Goal: Task Accomplishment & Management: Complete application form

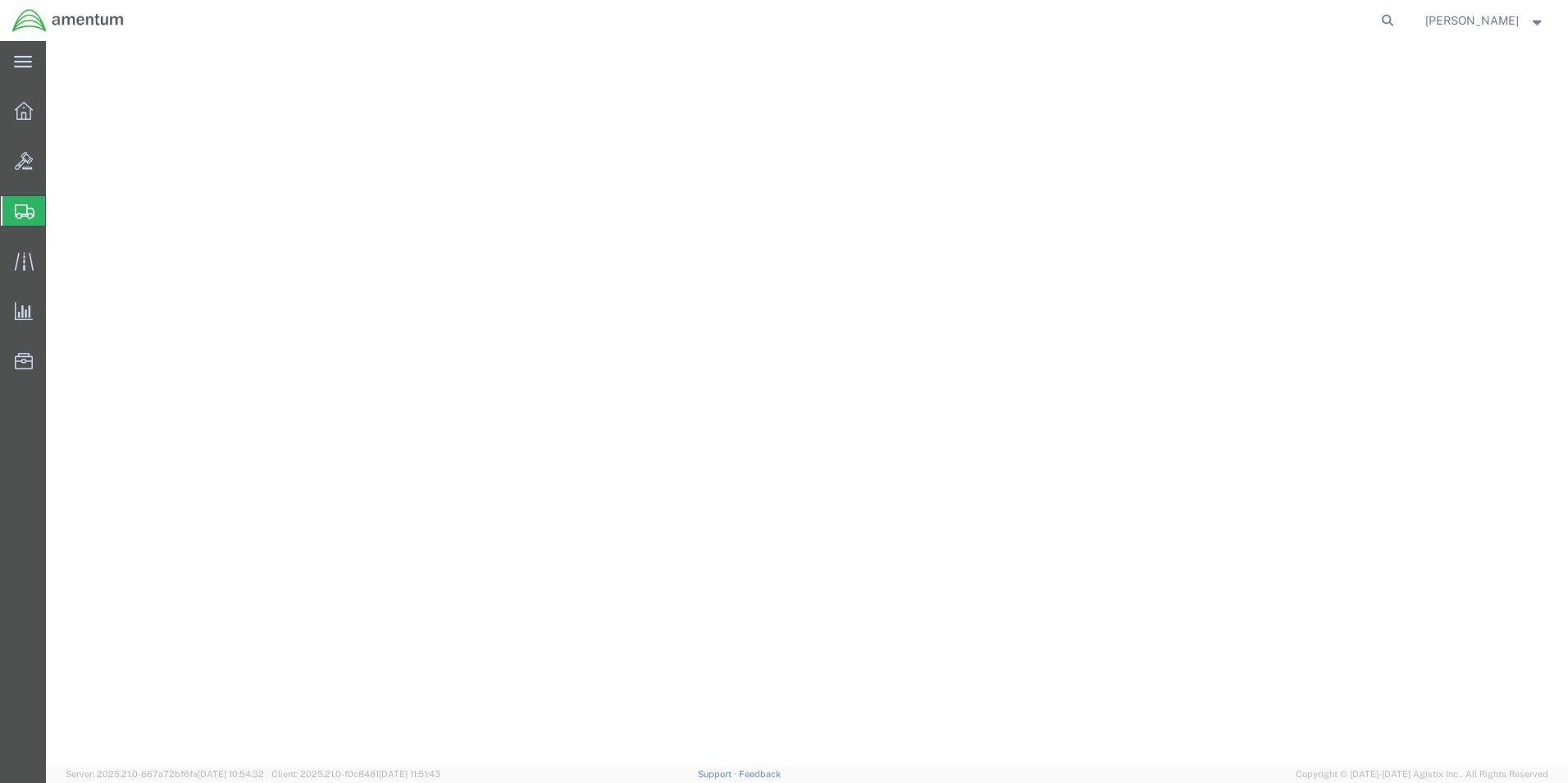
select select "1"
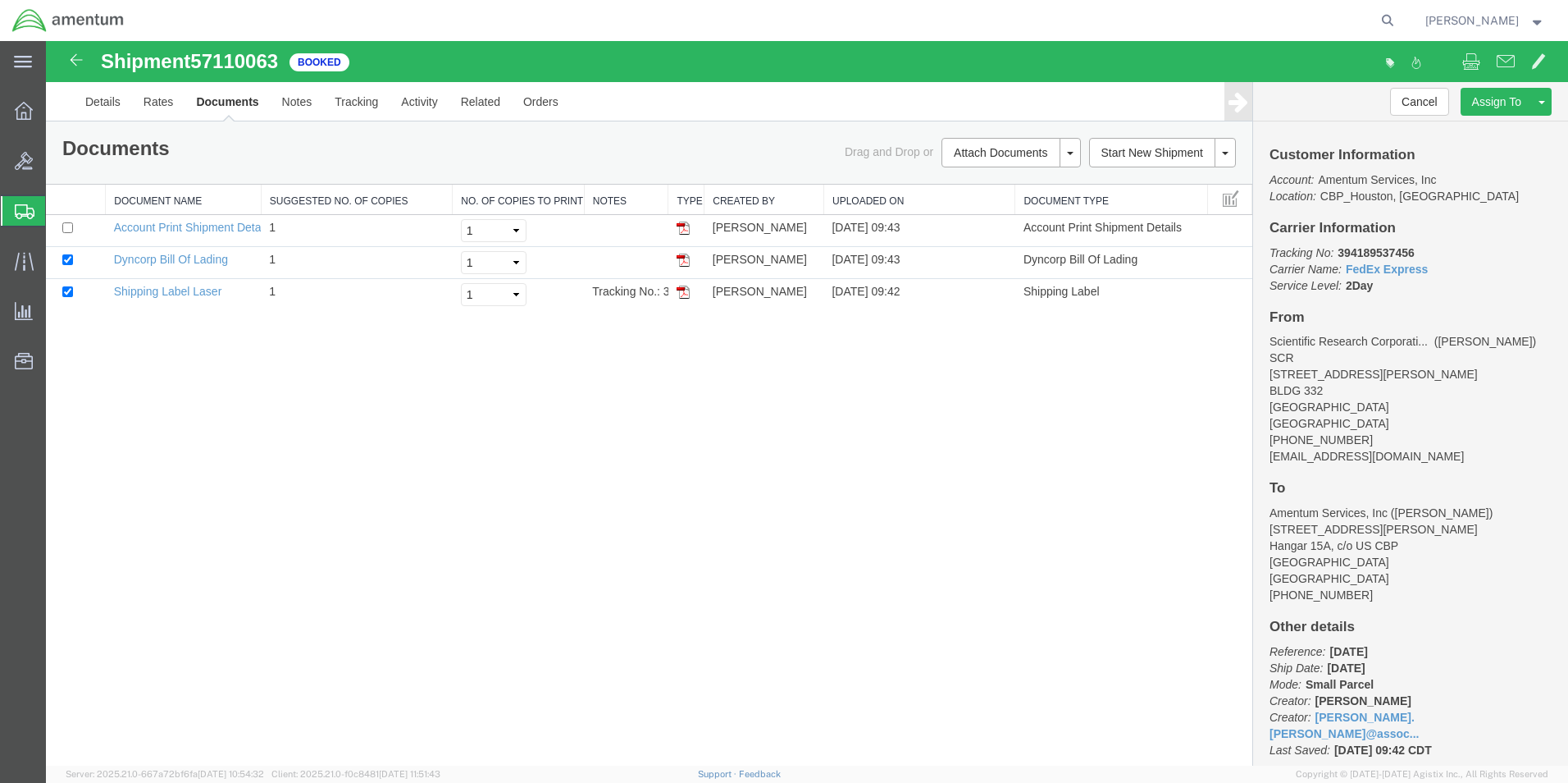
click at [0, 0] on span "Create Shipment" at bounding box center [0, 0] width 0 height 0
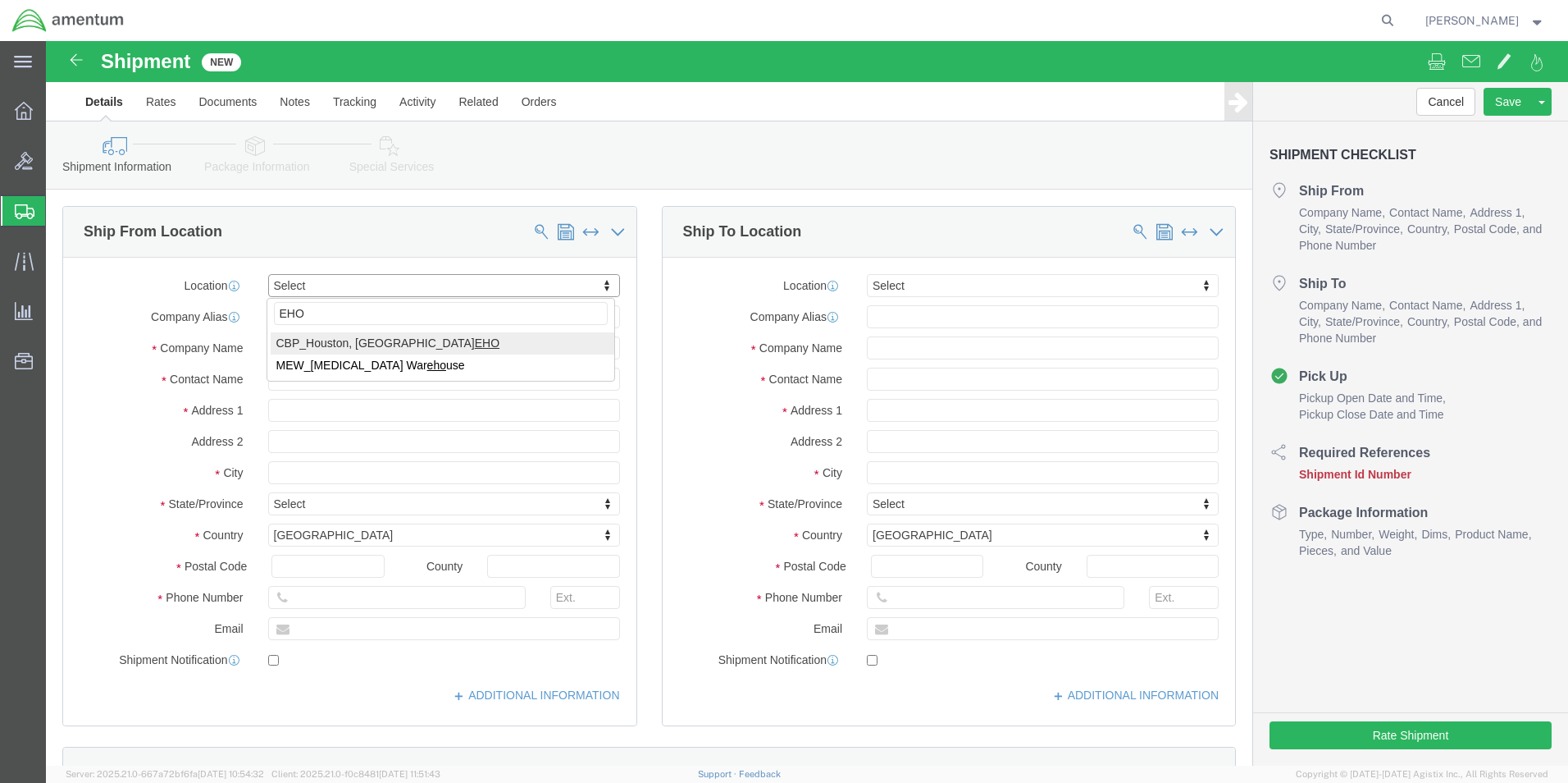
type input "EHO"
select select "49929"
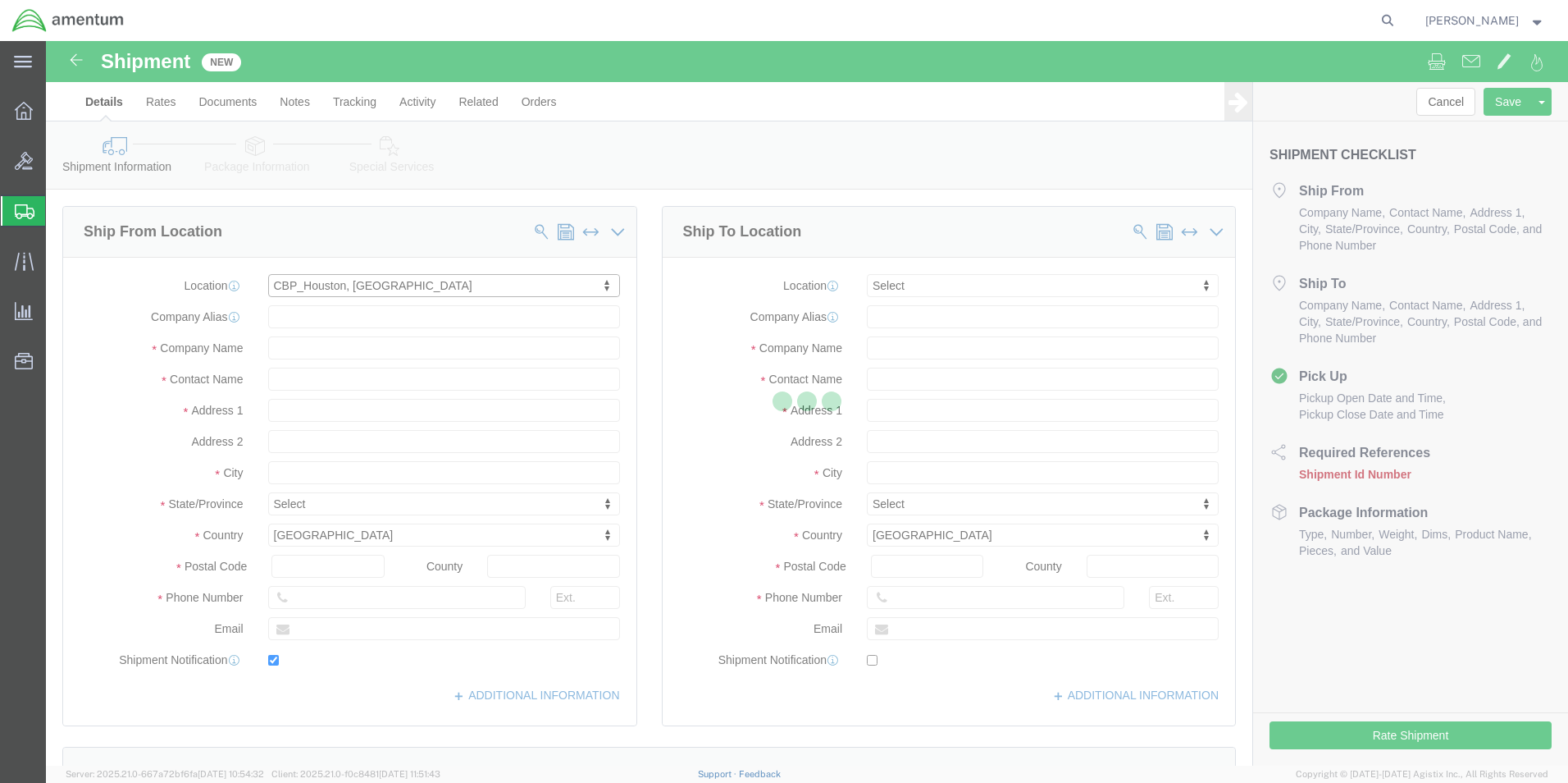
type input "[STREET_ADDRESS][PERSON_NAME]"
type input "Hangar 15A, c/o US CBP"
type input "77303"
type input "[PHONE_NUMBER]"
type input "[PERSON_NAME][EMAIL_ADDRESS][PERSON_NAME][DOMAIN_NAME]"
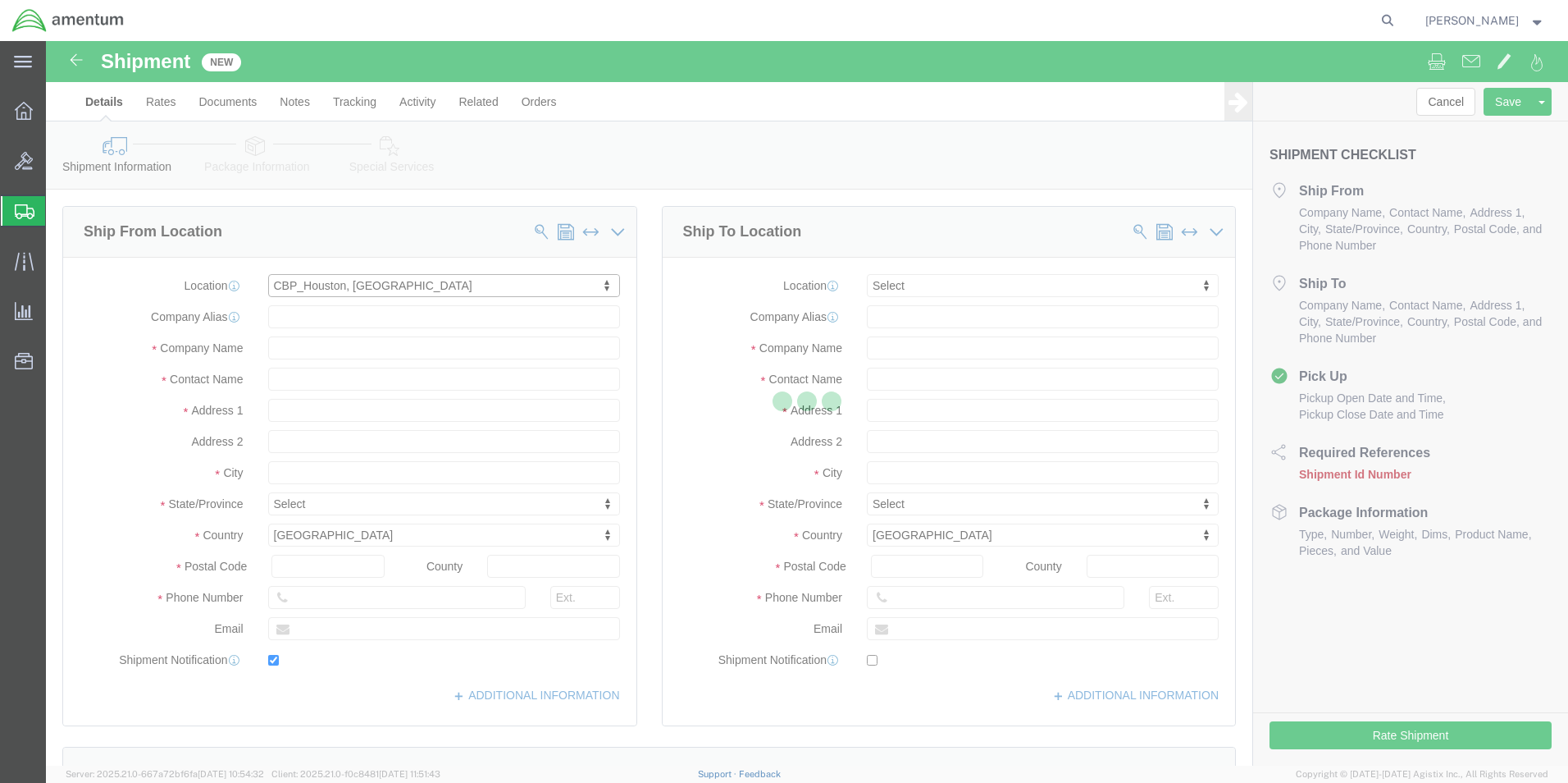
checkbox input "true"
type input "Amentum Services, Inc"
type input "[PERSON_NAME]"
type input "Conroe"
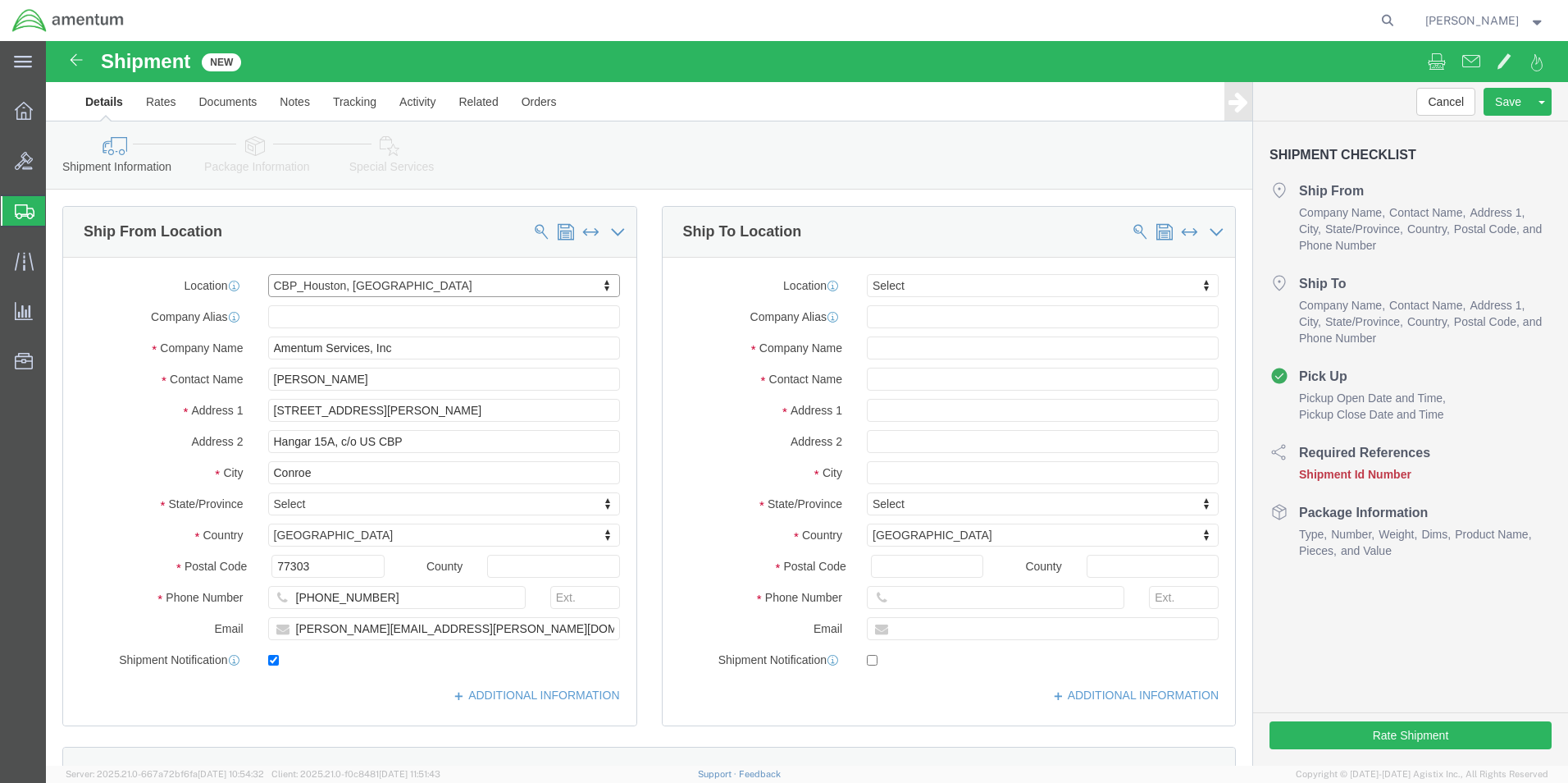
select select "[GEOGRAPHIC_DATA]"
click input "[PERSON_NAME][EMAIL_ADDRESS][PERSON_NAME][DOMAIN_NAME]"
click input "checkbox"
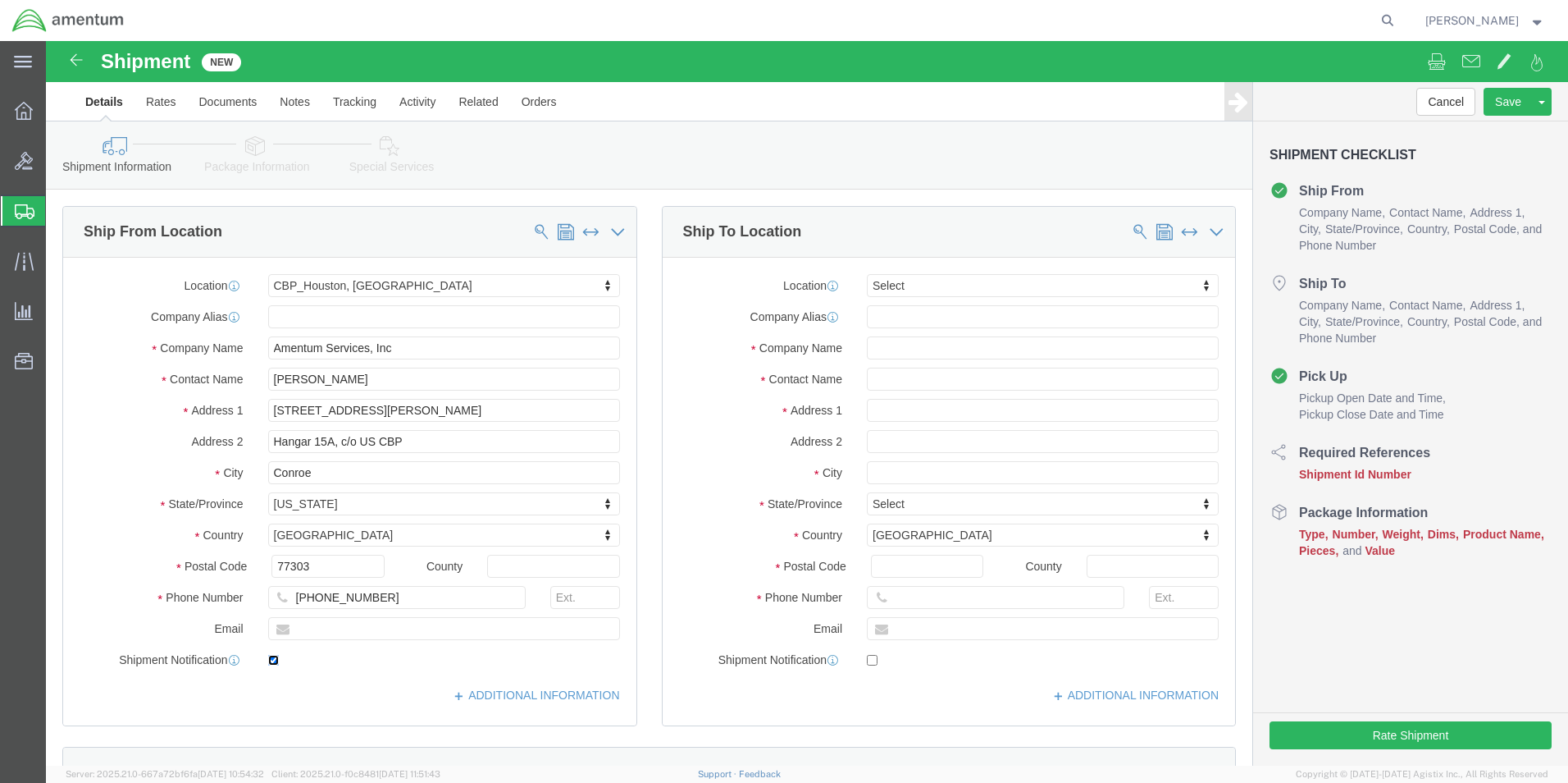
click input "checkbox"
checkbox input "false"
click input "text"
type input "PRE"
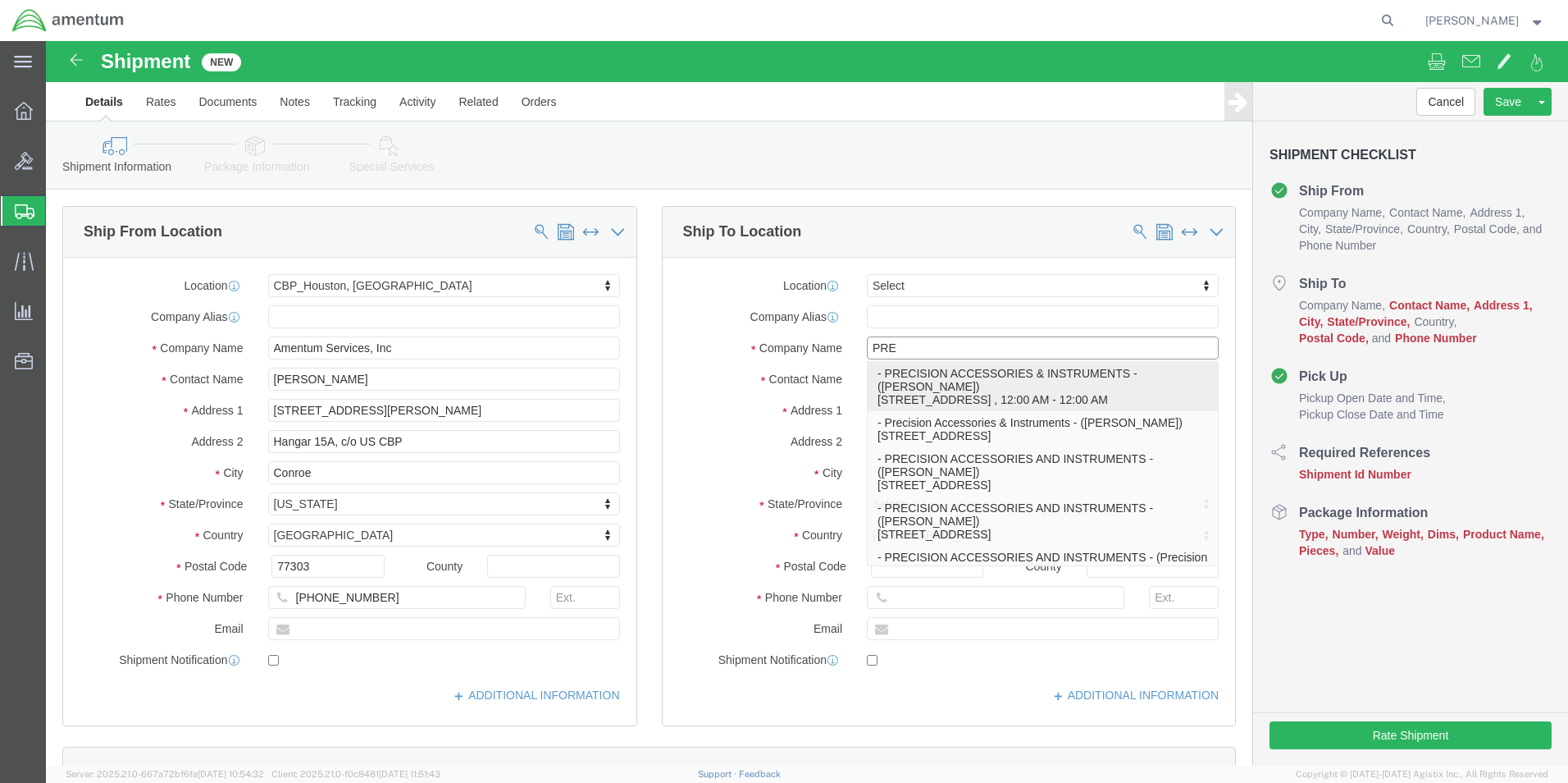
click p "- PRECISION ACCESSORIES & INSTRUMENTS - ([PERSON_NAME]) [STREET_ADDRESS] , 12:0…"
type input "[STREET_ADDRESS]"
type input "30349"
type input "[PHONE_NUMBER]"
type input "PRECISION ACCESSORIES & INSTRUMENTS"
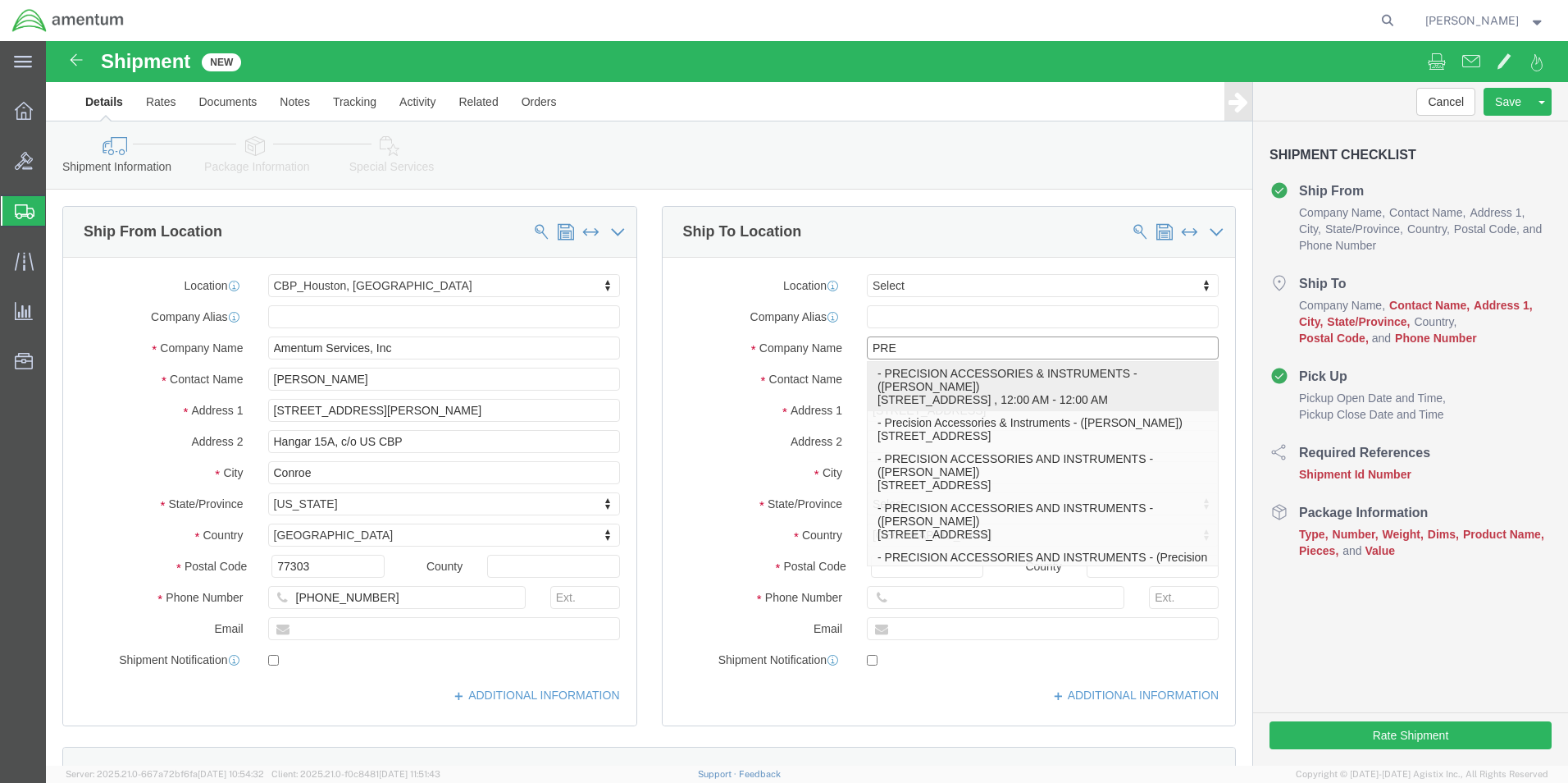
type input "[PERSON_NAME]"
type input "[GEOGRAPHIC_DATA]"
select select "GA"
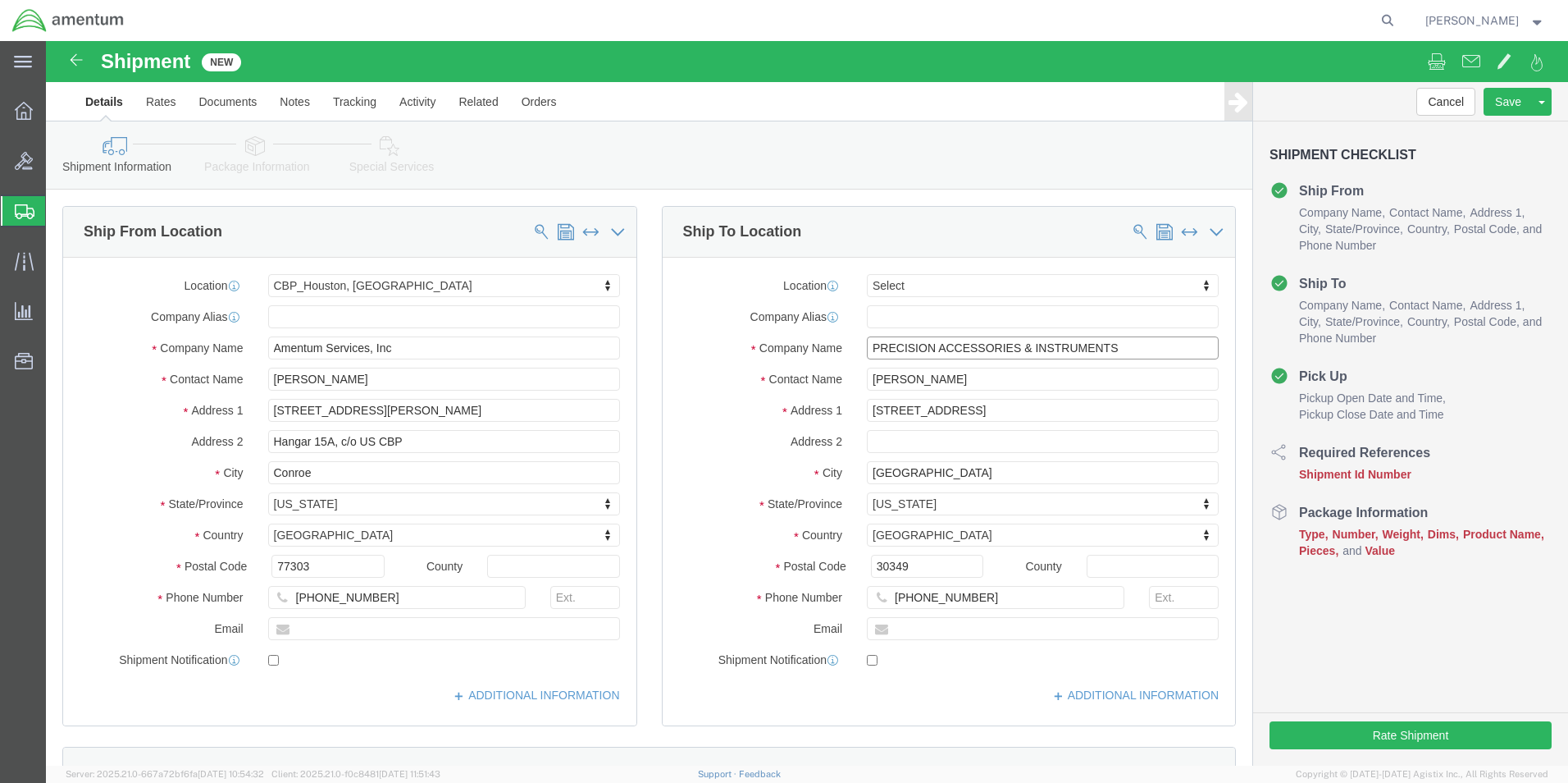
type input "PRECISION ACCESSORIES & INSTRUMENTS"
click input "[PERSON_NAME]"
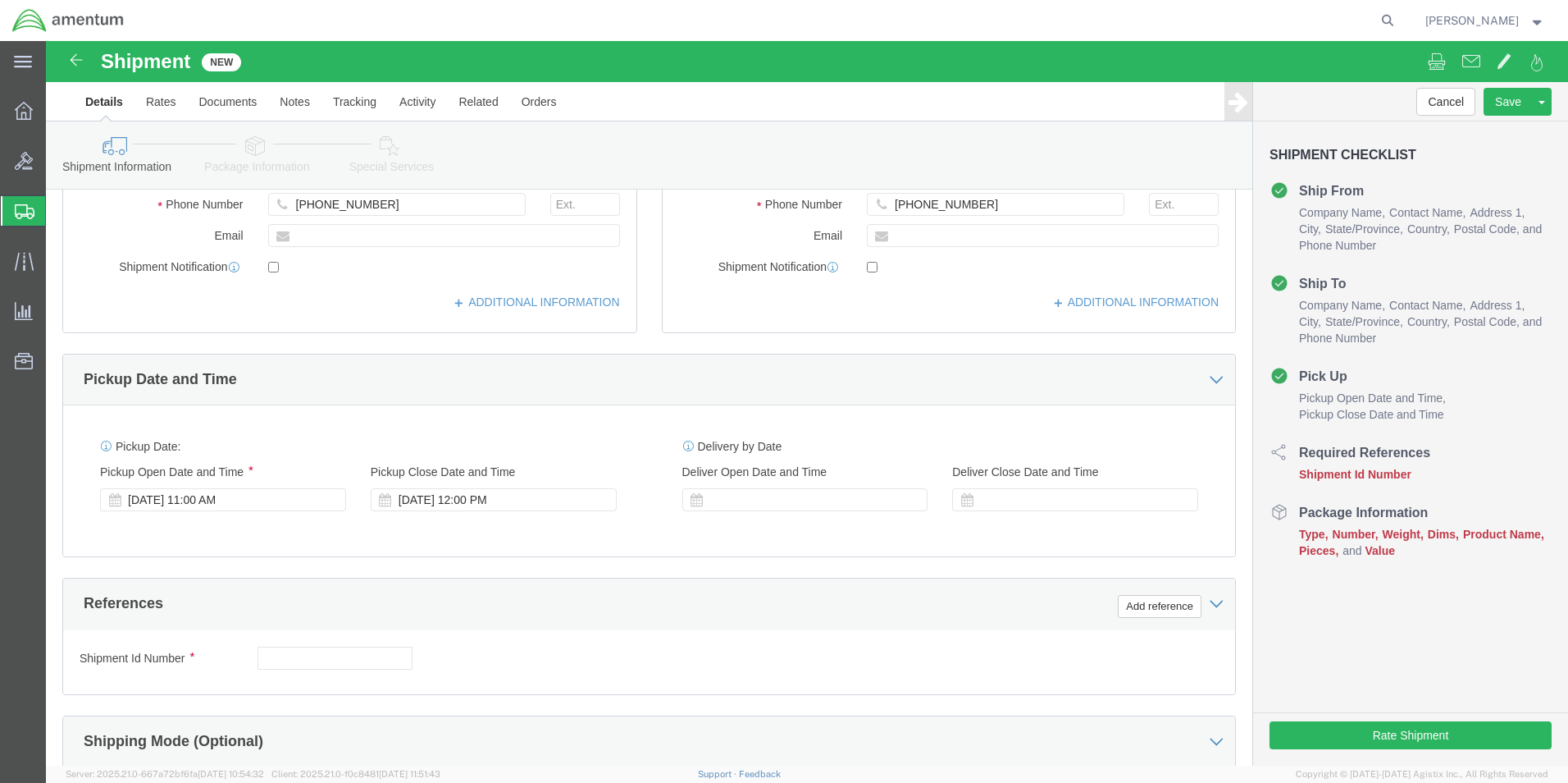
scroll to position [410, 0]
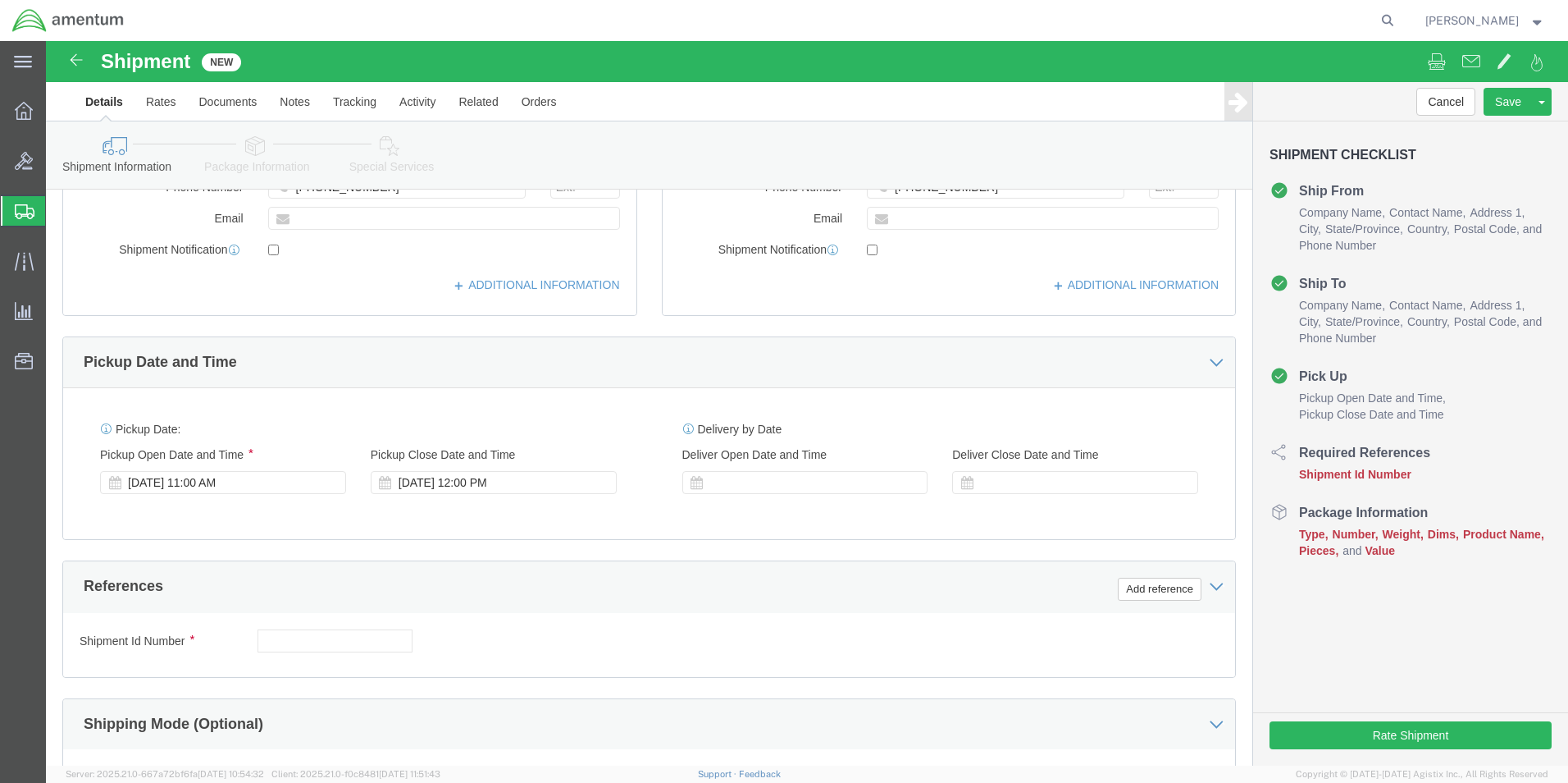
type input "REPAIR DEPARTMENT"
click div "[DATE] 11:00 AM"
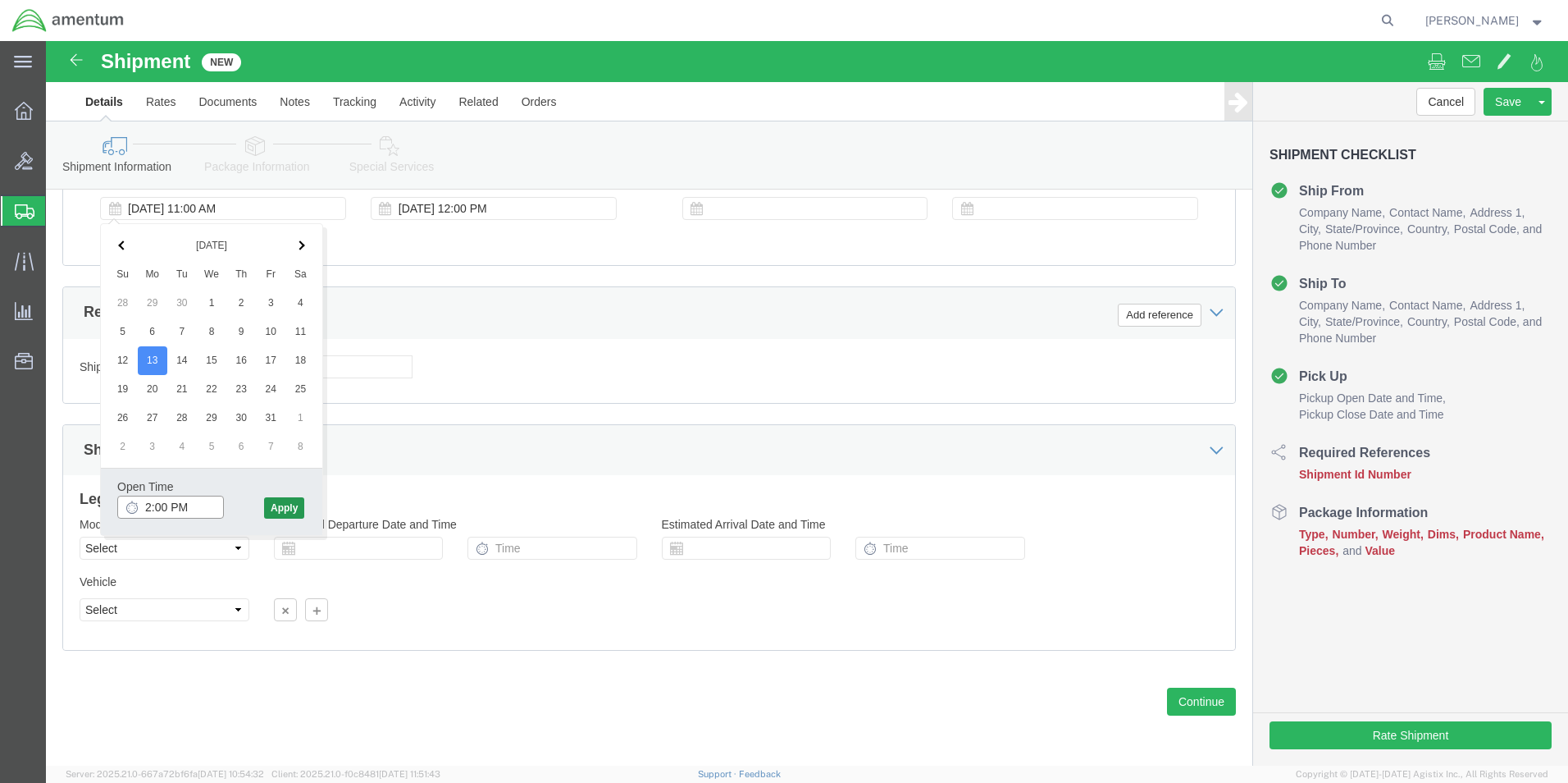
type input "2:00 PM"
click button "Apply"
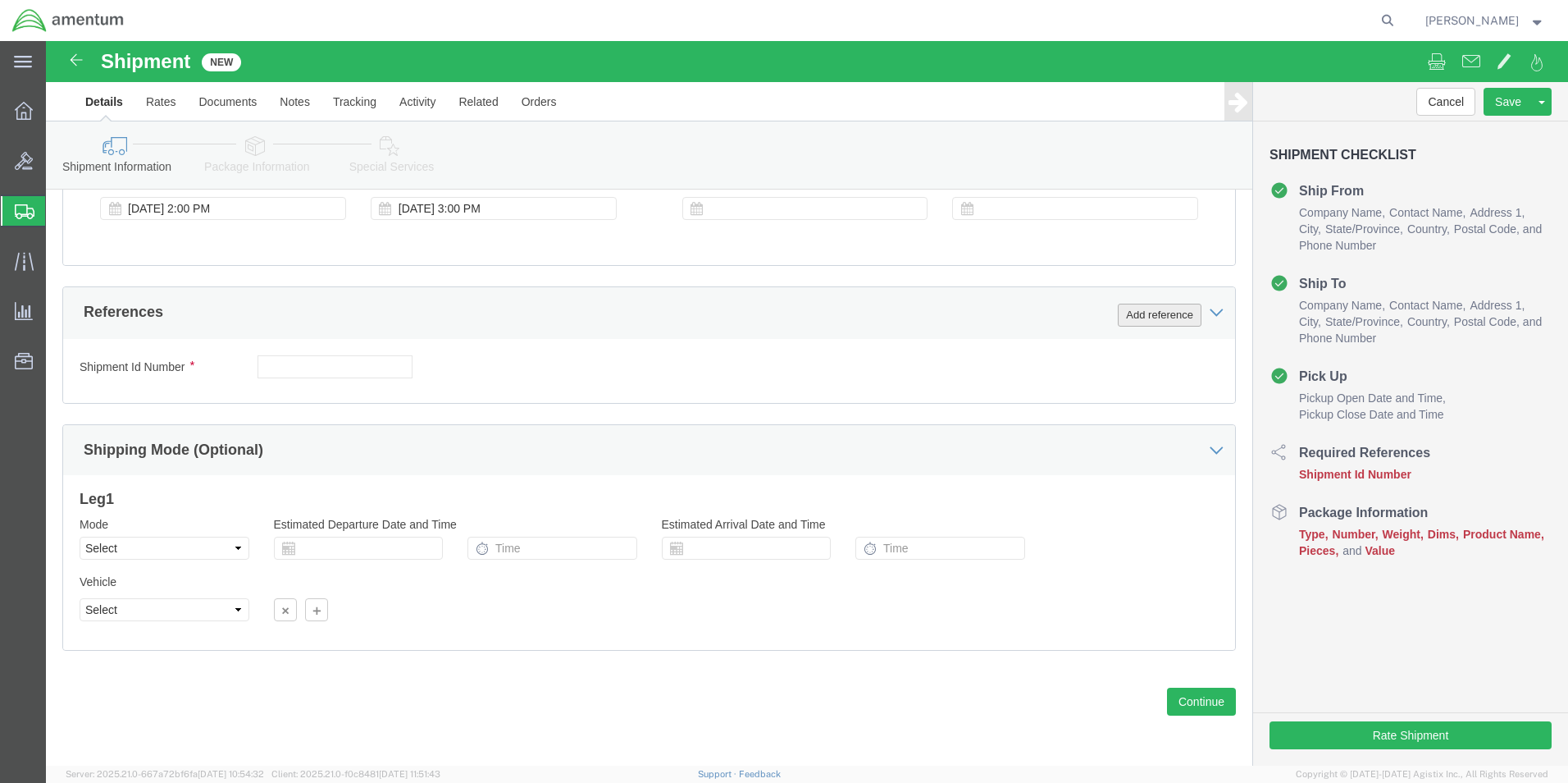
click button "Add reference"
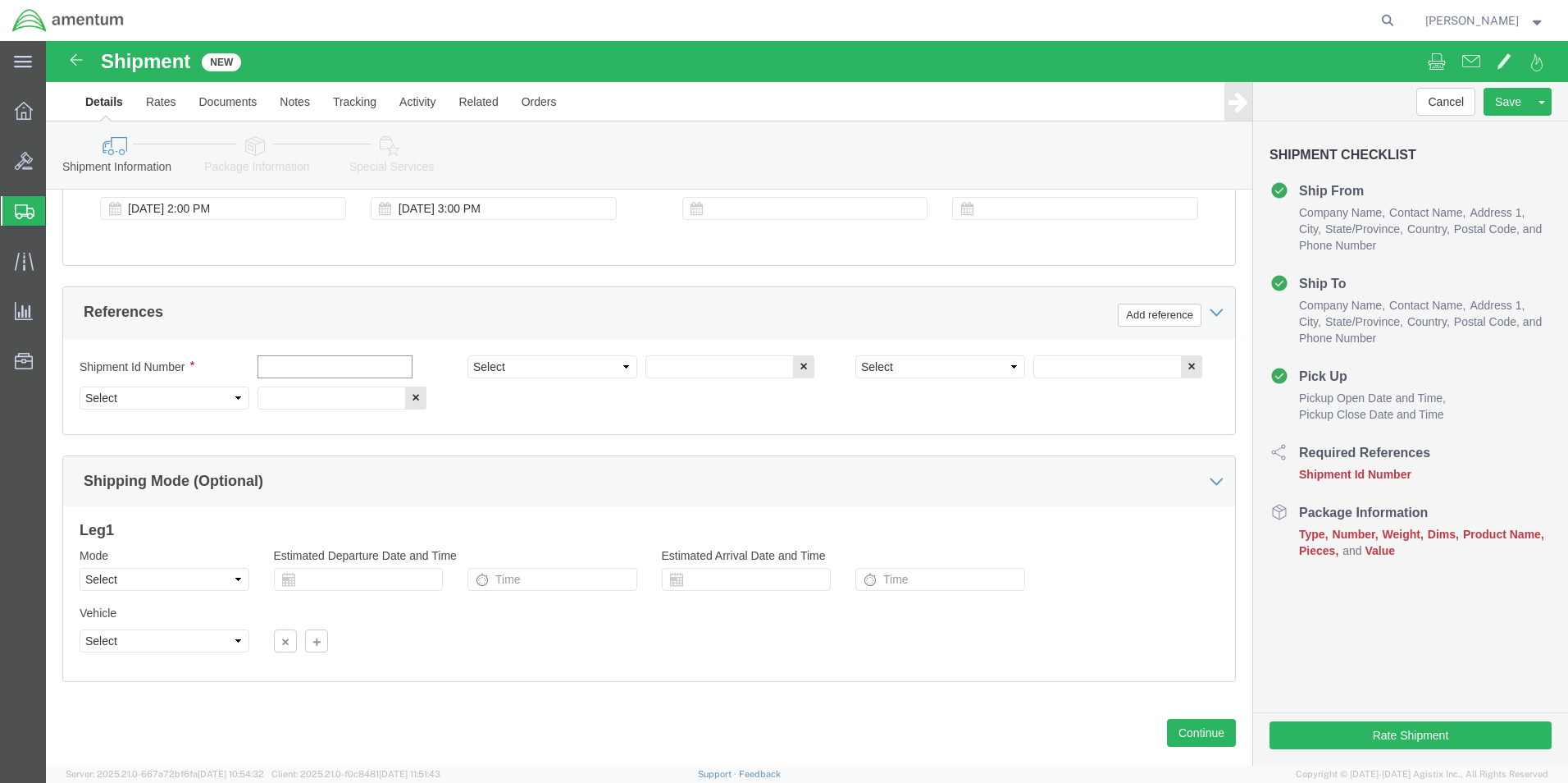
click input "text"
type input "[DATE]"
click select "Select Account Type Activity ID Airline Appointment Number ASN Batch Request # …"
select select "CUSTREF"
click select "Select Account Type Activity ID Airline Appointment Number ASN Batch Request # …"
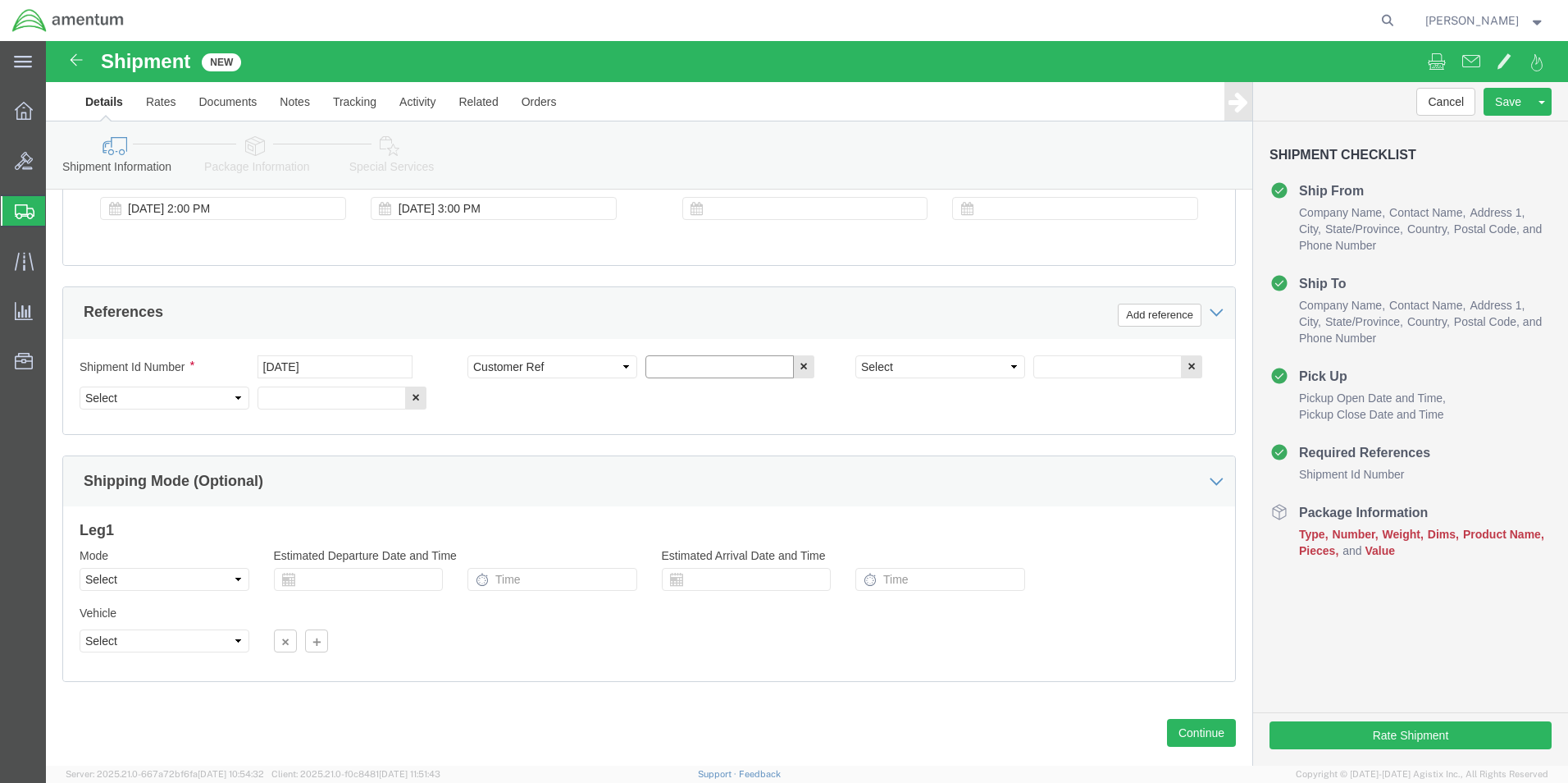
click input "text"
click select "Select Account Type Activity ID Airline Appointment Number ASN Batch Request # …"
click input "CBP0044991"
type input "PO: CBP0044991"
click select "Select Account Type Activity ID Airline Appointment Number ASN Batch Request # …"
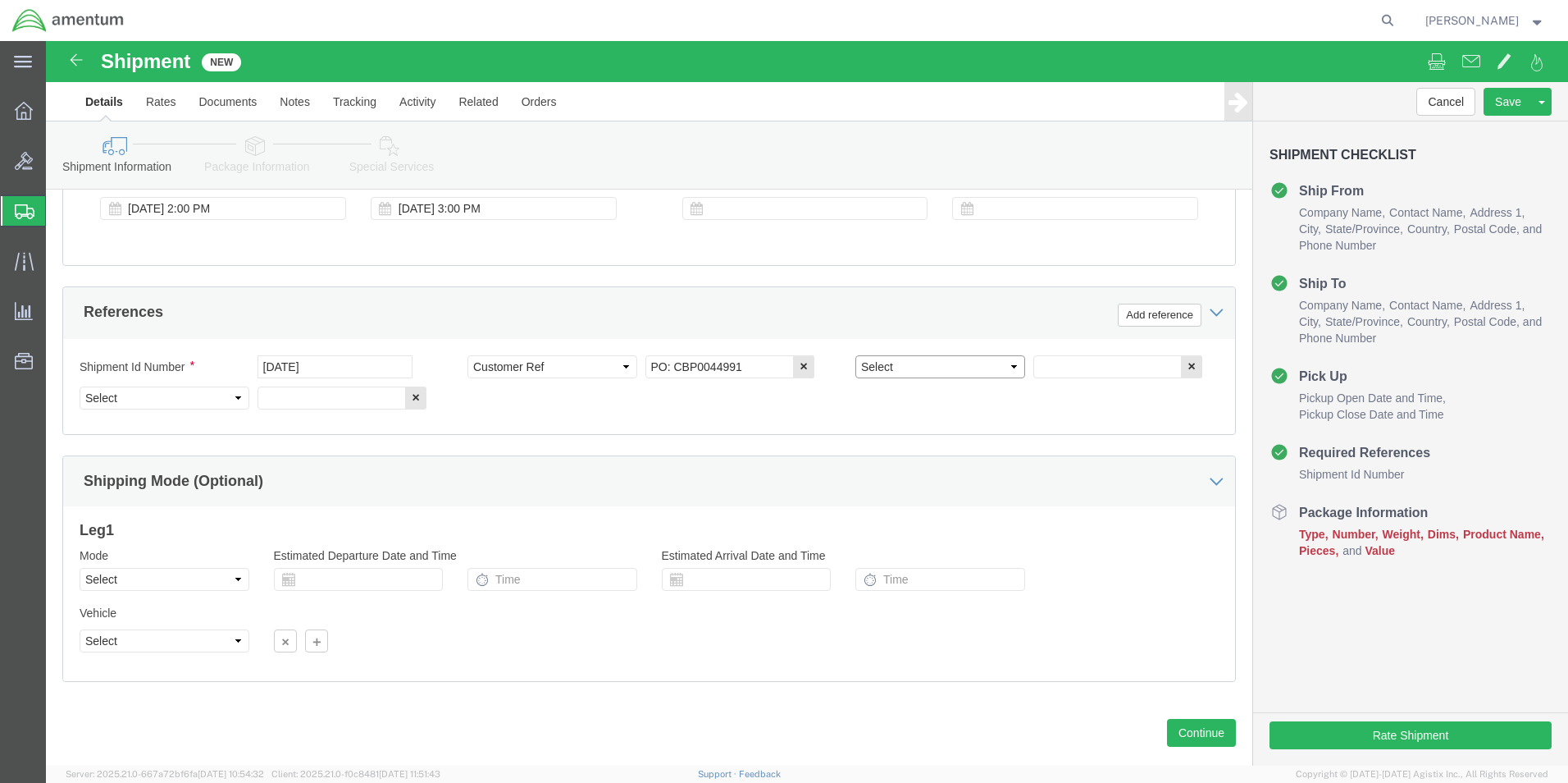
select select "PROJNUM"
click select "Select Account Type Activity ID Airline Appointment Number ASN Batch Request # …"
click input "text"
type input "6118.04.03.2219.000.EHO.0000"
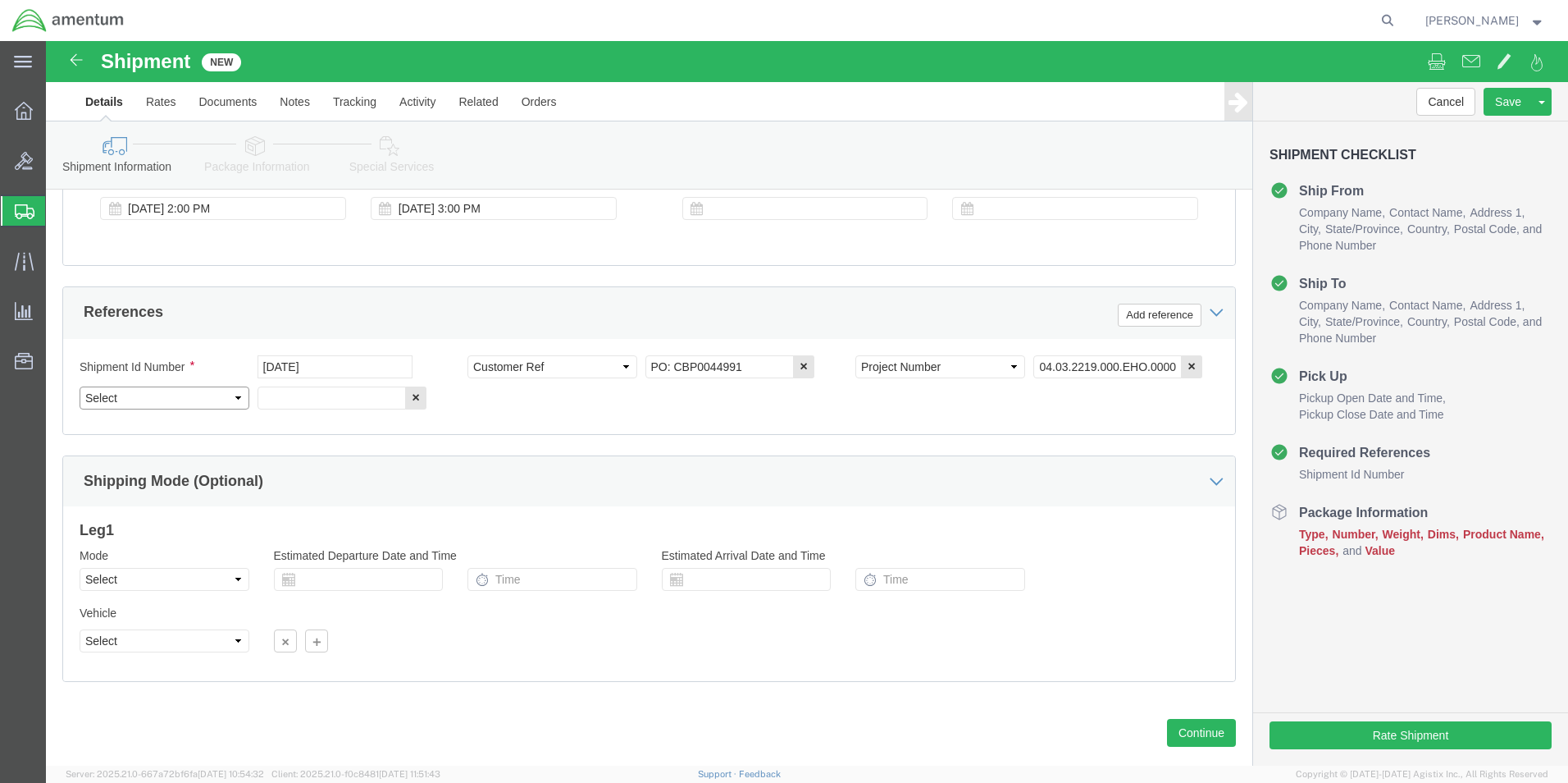
click select "Select Account Type Activity ID Airline Appointment Number ASN Batch Request # …"
select select "DEPT"
click select "Select Account Type Activity ID Airline Appointment Number ASN Batch Request # …"
click input "text"
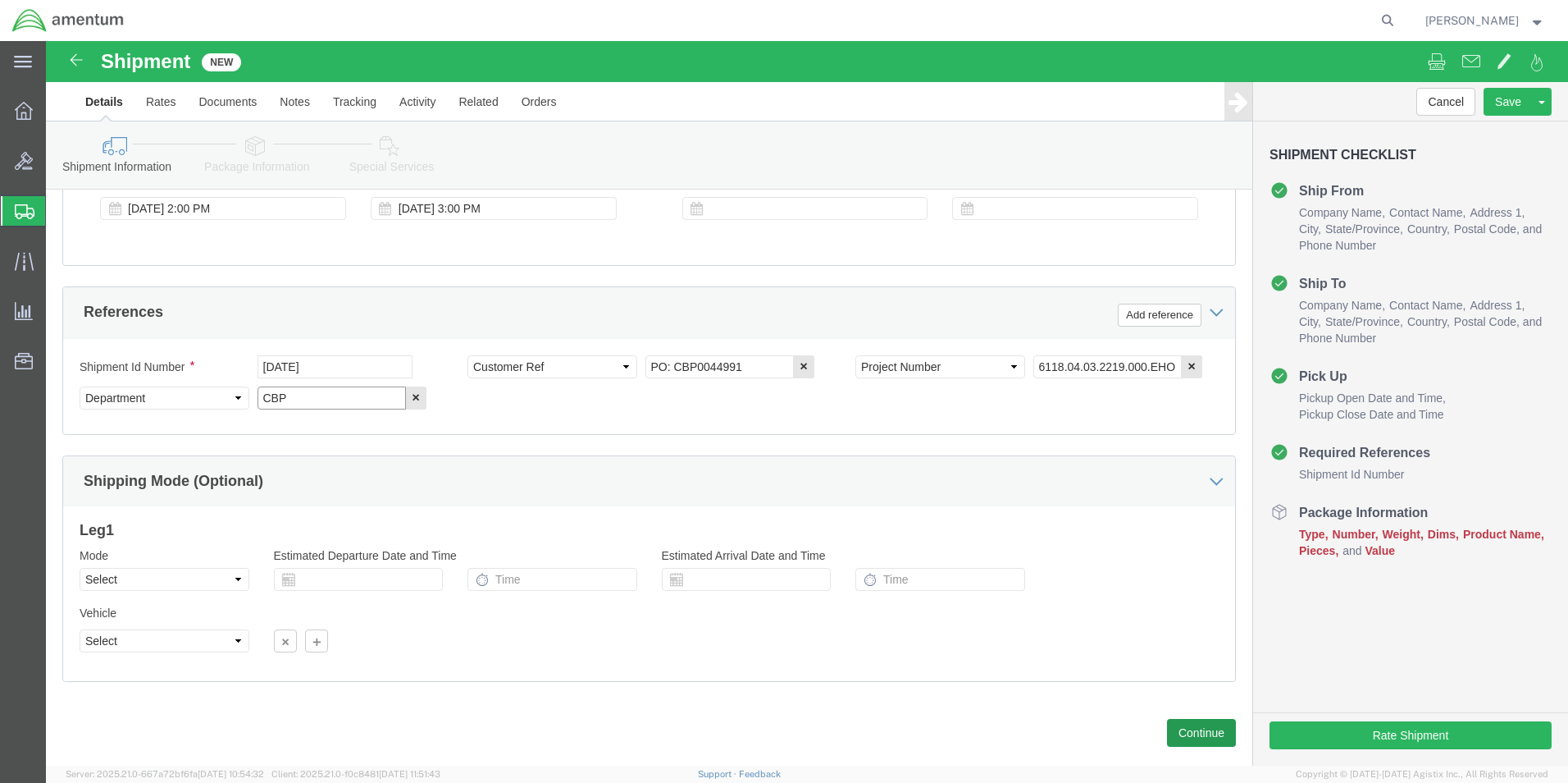
type input "CBP"
click button "Continue"
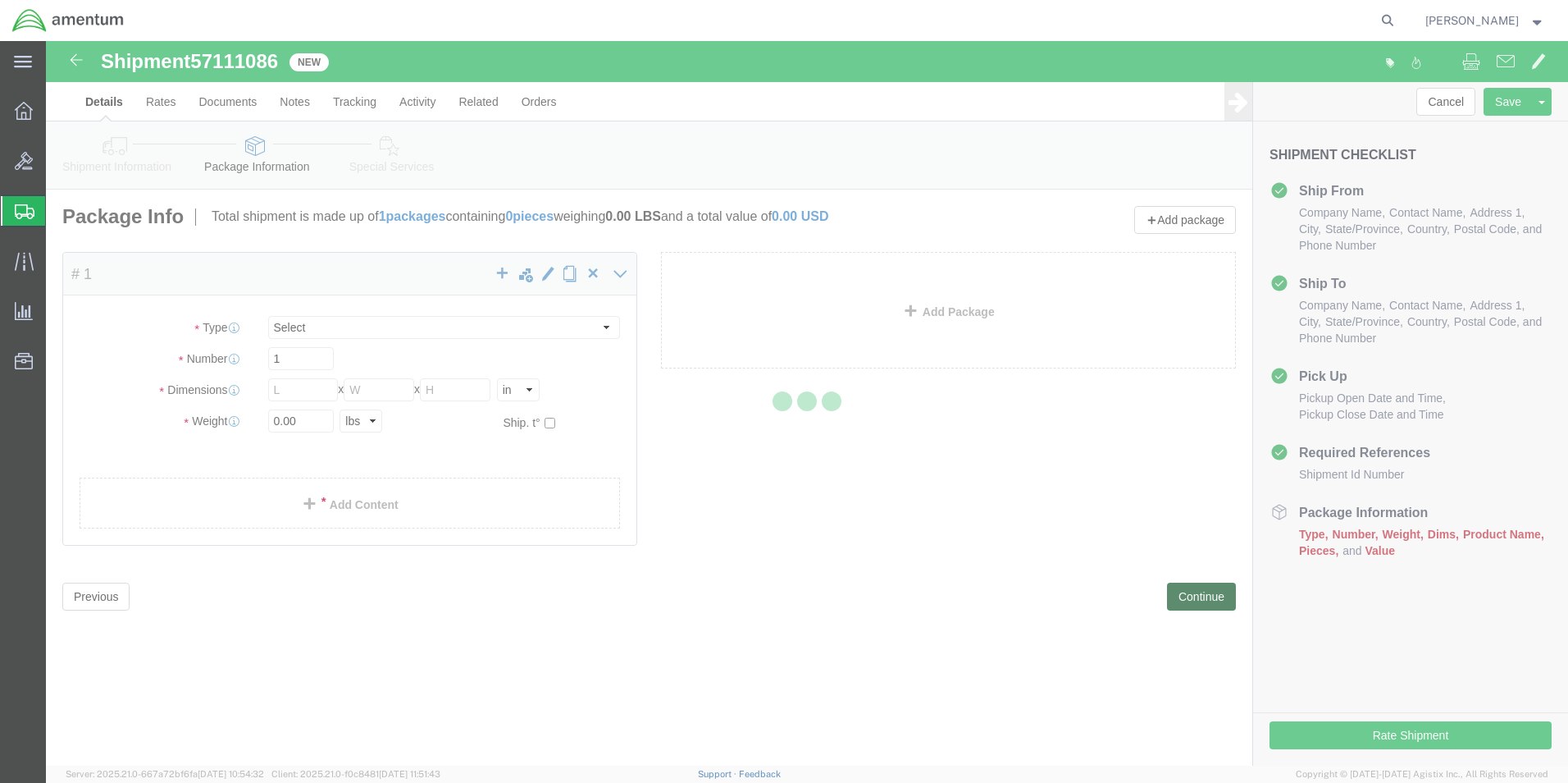
select select "CBOX"
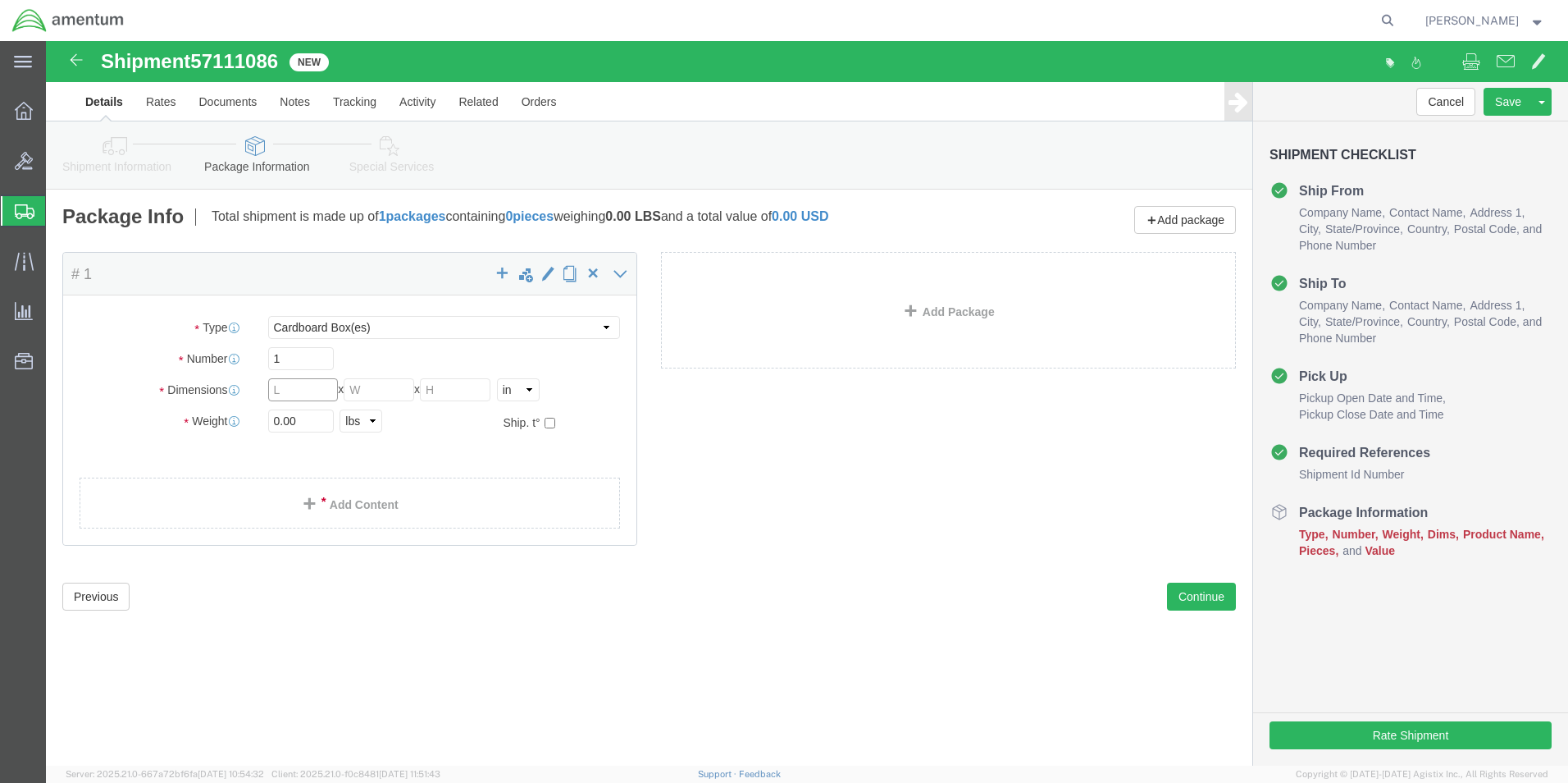
click input "text"
type input "20"
type input "10"
type input "8.5"
type input "6.0"
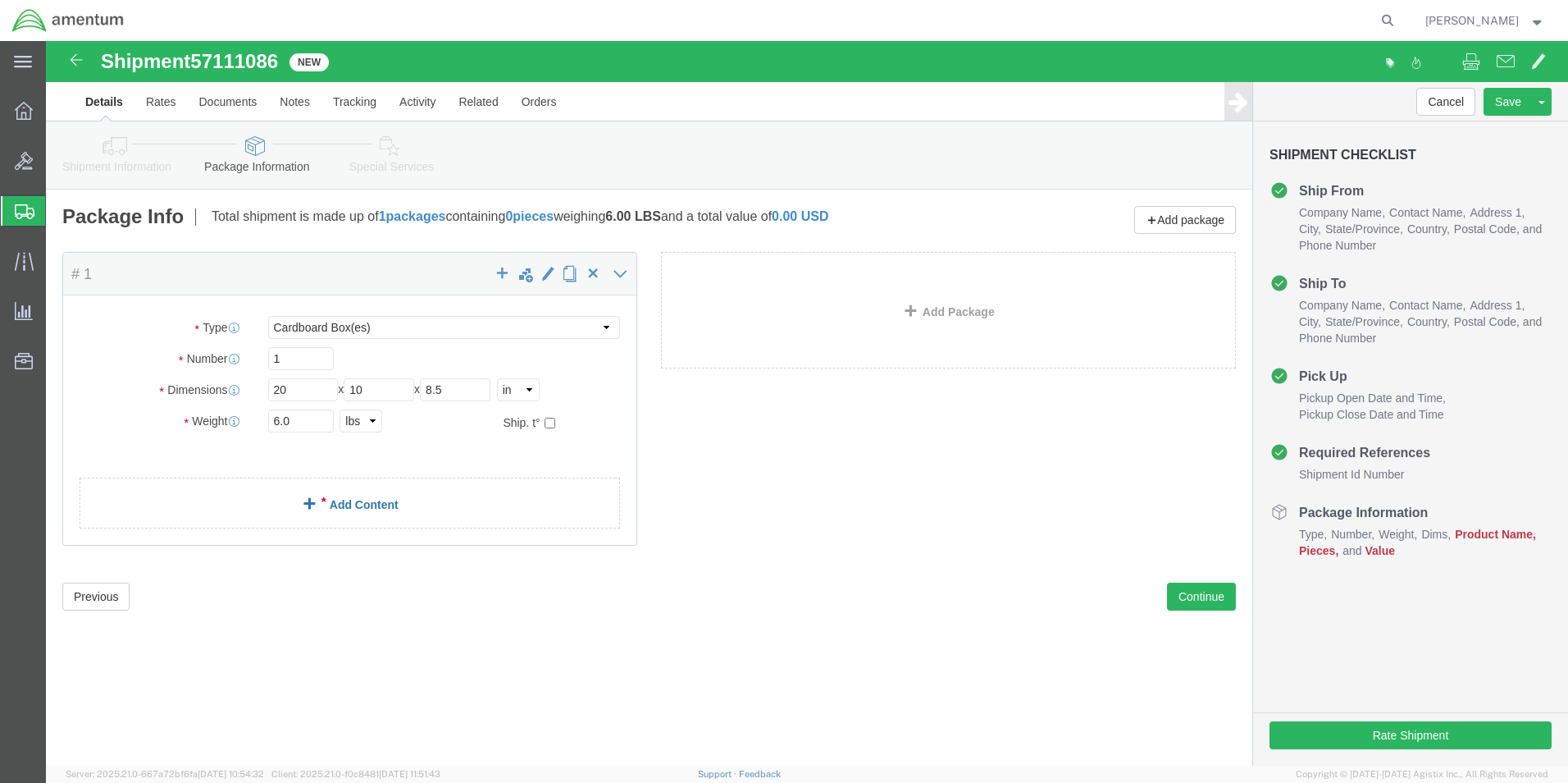
click link "Add Content"
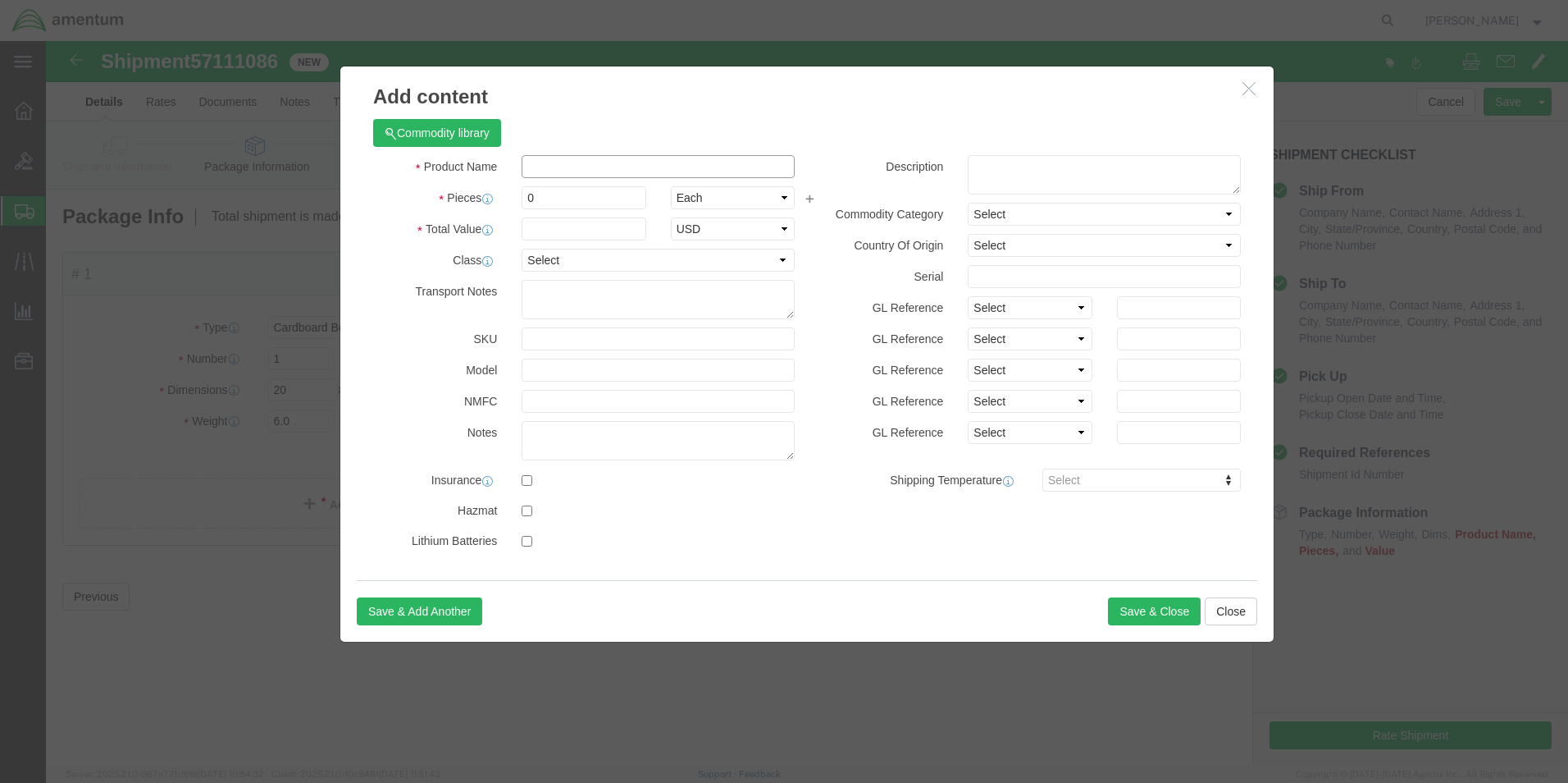
click input "text"
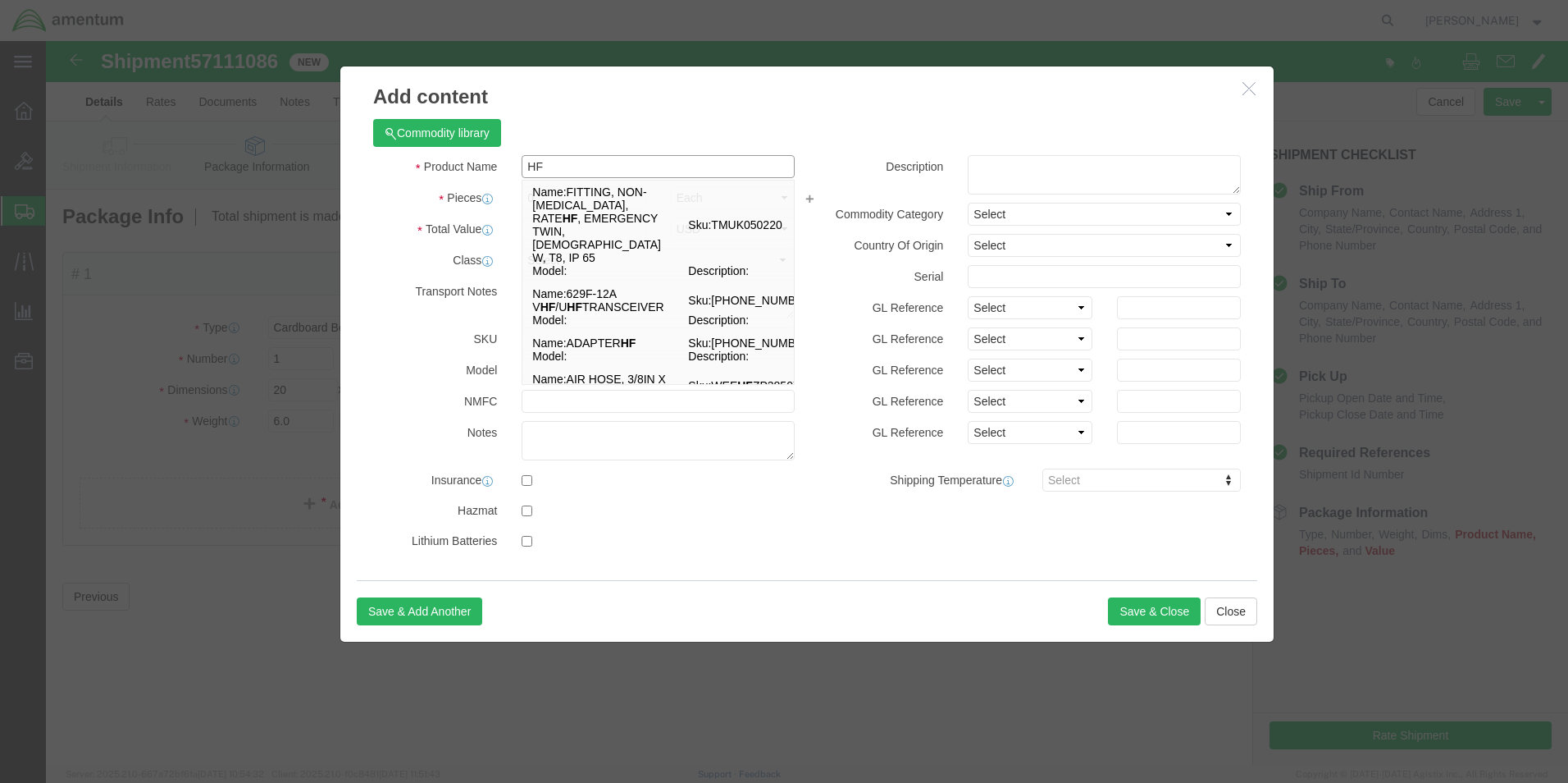
type input "H"
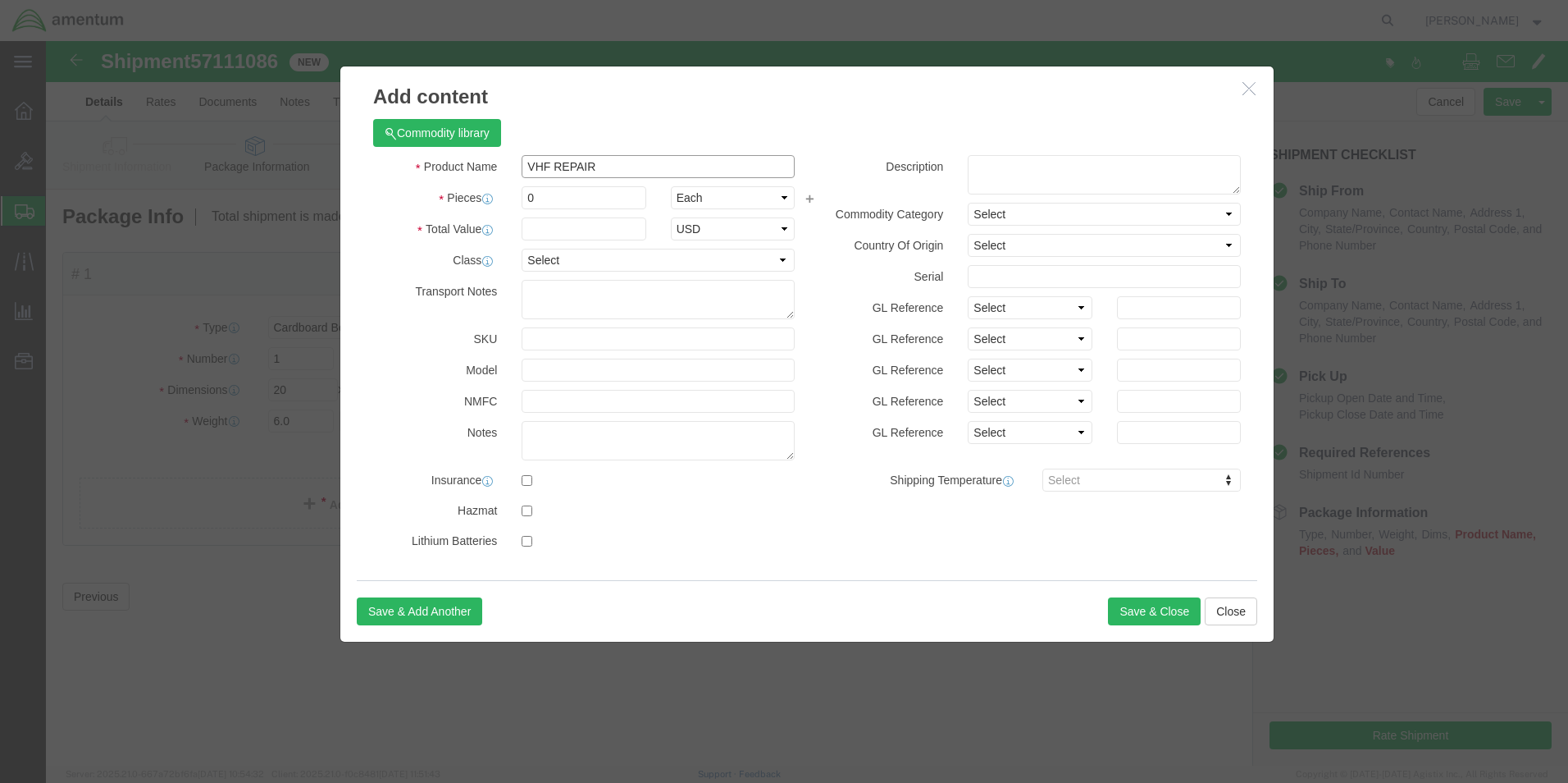
type input "VHF REPAIR"
type input "1"
type input "15000.00"
click button "Save & Close"
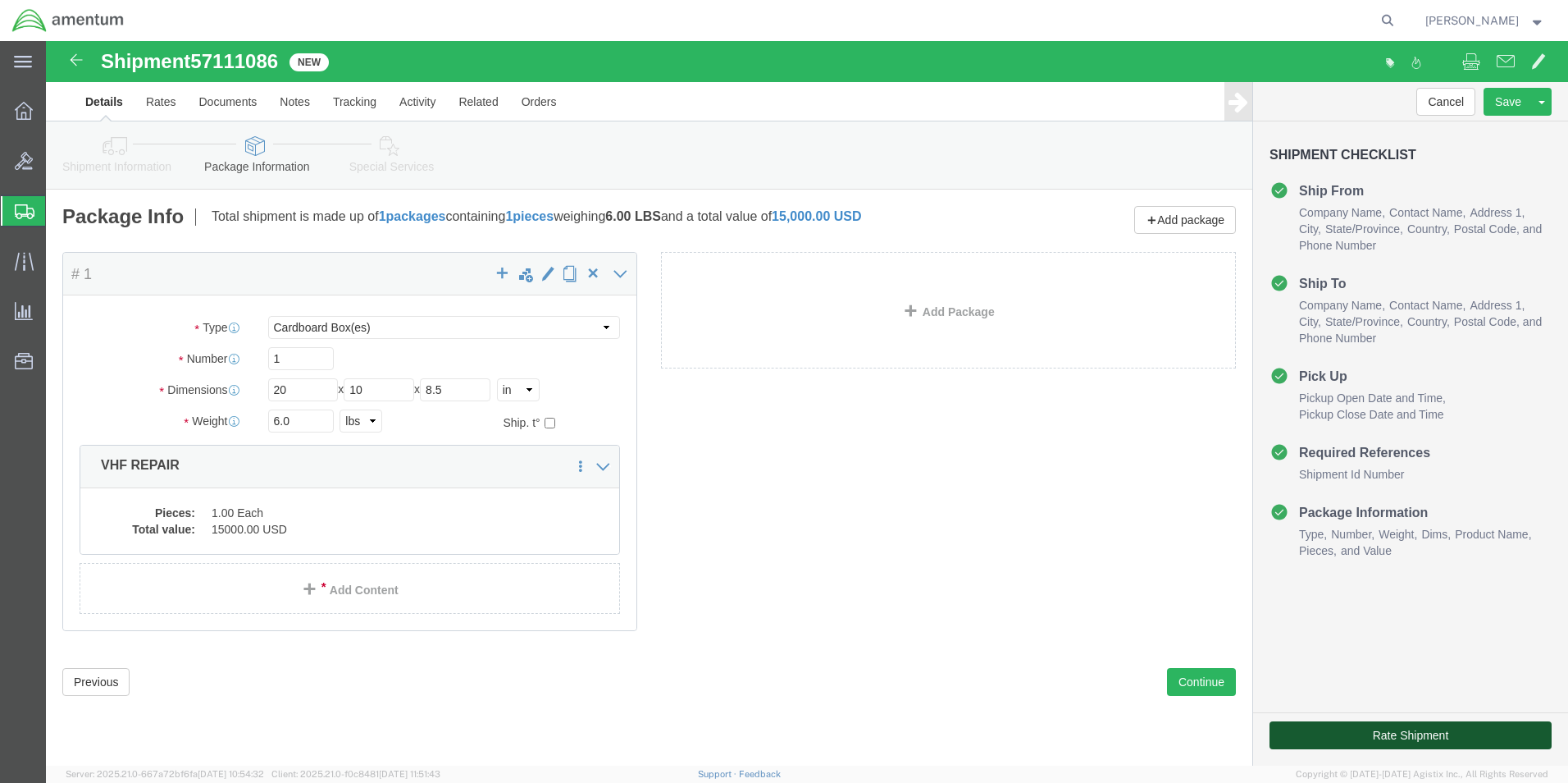
click button "Rate Shipment"
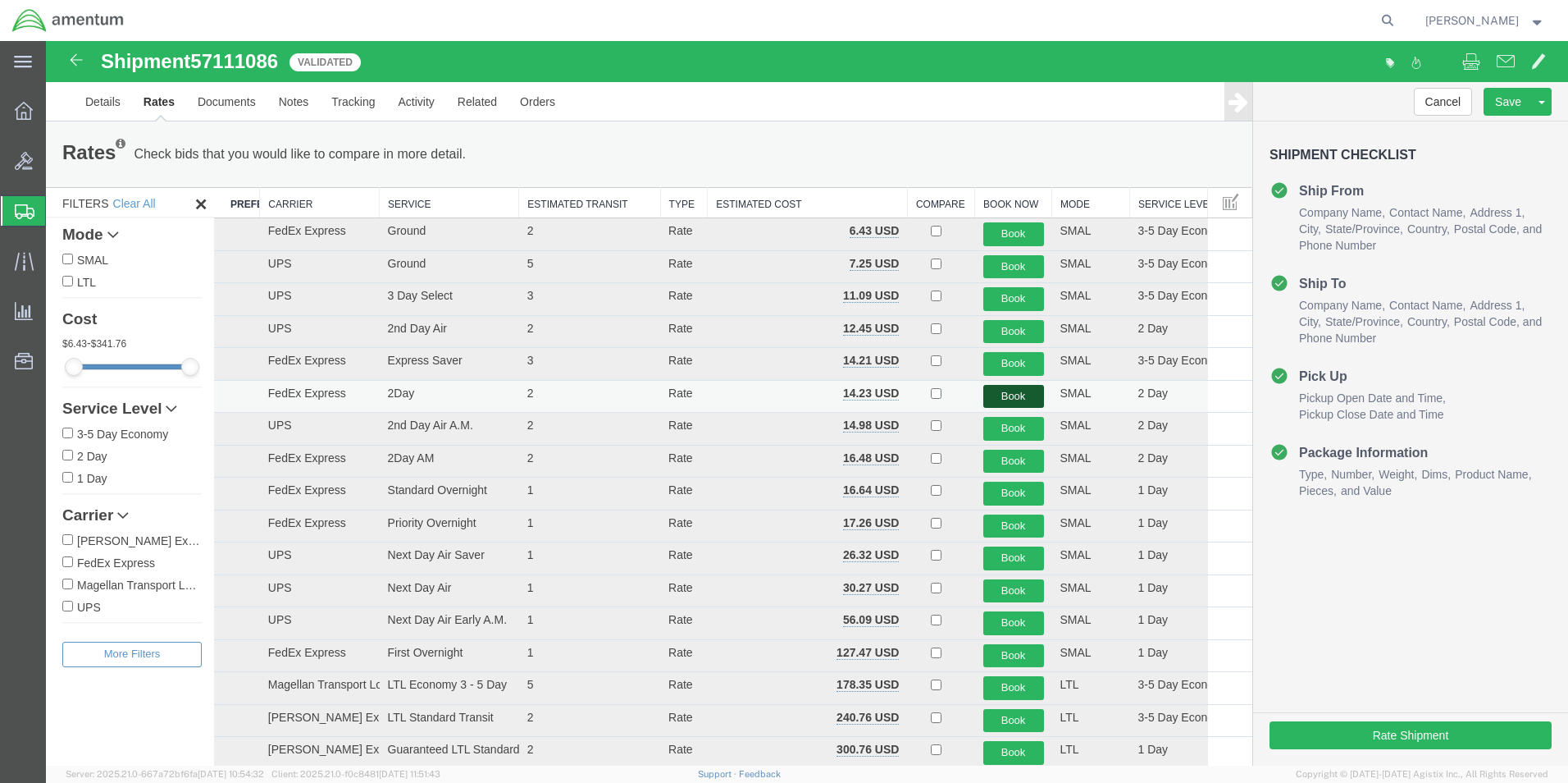
click at [992, 394] on button "Book" at bounding box center [1013, 397] width 61 height 24
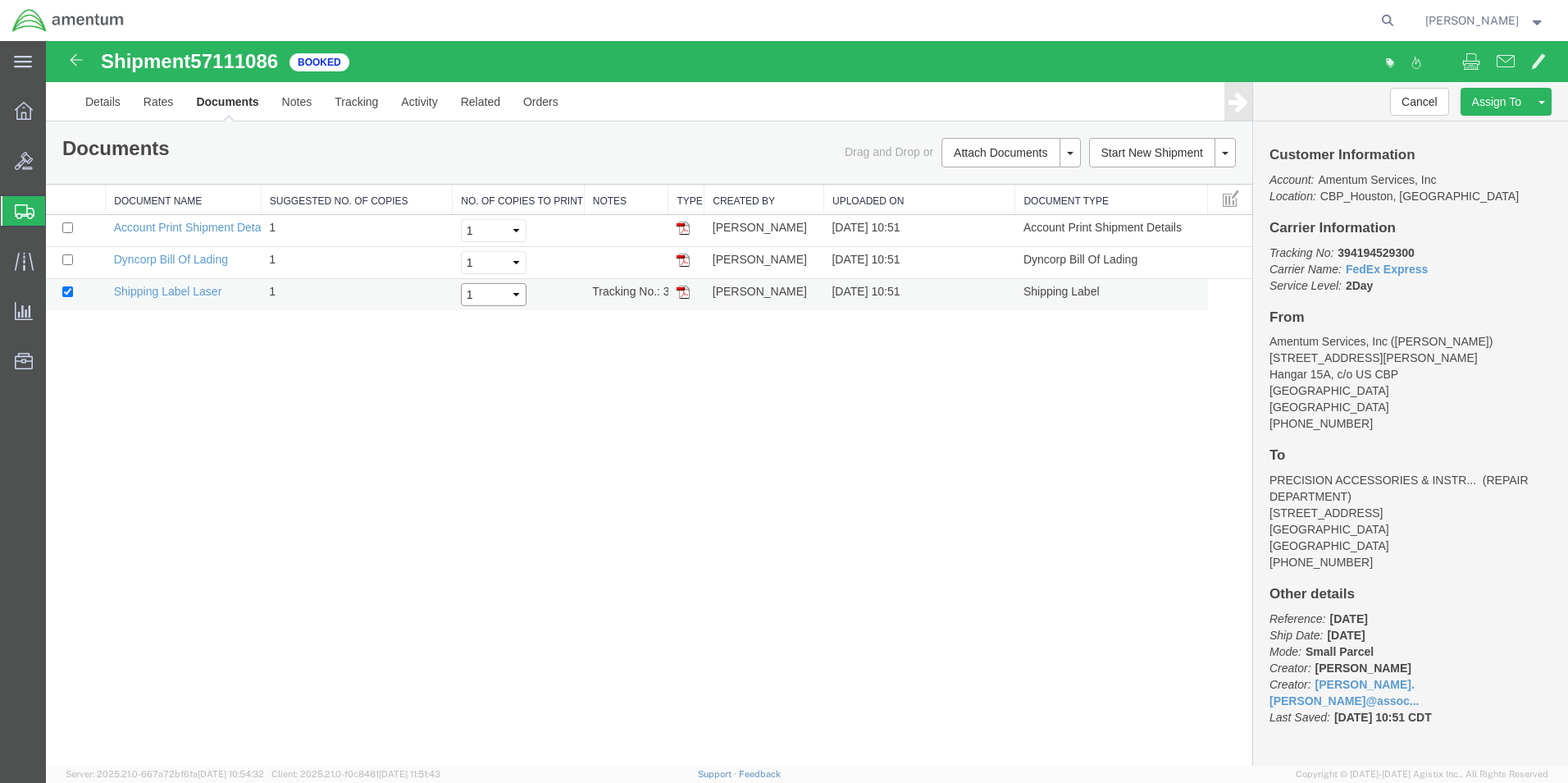
click at [506, 294] on select "Select 1 2 3 4 5" at bounding box center [494, 294] width 66 height 23
select select "3"
click at [461, 283] on select "Select 1 2 3 4 5" at bounding box center [494, 294] width 66 height 23
click at [66, 262] on input "checkbox" at bounding box center [68, 260] width 10 height 10
checkbox input "true"
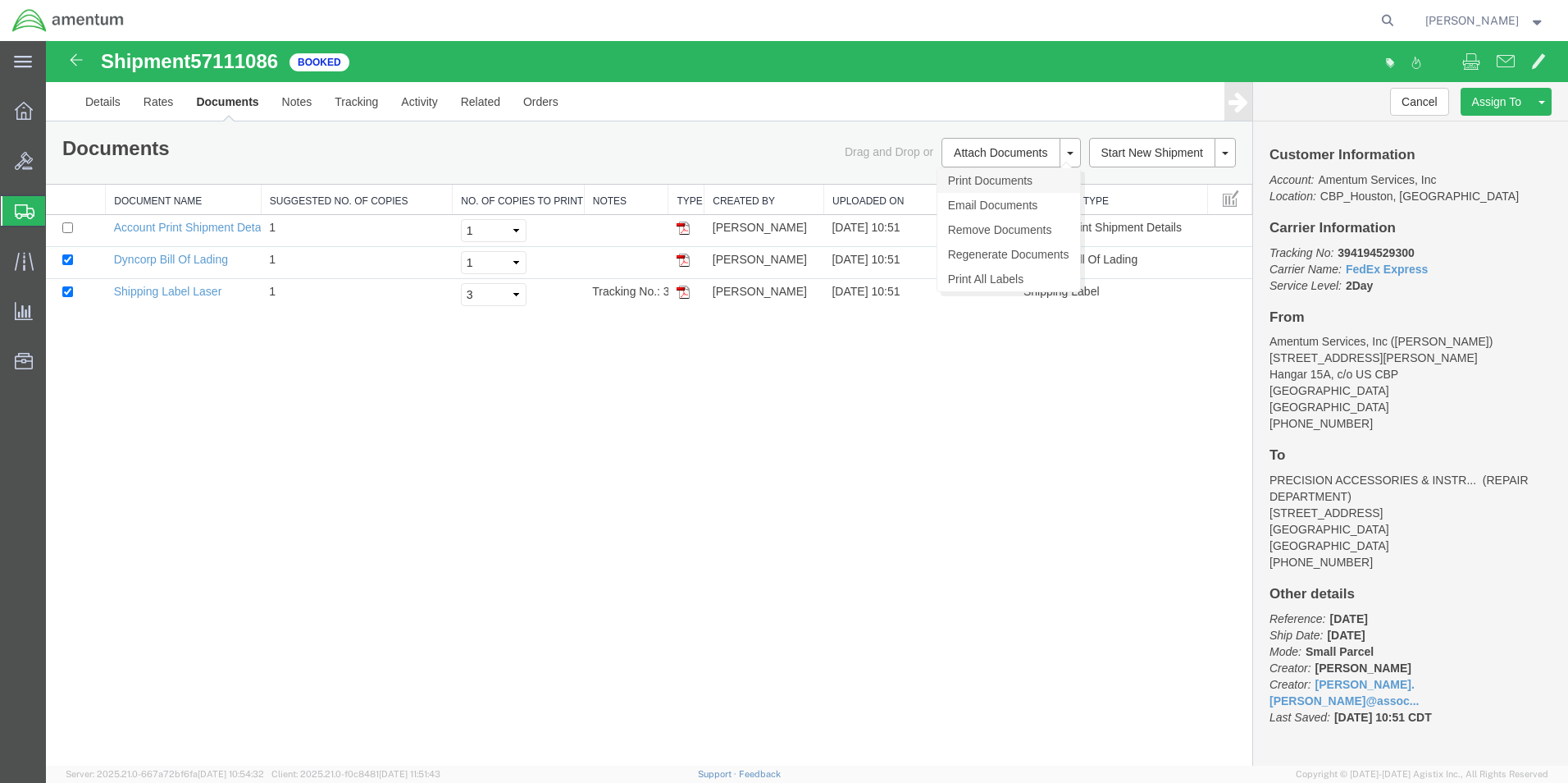
click at [975, 178] on link "Print Documents" at bounding box center [1008, 180] width 142 height 25
click at [108, 111] on link "Details" at bounding box center [103, 102] width 58 height 39
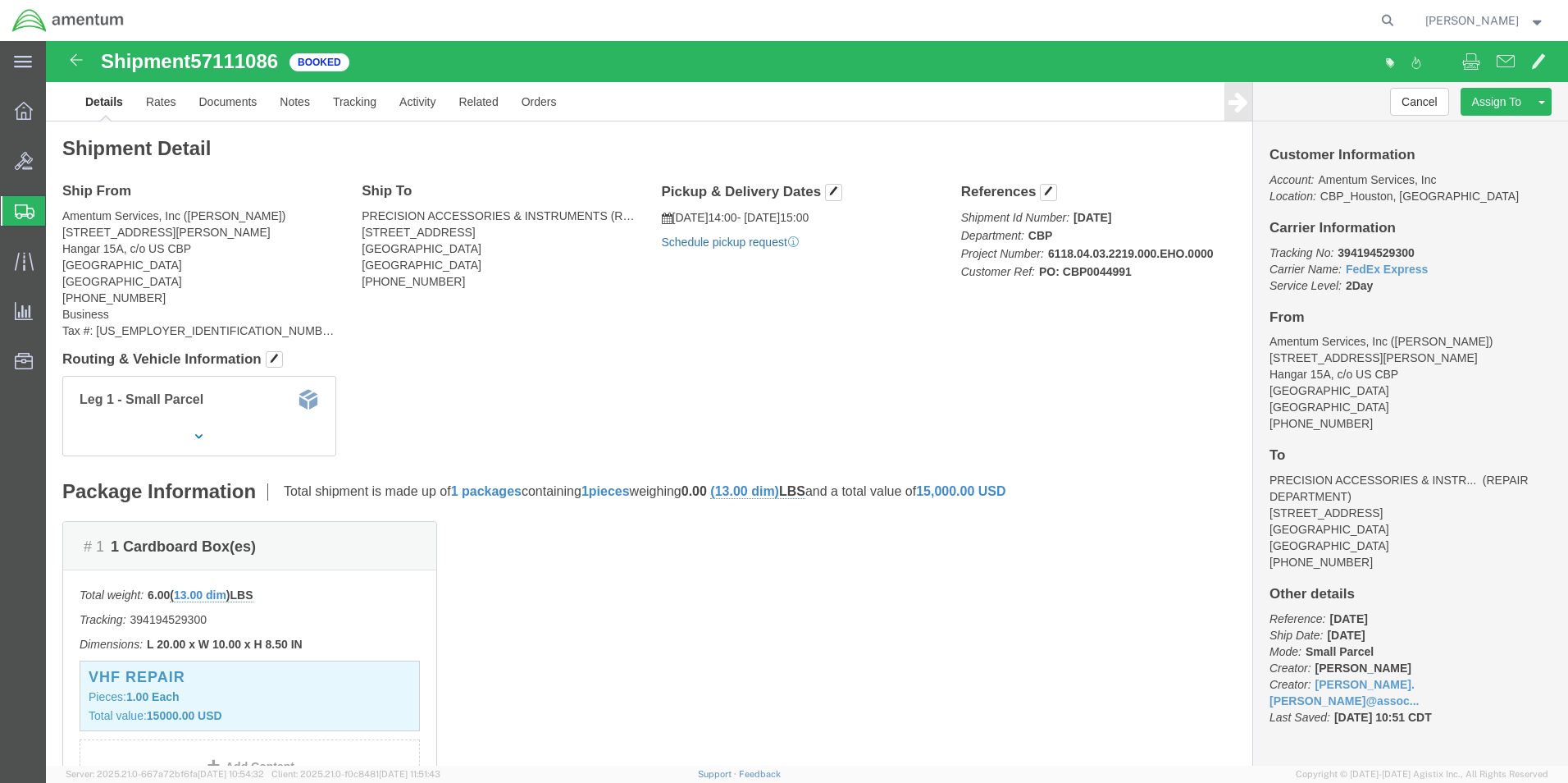
click link "Schedule pickup request"
click link "Clone Shipment"
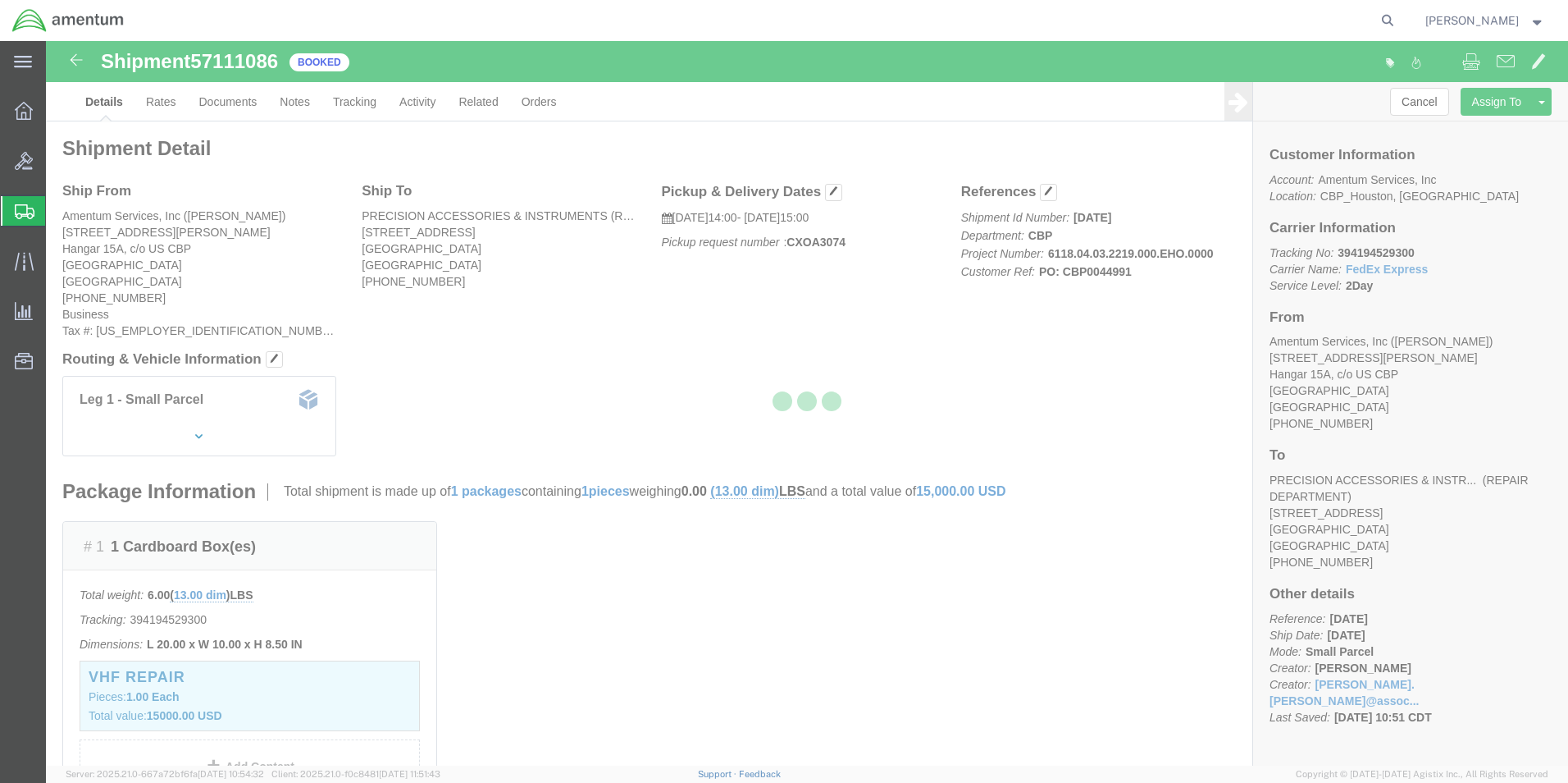
select select "49929"
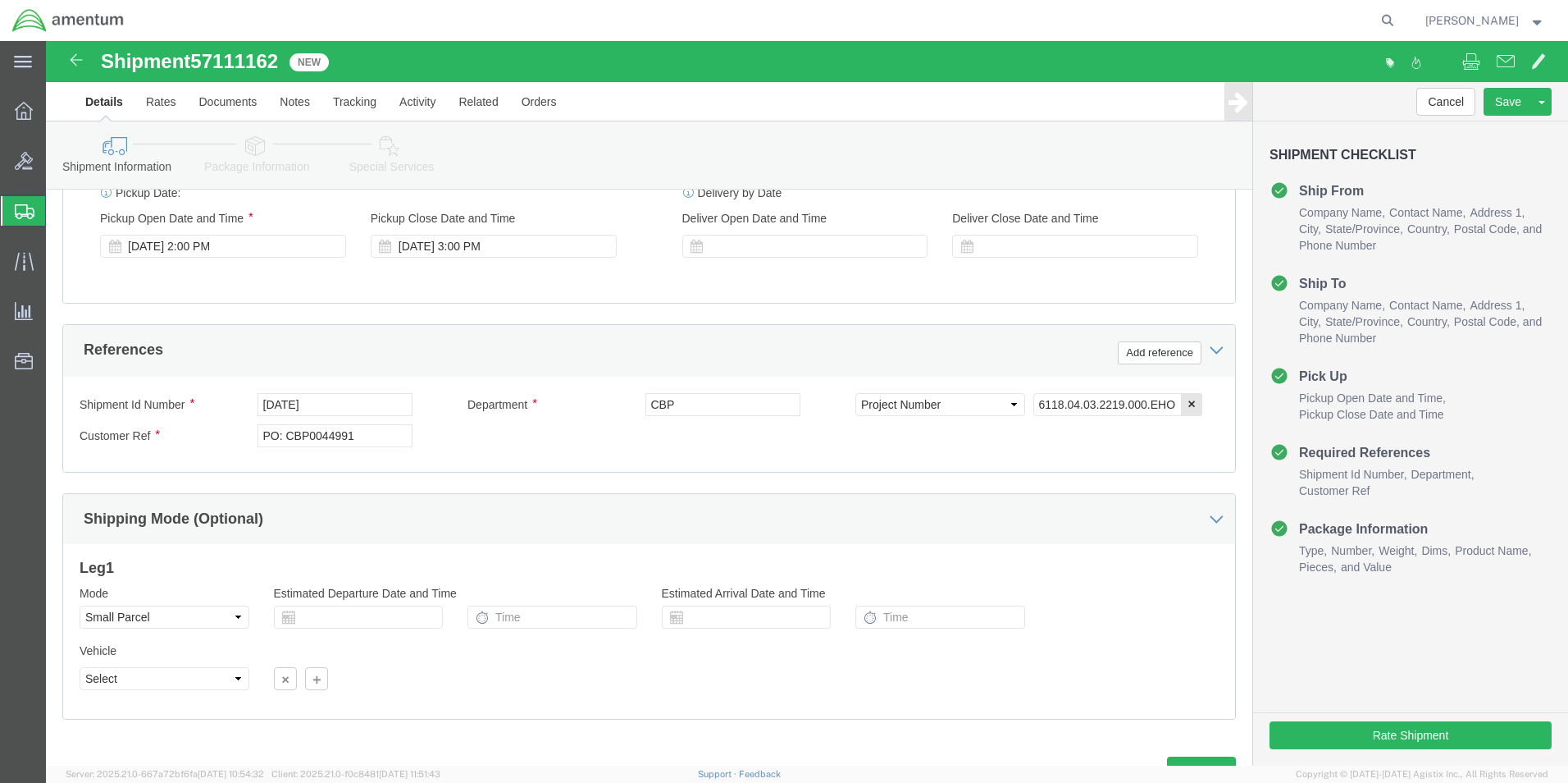
scroll to position [656, 0]
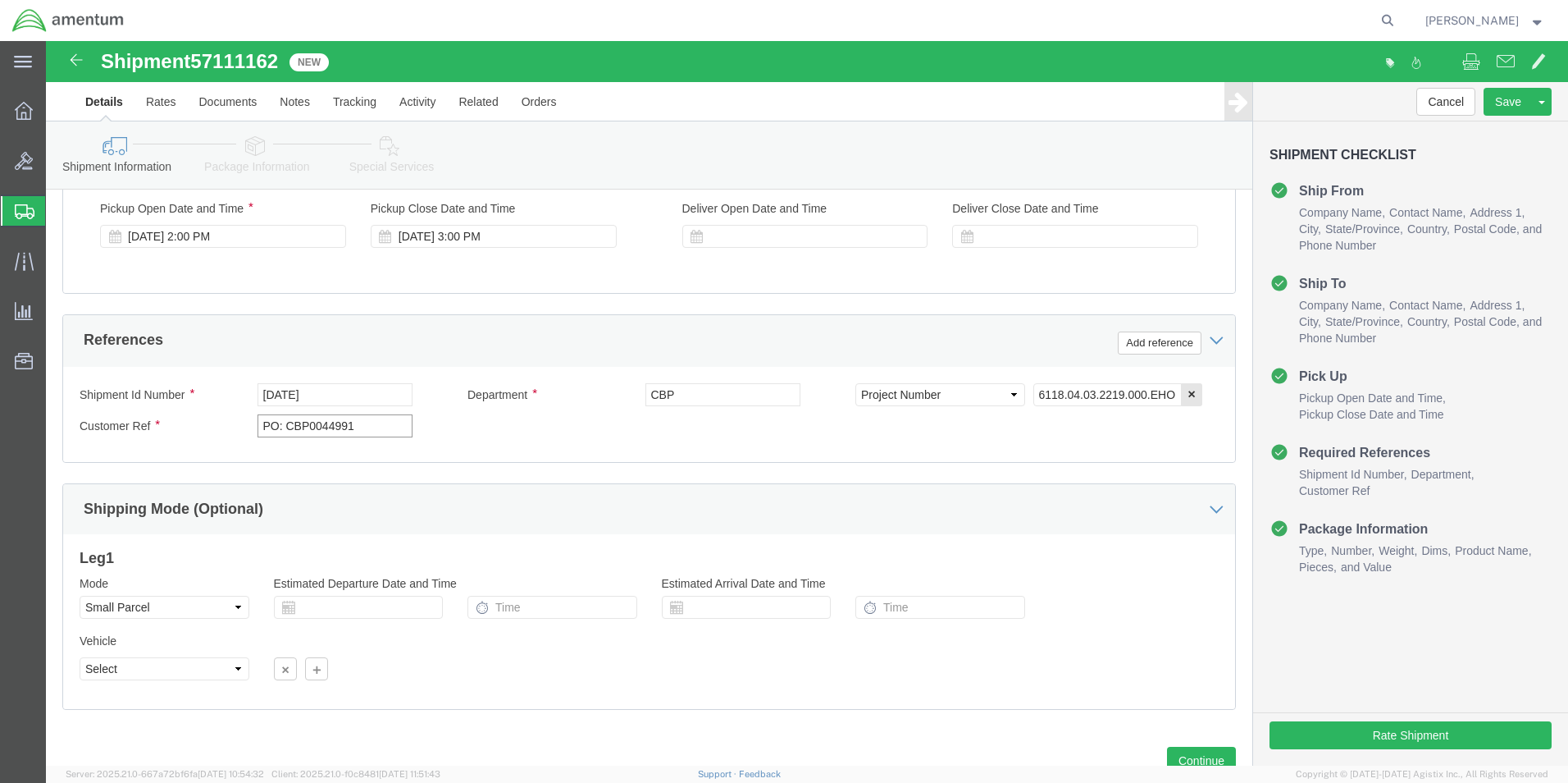
drag, startPoint x: 306, startPoint y: 382, endPoint x: 299, endPoint y: 393, distance: 13.0
click input "PO: CBP0044991"
type input "P"
type input "V"
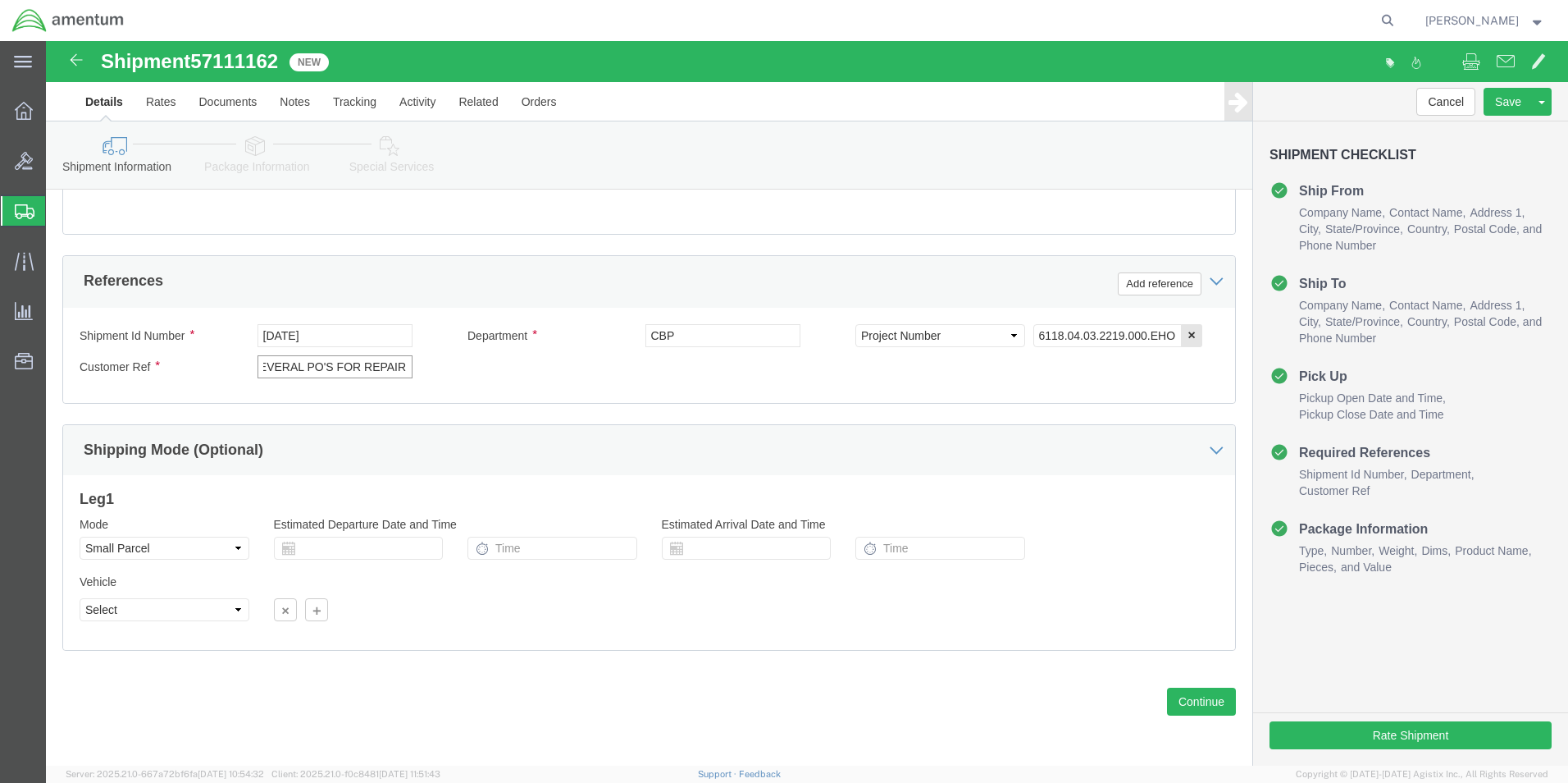
type input "SEVERAL PO'S FOR REPAIR"
click button "Continue"
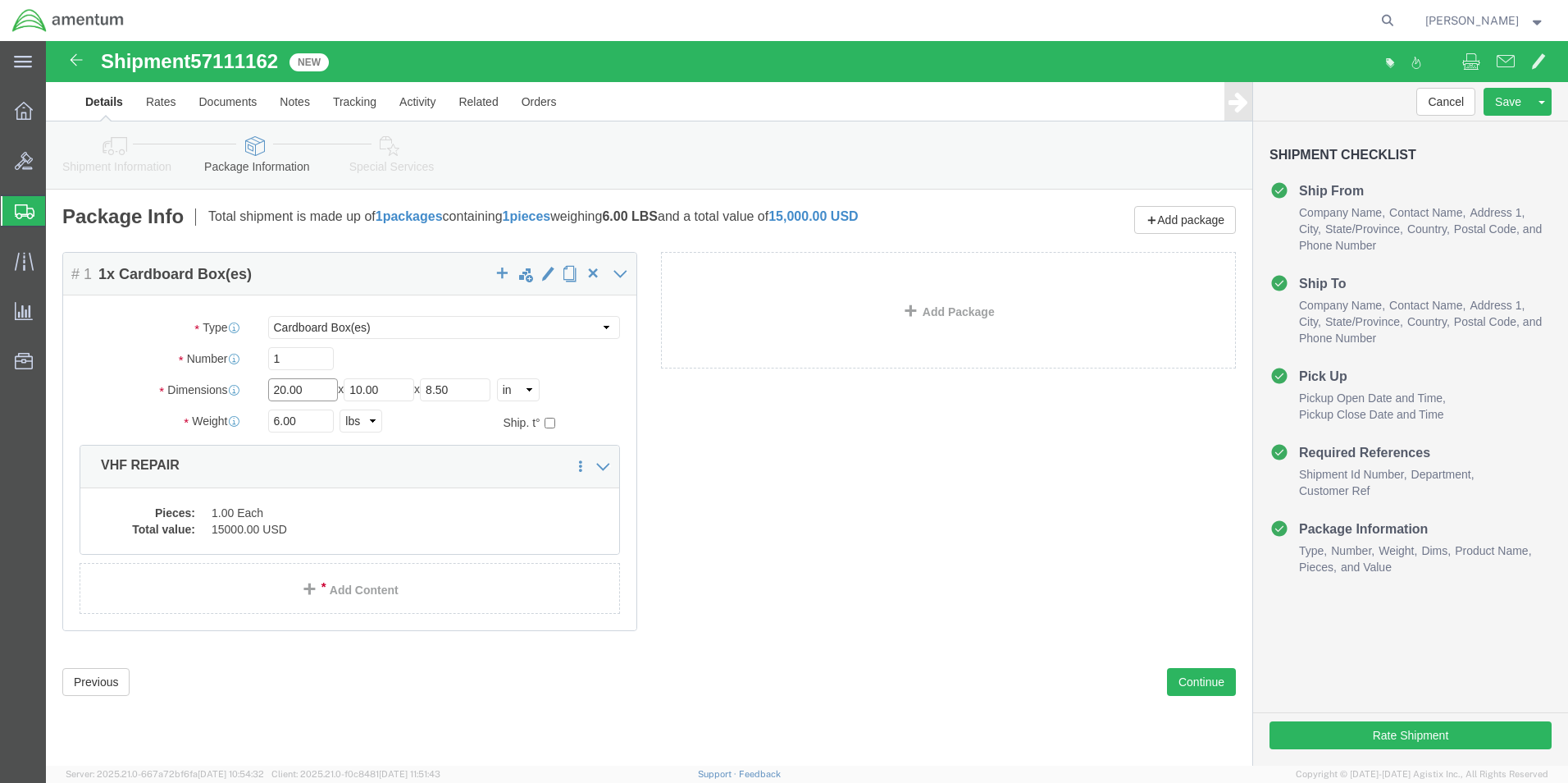
click input "20.00"
type input "15"
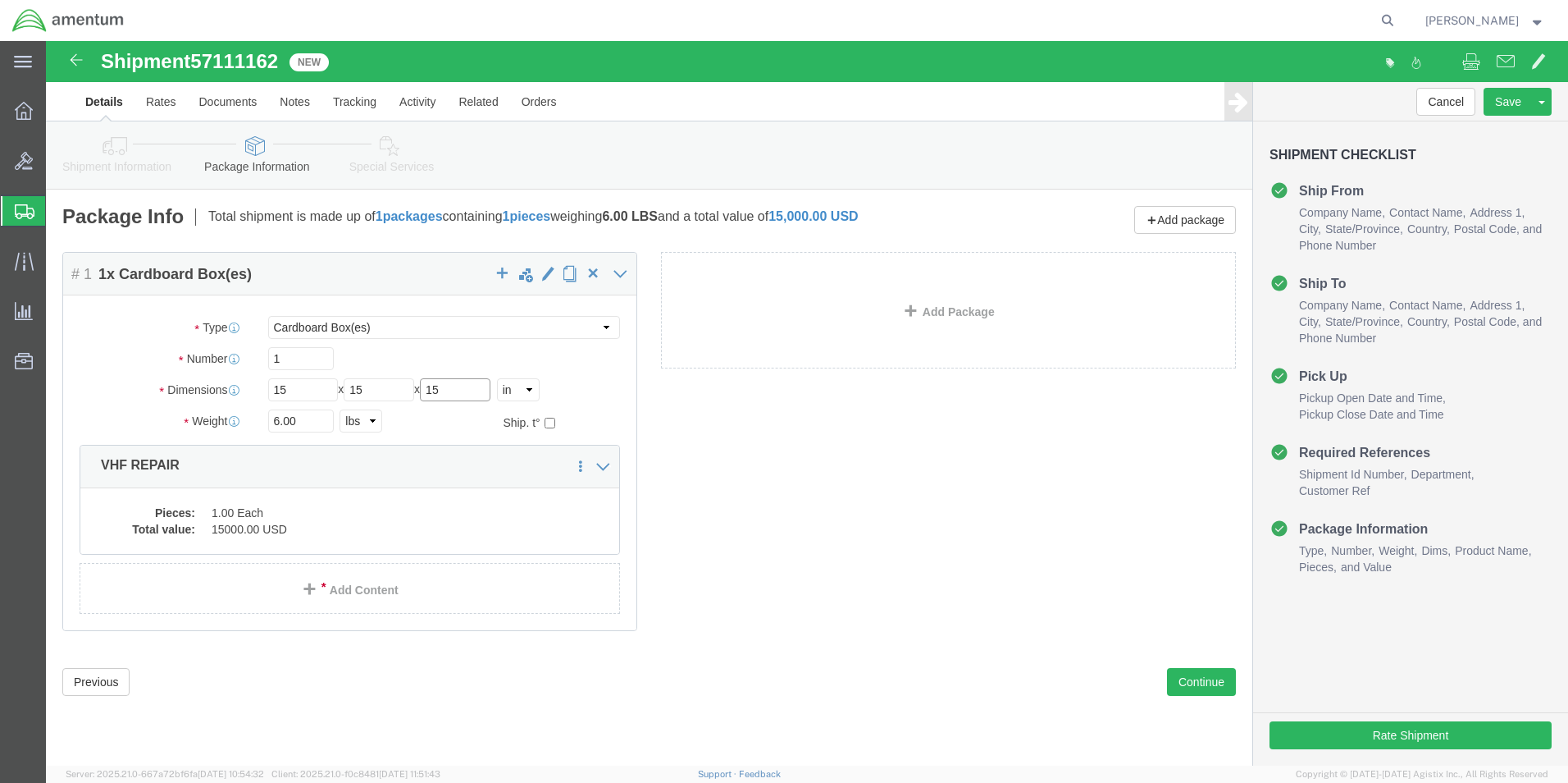
type input "15"
type input "16.5"
click dd "1.00 Each"
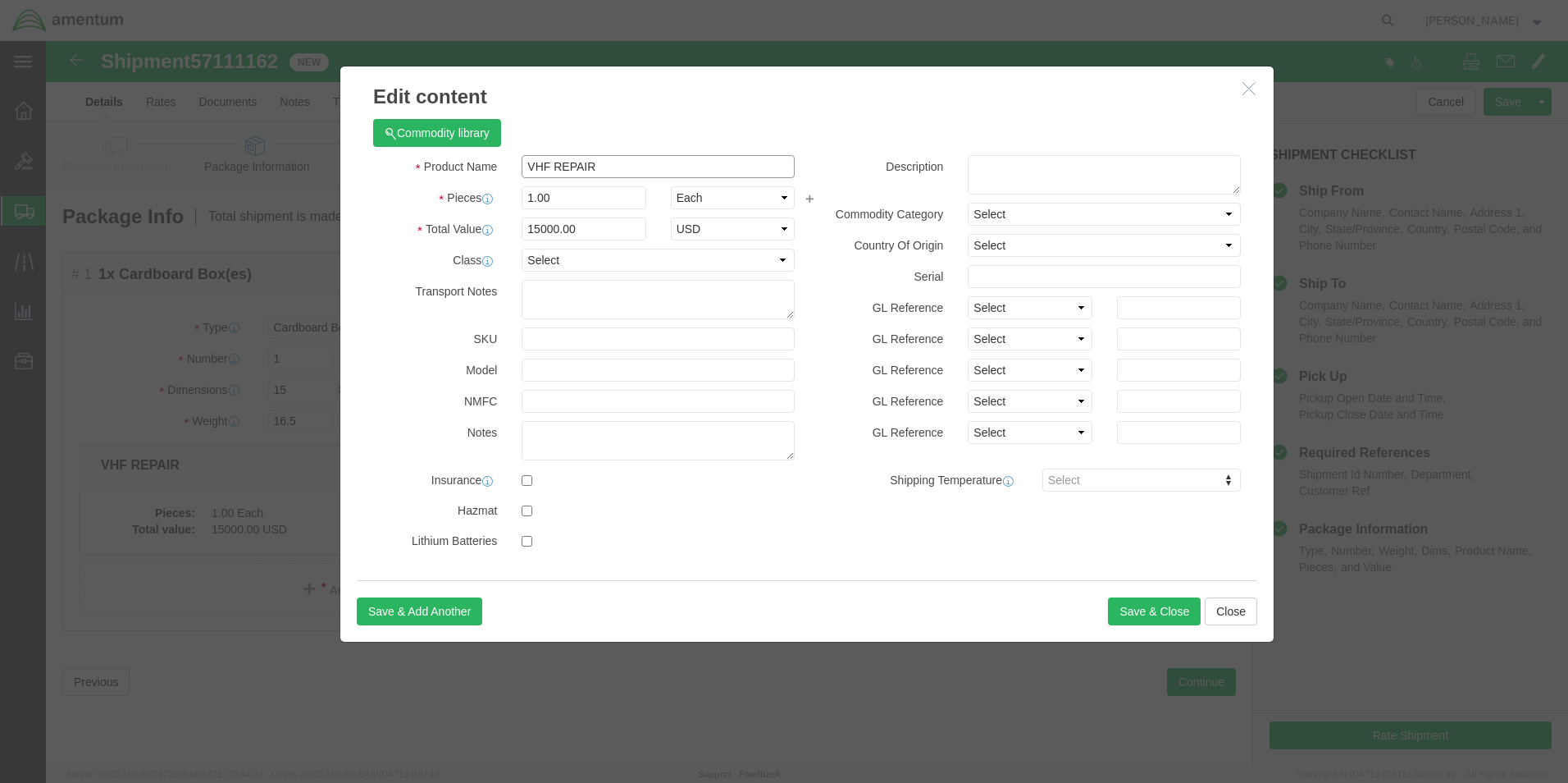
drag, startPoint x: 505, startPoint y: 127, endPoint x: 576, endPoint y: 124, distance: 71.1
click input "VHF REPAIR"
type input "SEVERAL DASH 8 REPAIR'S"
click input "15000.00"
type input "1"
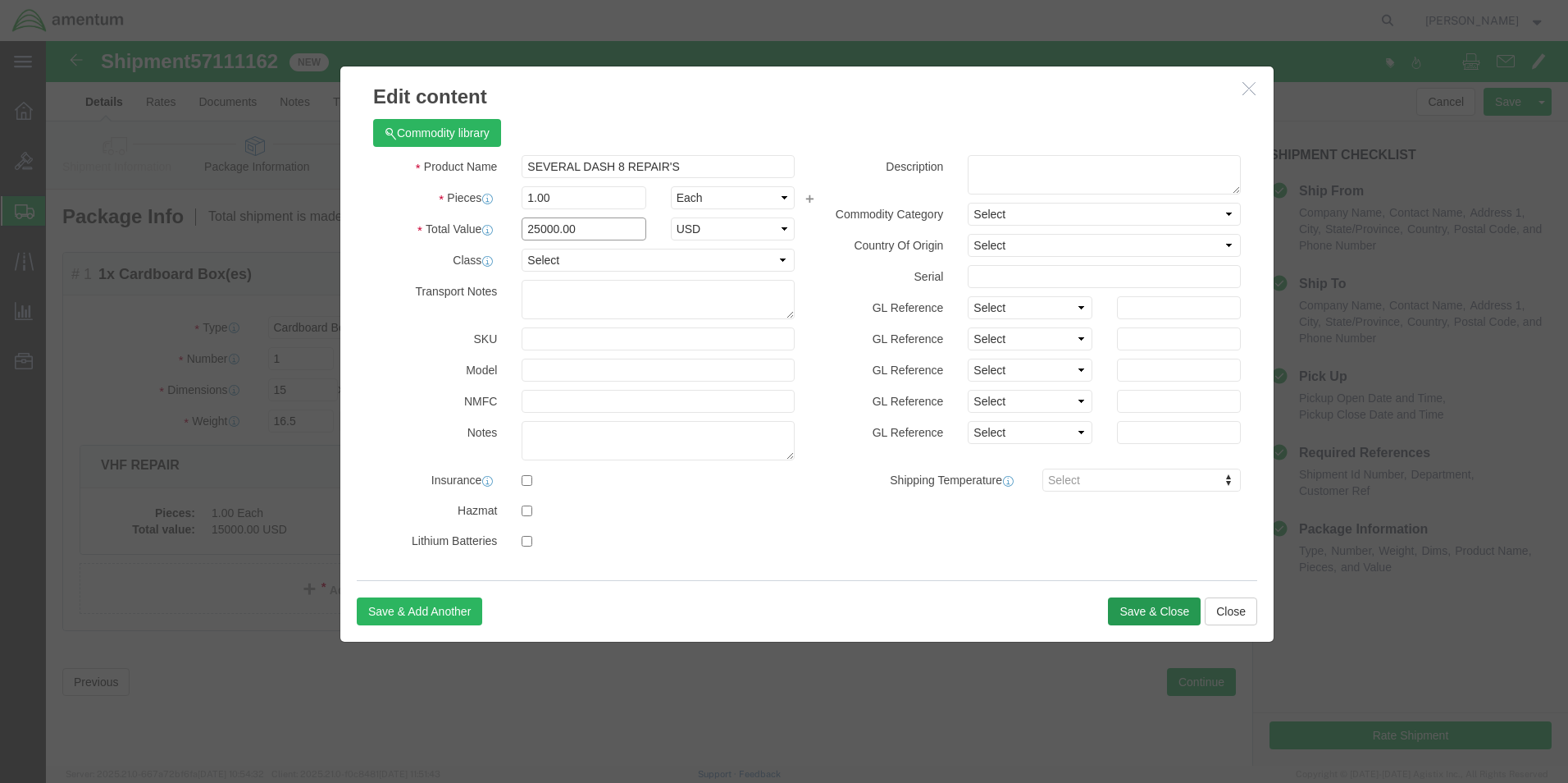
type input "25000.00"
click button "Save & Close"
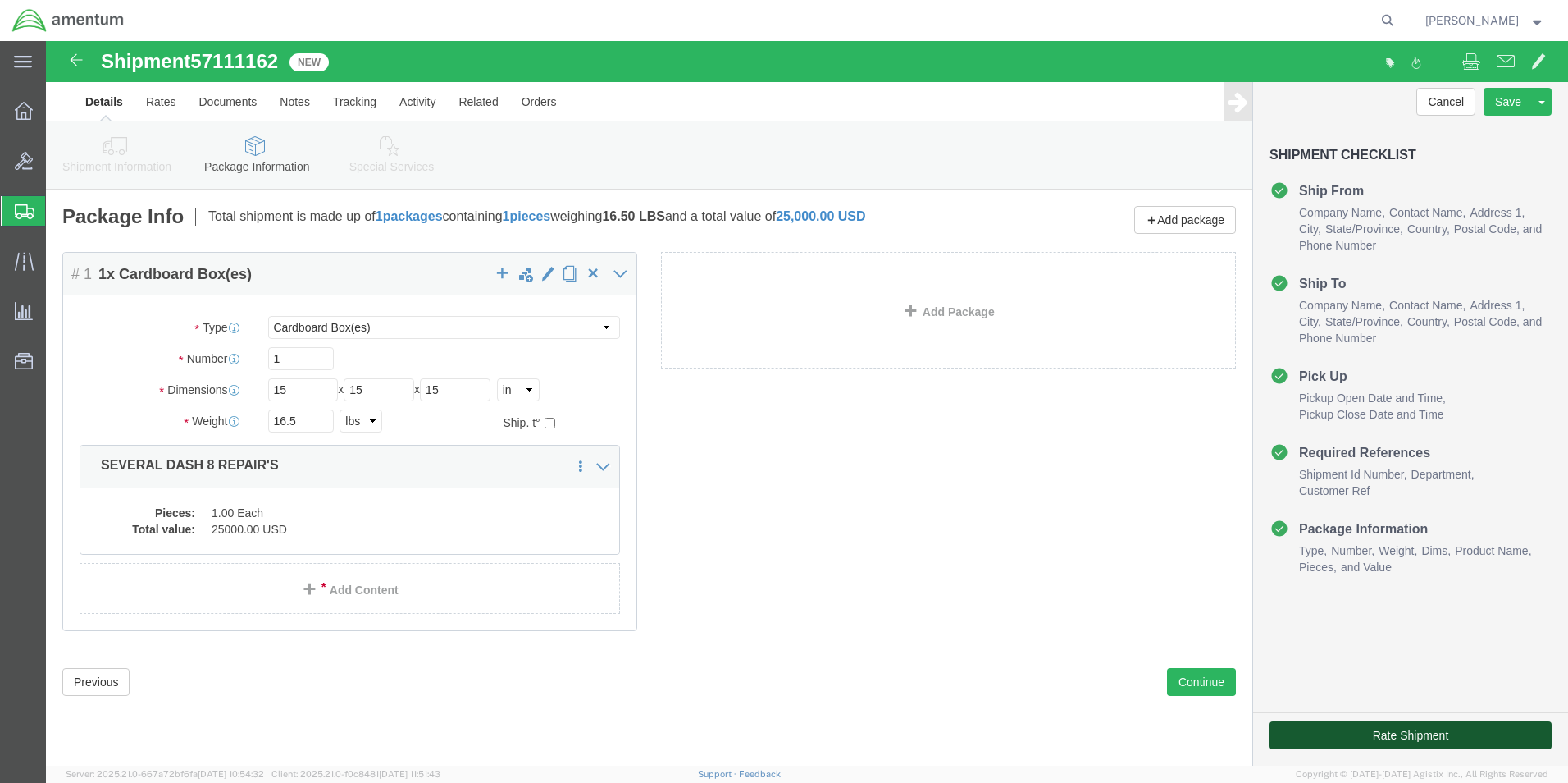
click button "Rate Shipment"
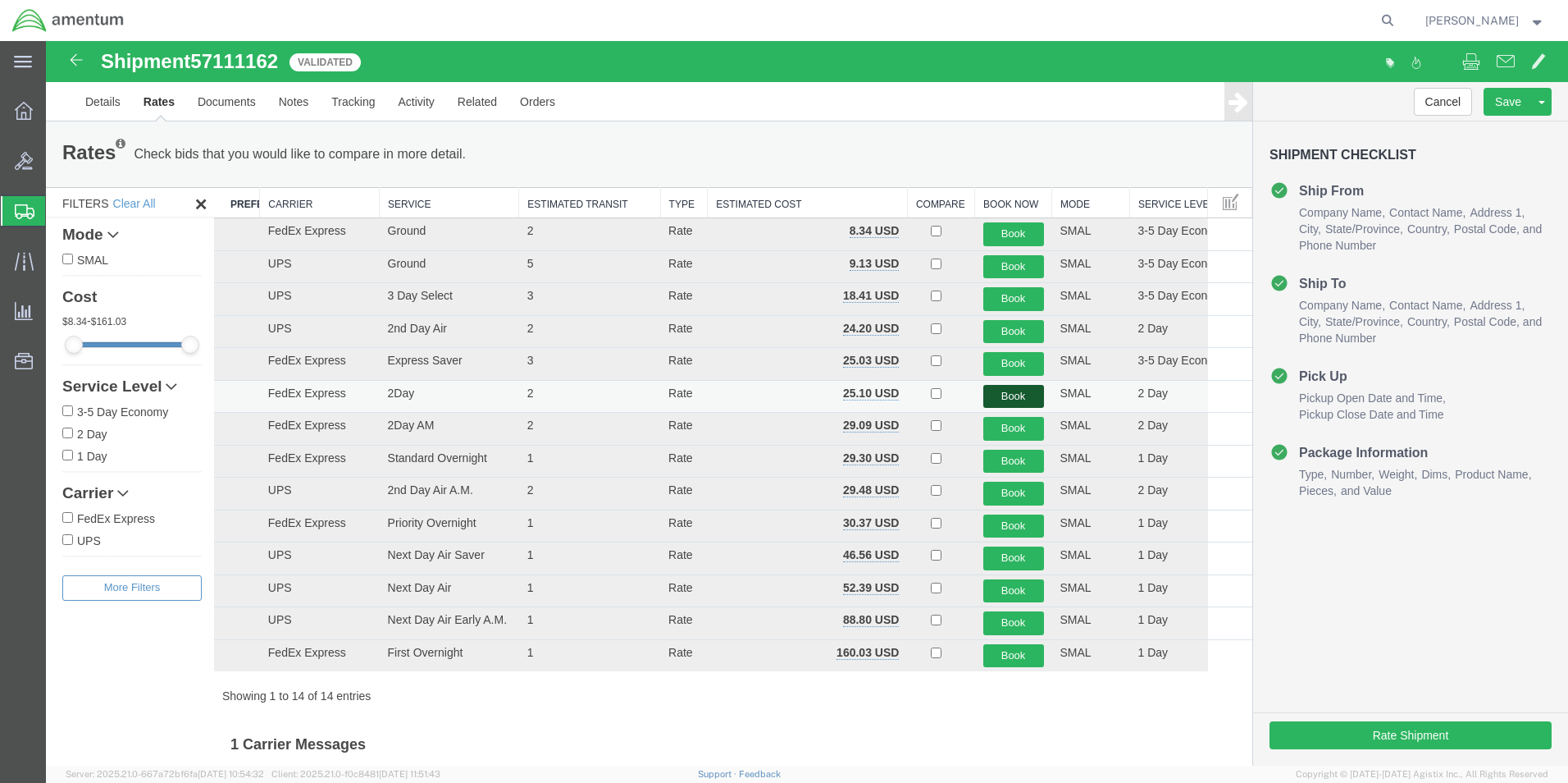
click at [993, 394] on button "Book" at bounding box center [1013, 397] width 61 height 24
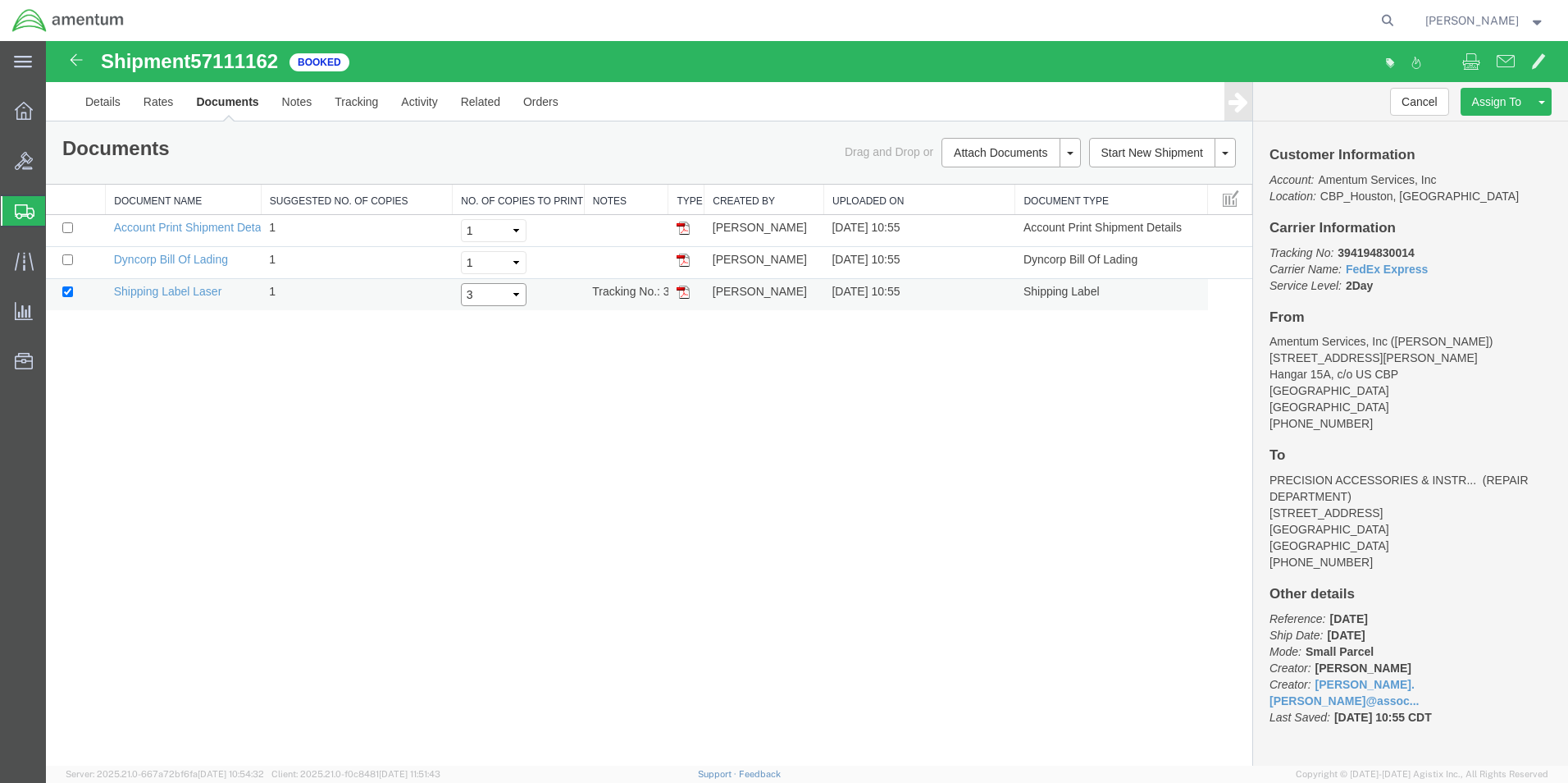
click at [508, 291] on select "Select 1 2 3 4 5" at bounding box center [494, 294] width 66 height 23
select select "5"
click at [461, 283] on select "Select 1 2 3 4 5" at bounding box center [494, 294] width 66 height 23
click at [65, 260] on input "checkbox" at bounding box center [68, 260] width 10 height 10
click at [967, 183] on link "Print Documents" at bounding box center [1008, 180] width 142 height 25
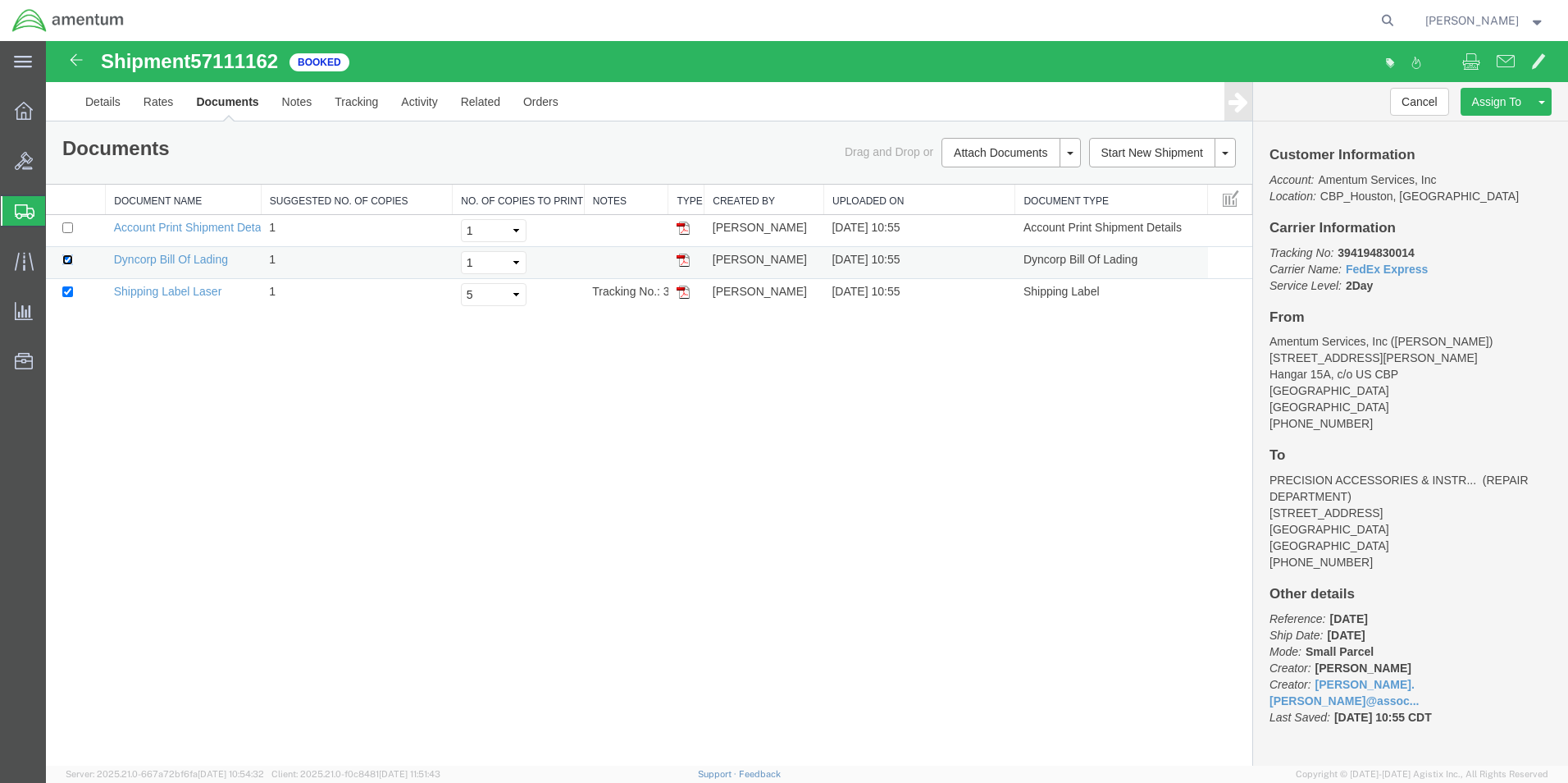
drag, startPoint x: 66, startPoint y: 259, endPoint x: 116, endPoint y: 270, distance: 51.2
click at [66, 259] on input "checkbox" at bounding box center [68, 260] width 10 height 10
checkbox input "false"
click at [511, 290] on select "Select 1 2 3 4 5" at bounding box center [494, 294] width 66 height 23
select select "3"
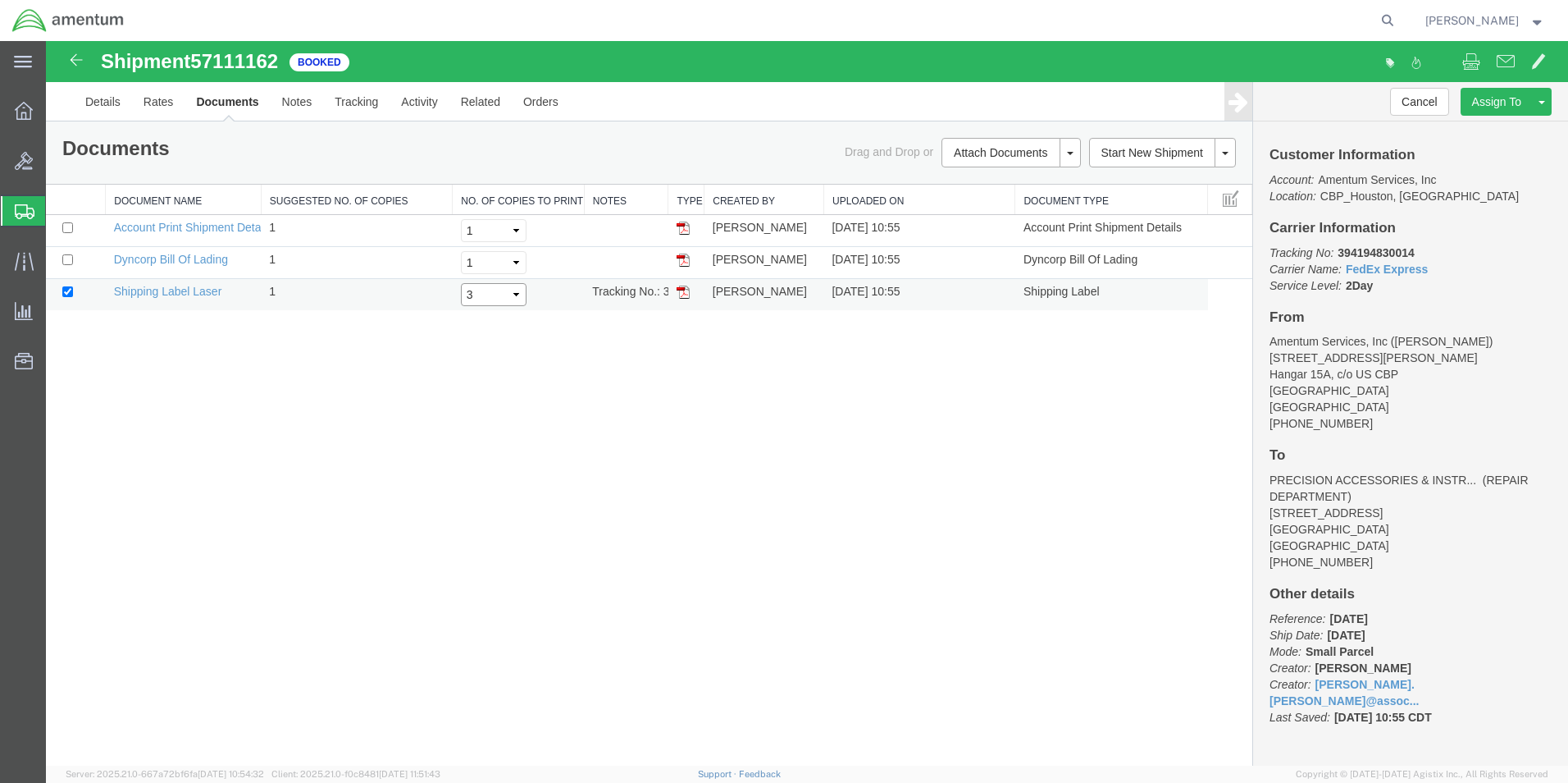
click at [461, 283] on select "Select 1 2 3 4 5" at bounding box center [494, 294] width 66 height 23
click at [998, 177] on link "Print Documents" at bounding box center [1008, 180] width 142 height 25
click at [0, 0] on span "Create Shipment" at bounding box center [0, 0] width 0 height 0
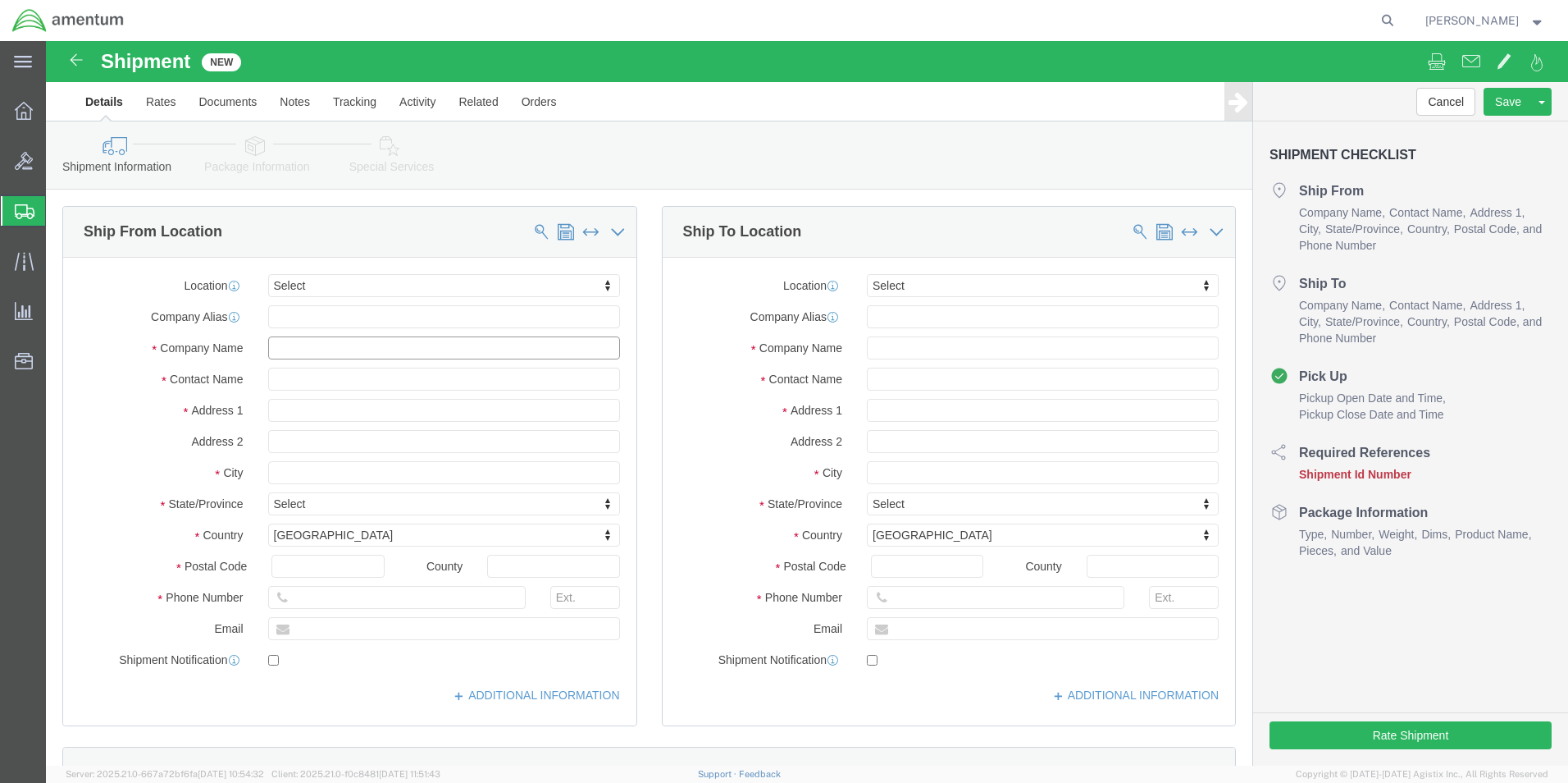
click input "text"
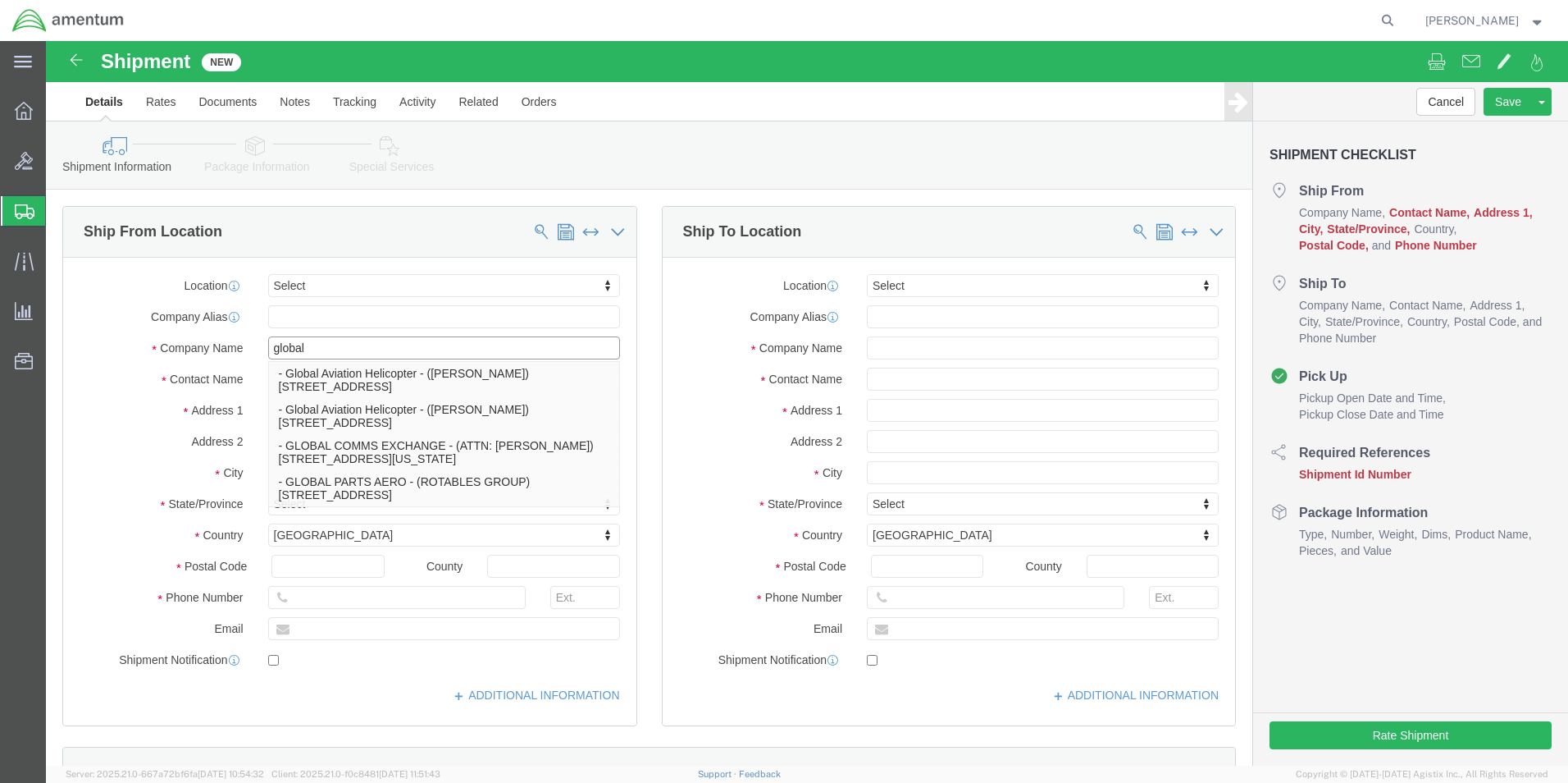
type input "global"
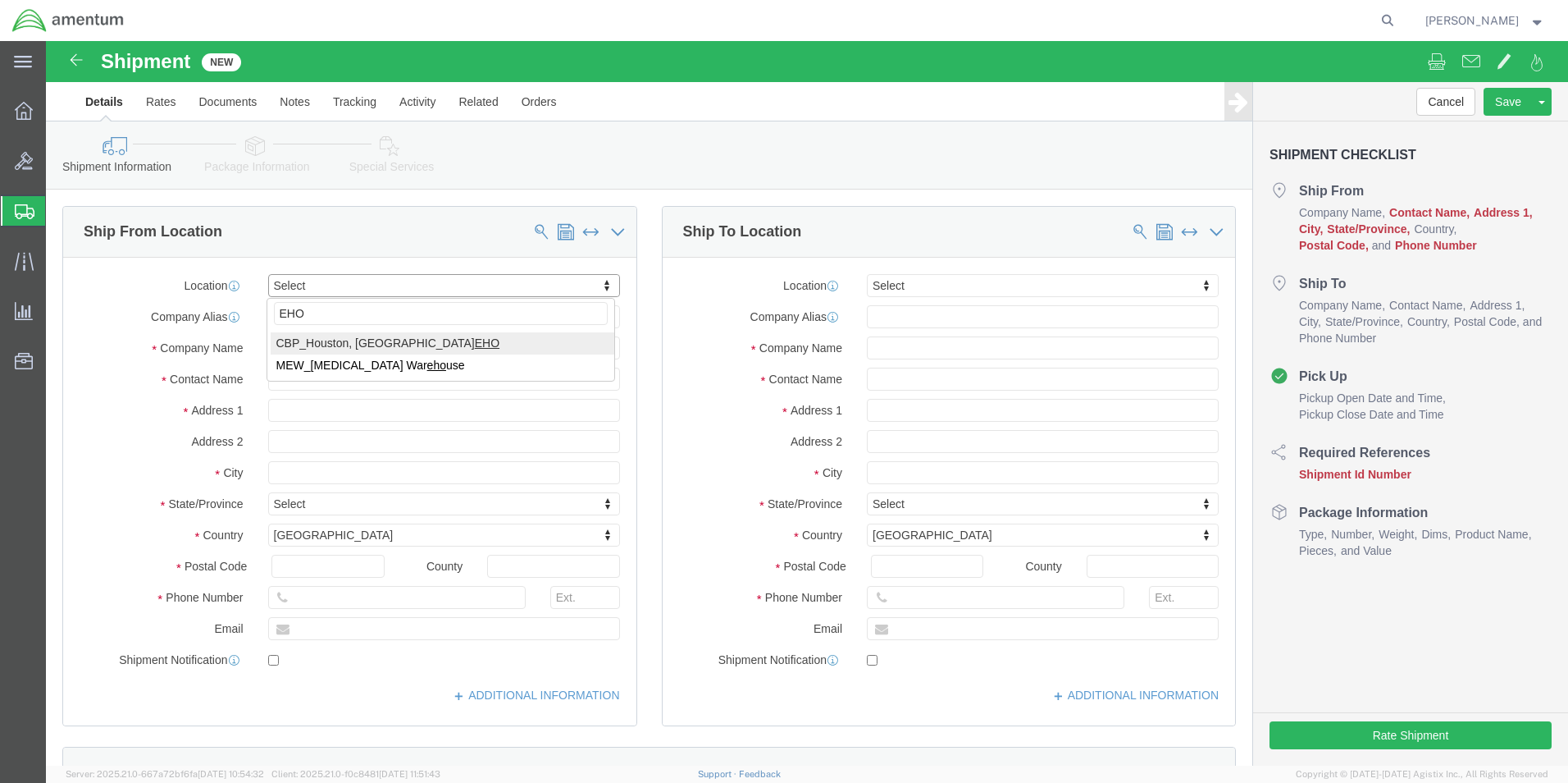
type input "EHO"
select select "49929"
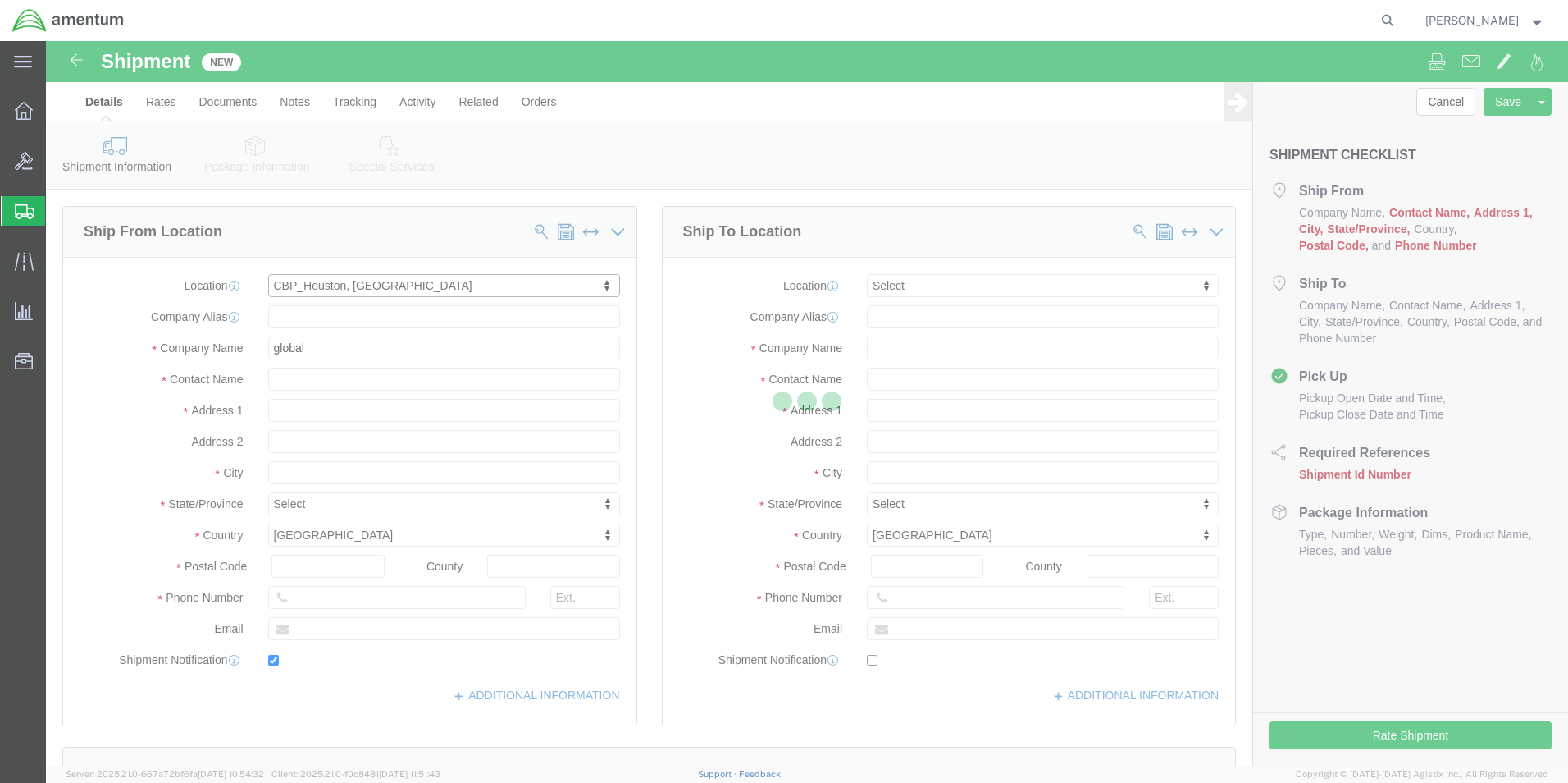
type input "[STREET_ADDRESS][PERSON_NAME]"
type input "Hangar 15A, c/o US CBP"
type input "77303"
type input "[PHONE_NUMBER]"
type input "[PERSON_NAME][EMAIL_ADDRESS][PERSON_NAME][DOMAIN_NAME]"
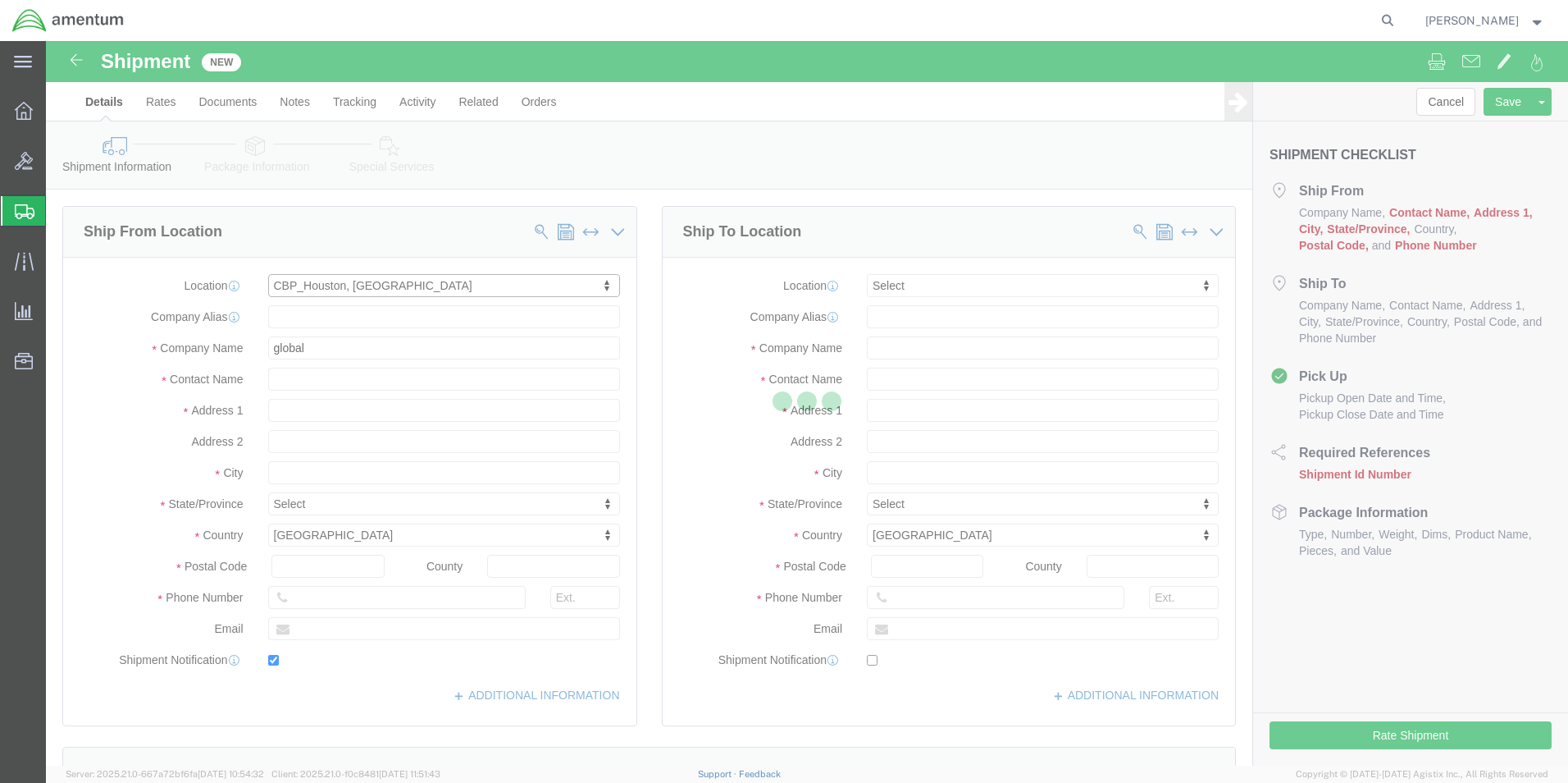
checkbox input "true"
type input "Amentum Services, Inc"
type input "[PERSON_NAME]"
type input "Conroe"
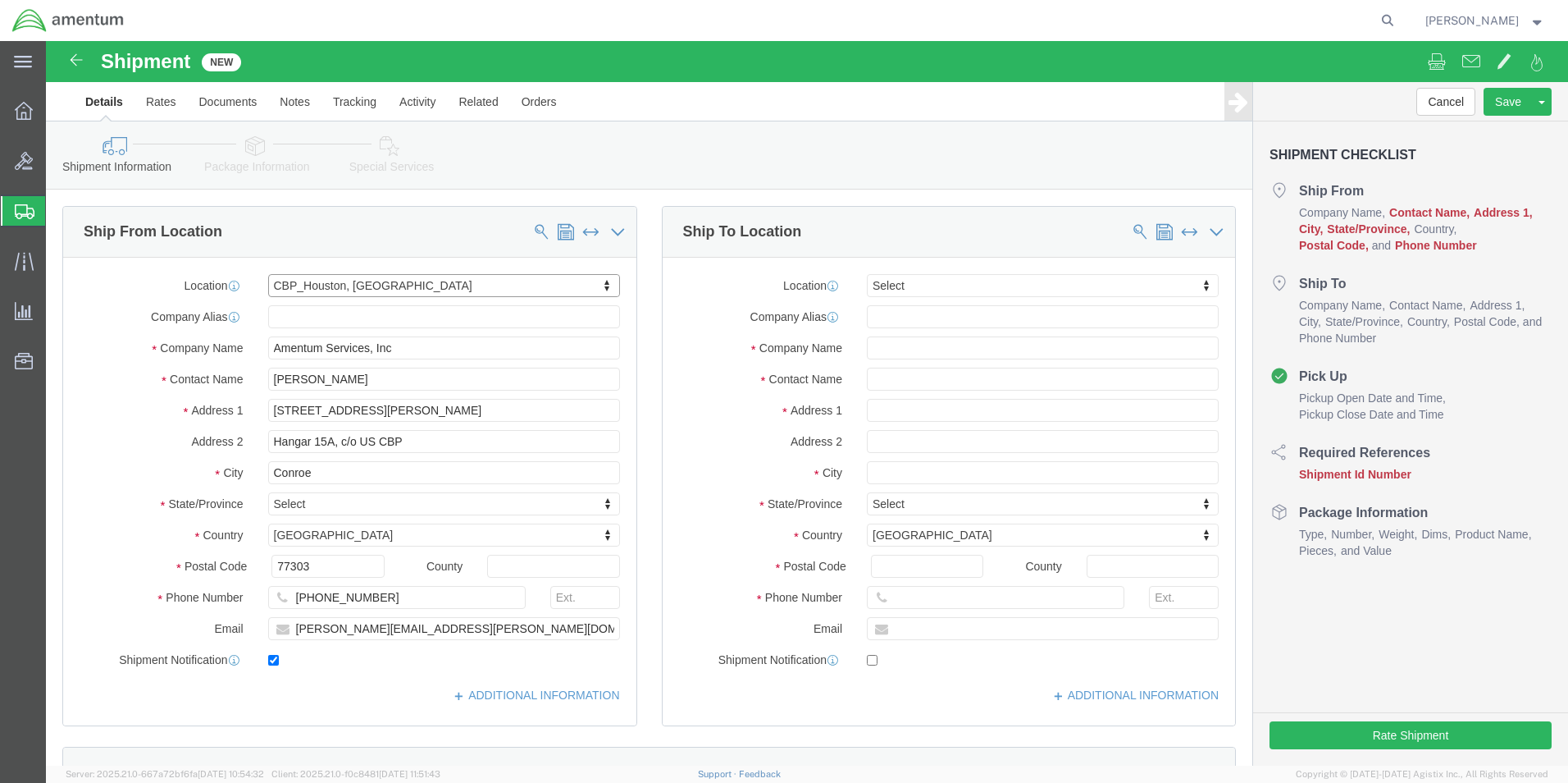
select select "[GEOGRAPHIC_DATA]"
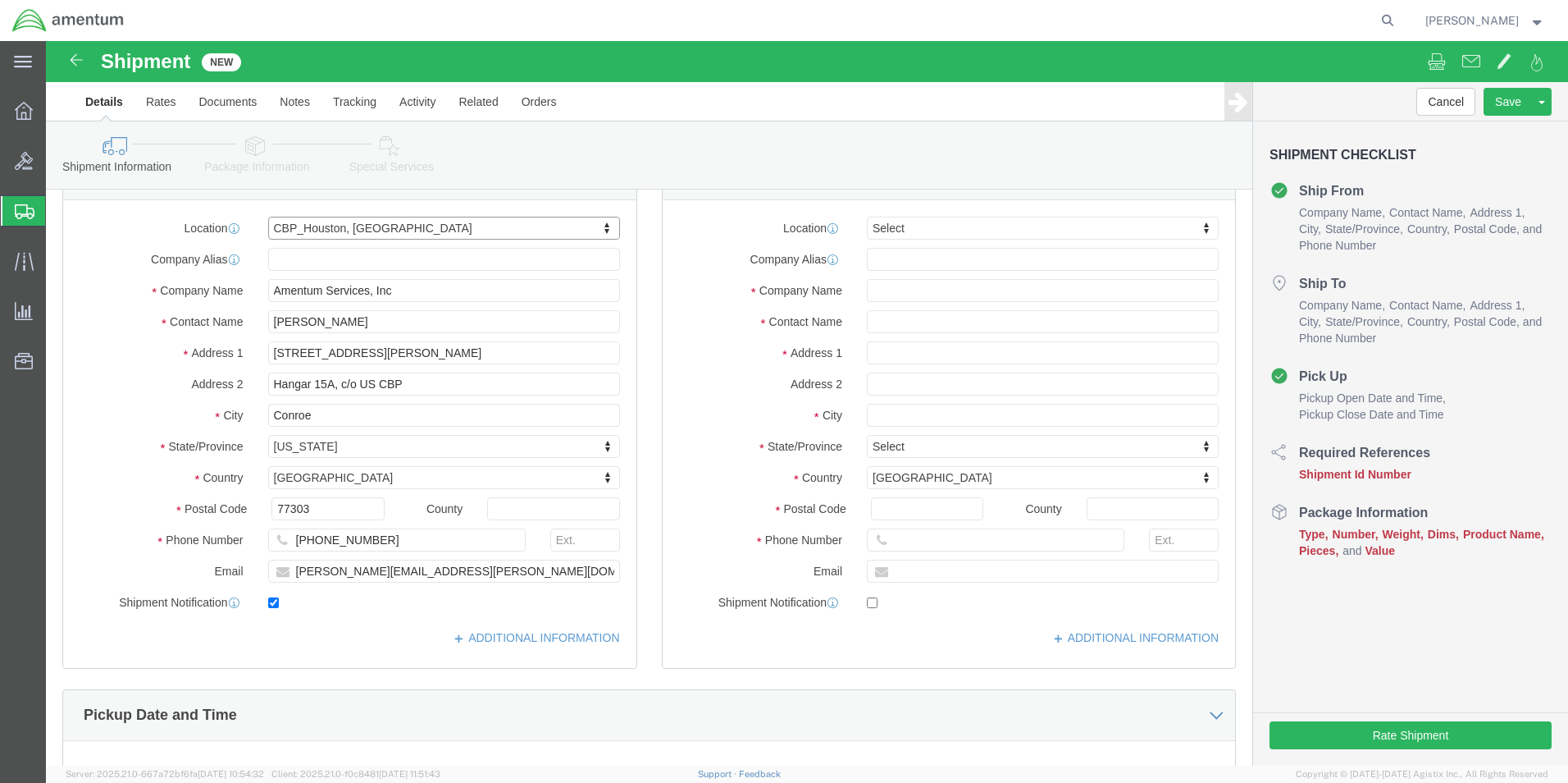
scroll to position [82, 0]
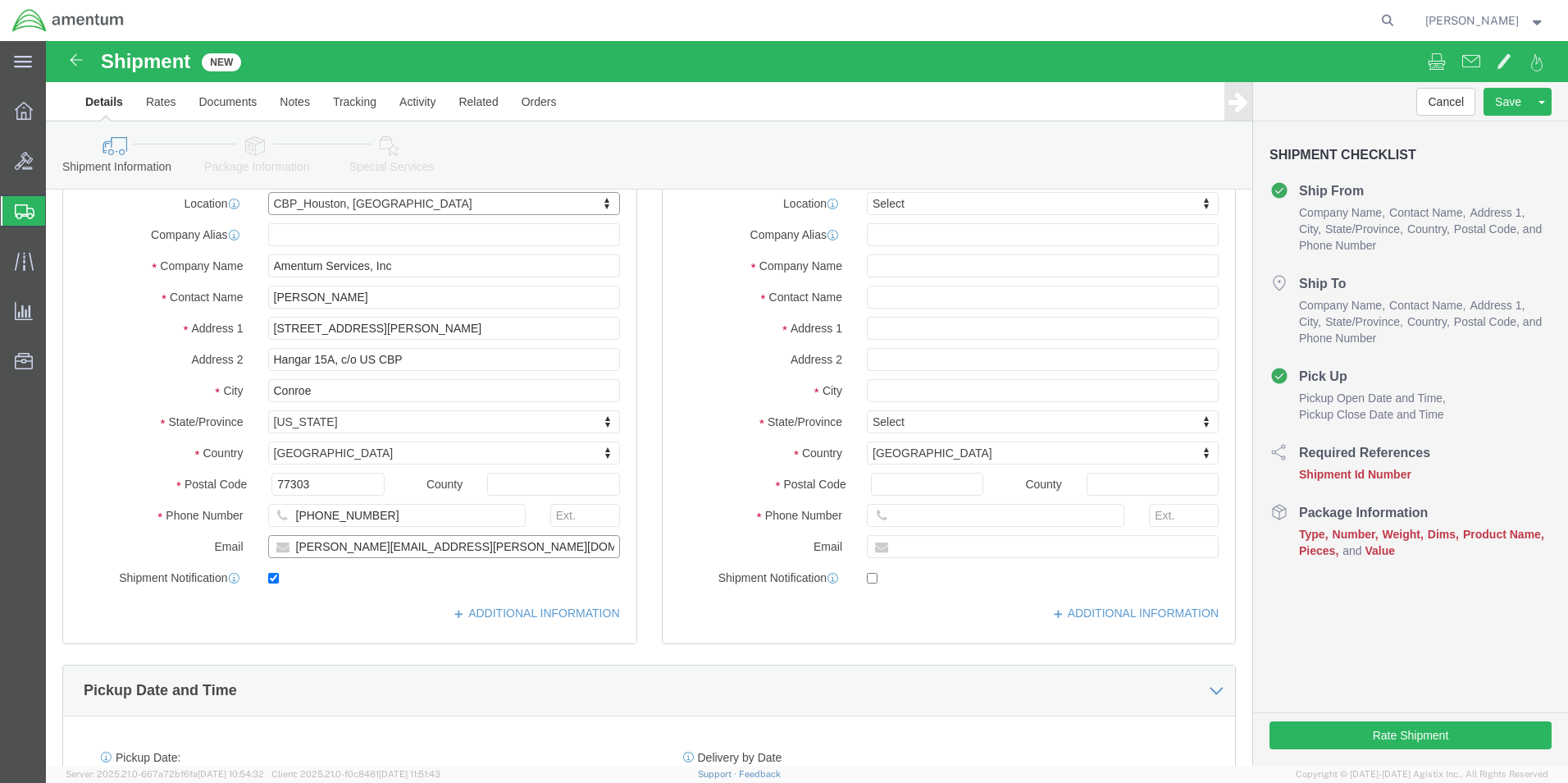
click input "[PERSON_NAME][EMAIL_ADDRESS][PERSON_NAME][DOMAIN_NAME]"
click input "checkbox"
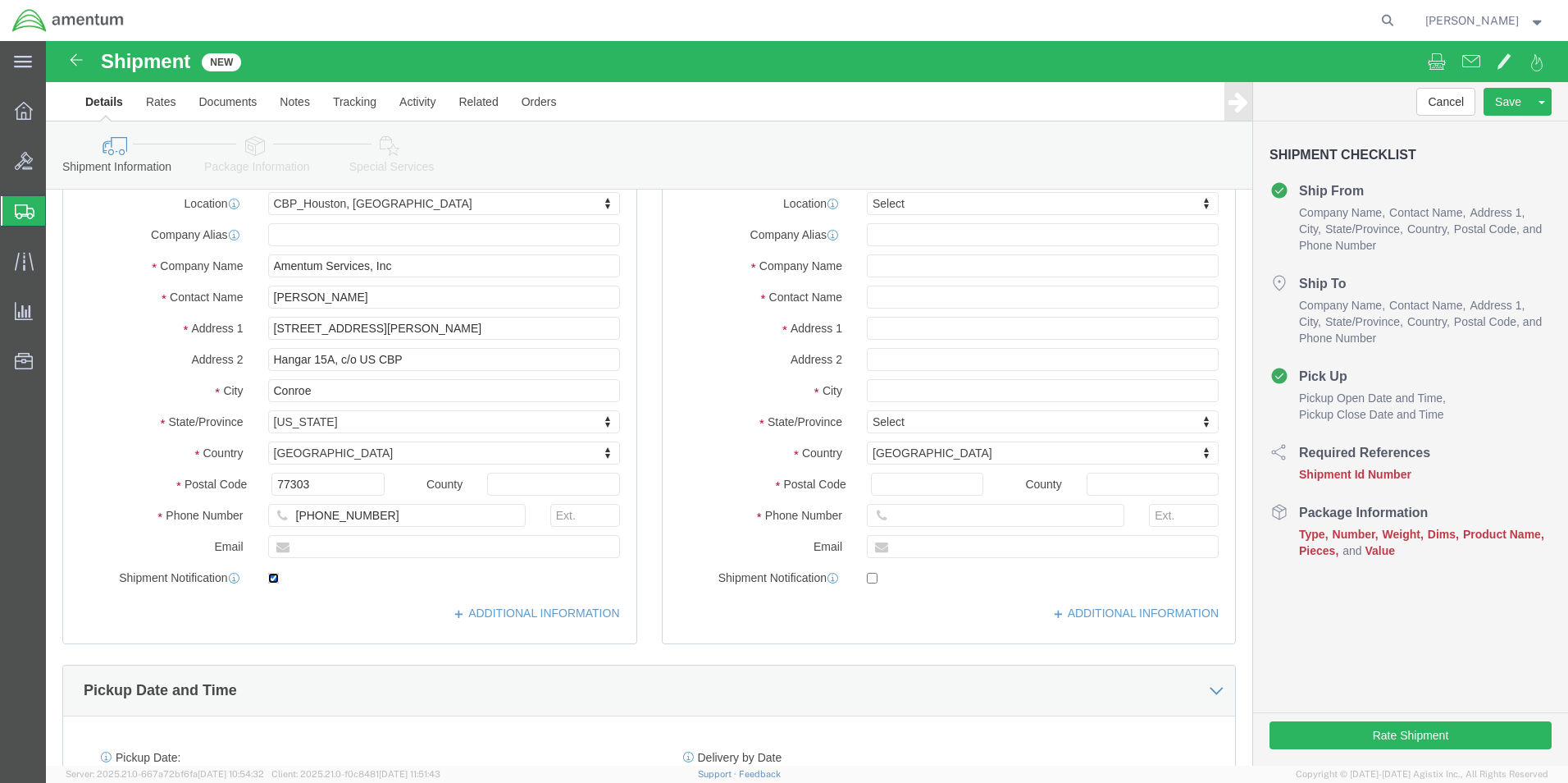
checkbox input "false"
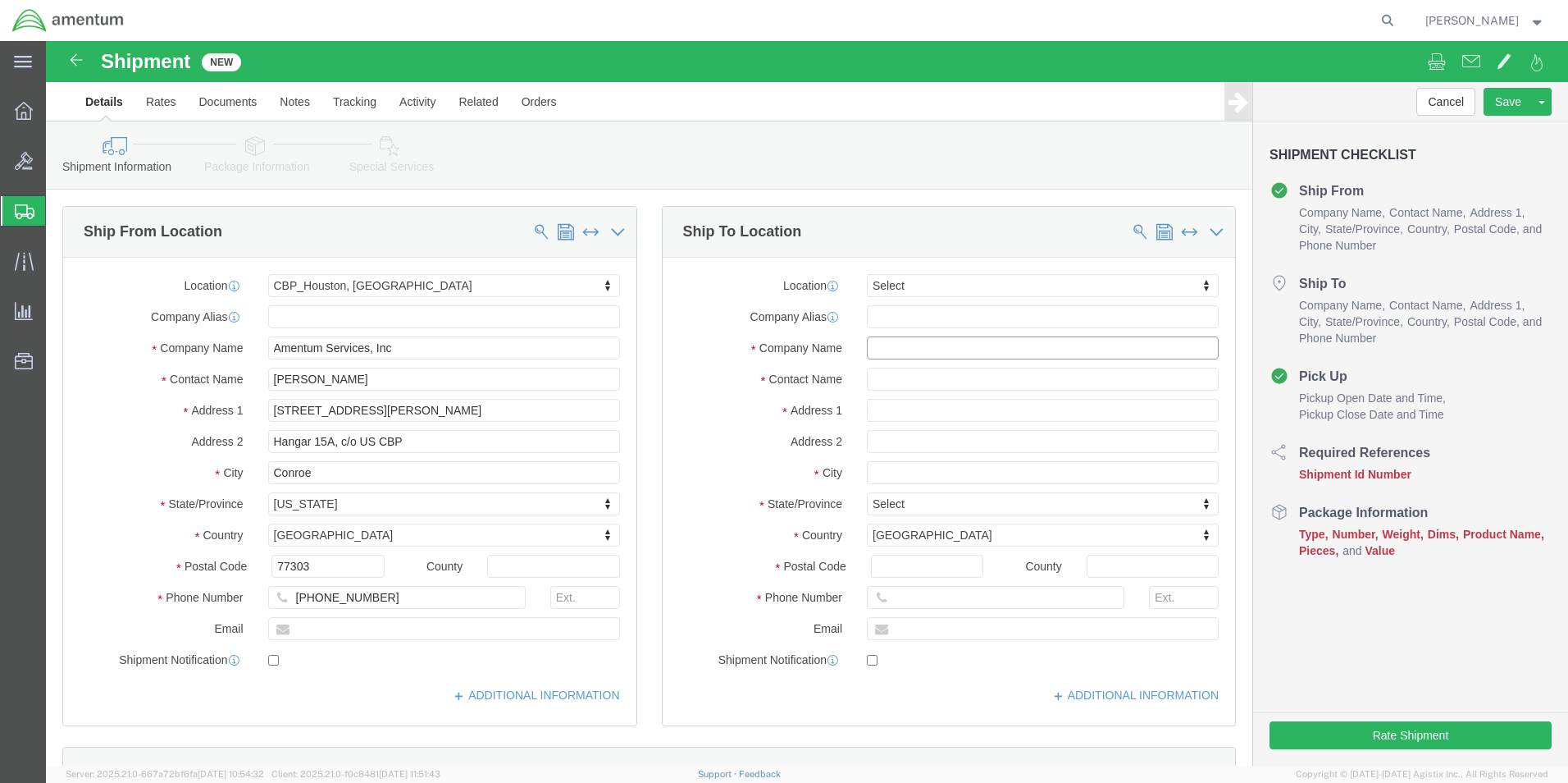
click input "text"
type input "GLOBAL"
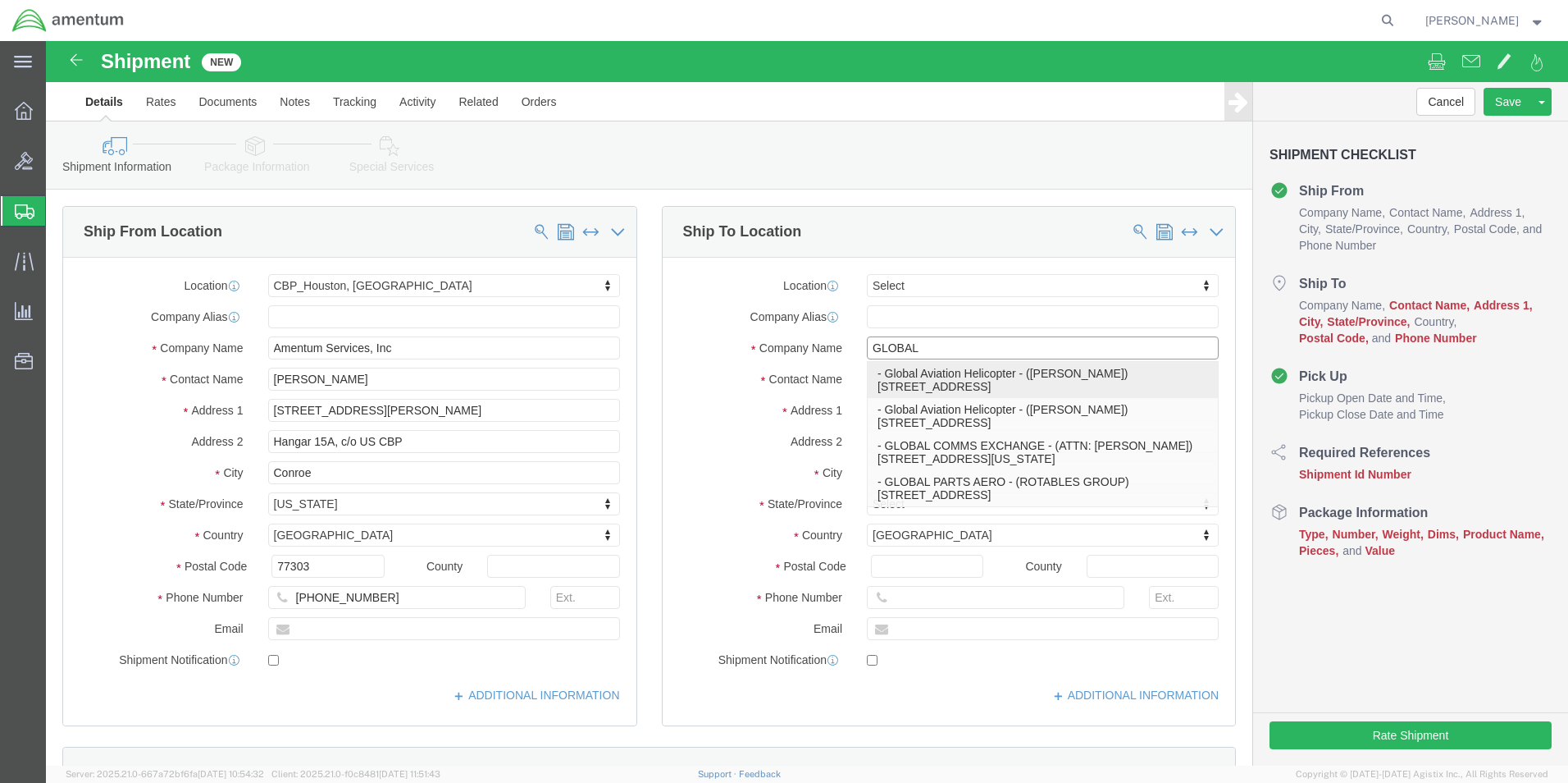
click p "- Global Aviation Helicopter - ([PERSON_NAME]) [STREET_ADDRESS]"
type input "[STREET_ADDRESS]"
type input "30092"
type input "Global Aviation Helicopter"
type input "[PERSON_NAME]"
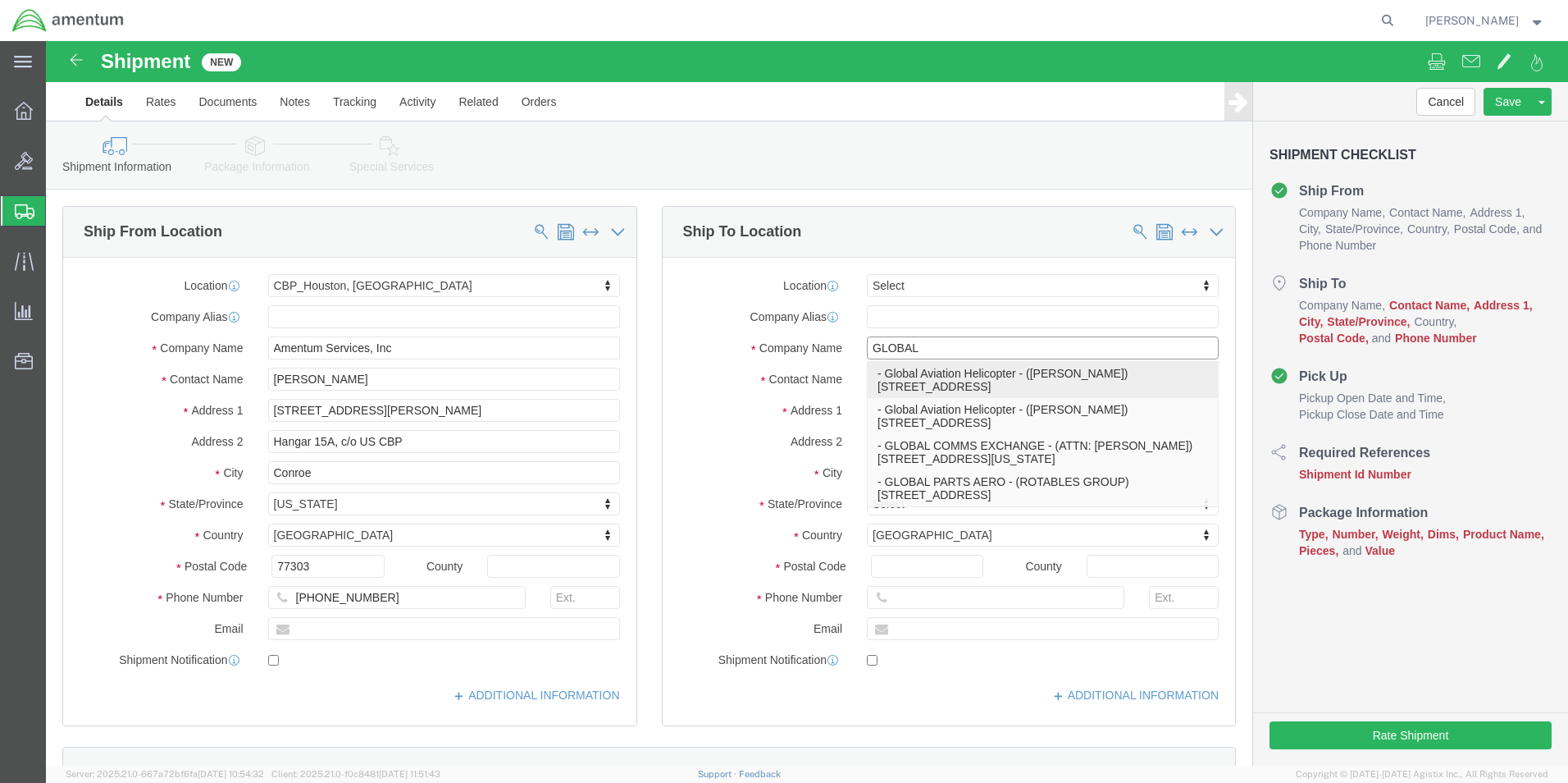
type input "Norcross"
select select "GA"
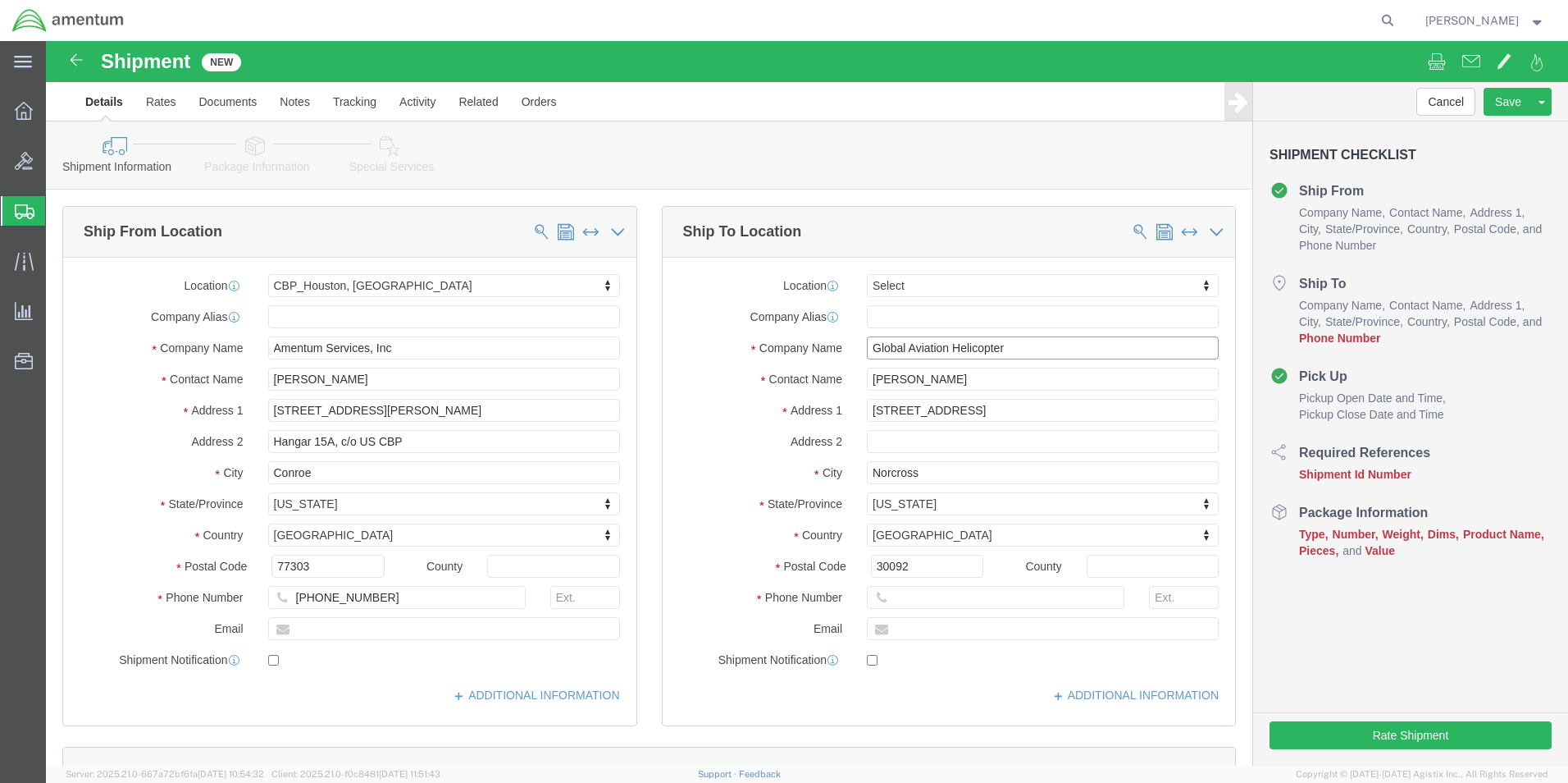
type input "Global Aviation Helicopter"
drag, startPoint x: 873, startPoint y: 432, endPoint x: 779, endPoint y: 436, distance: 94.1
click div "City [GEOGRAPHIC_DATA]"
type input "PEACHTREE CORNERS"
click input "text"
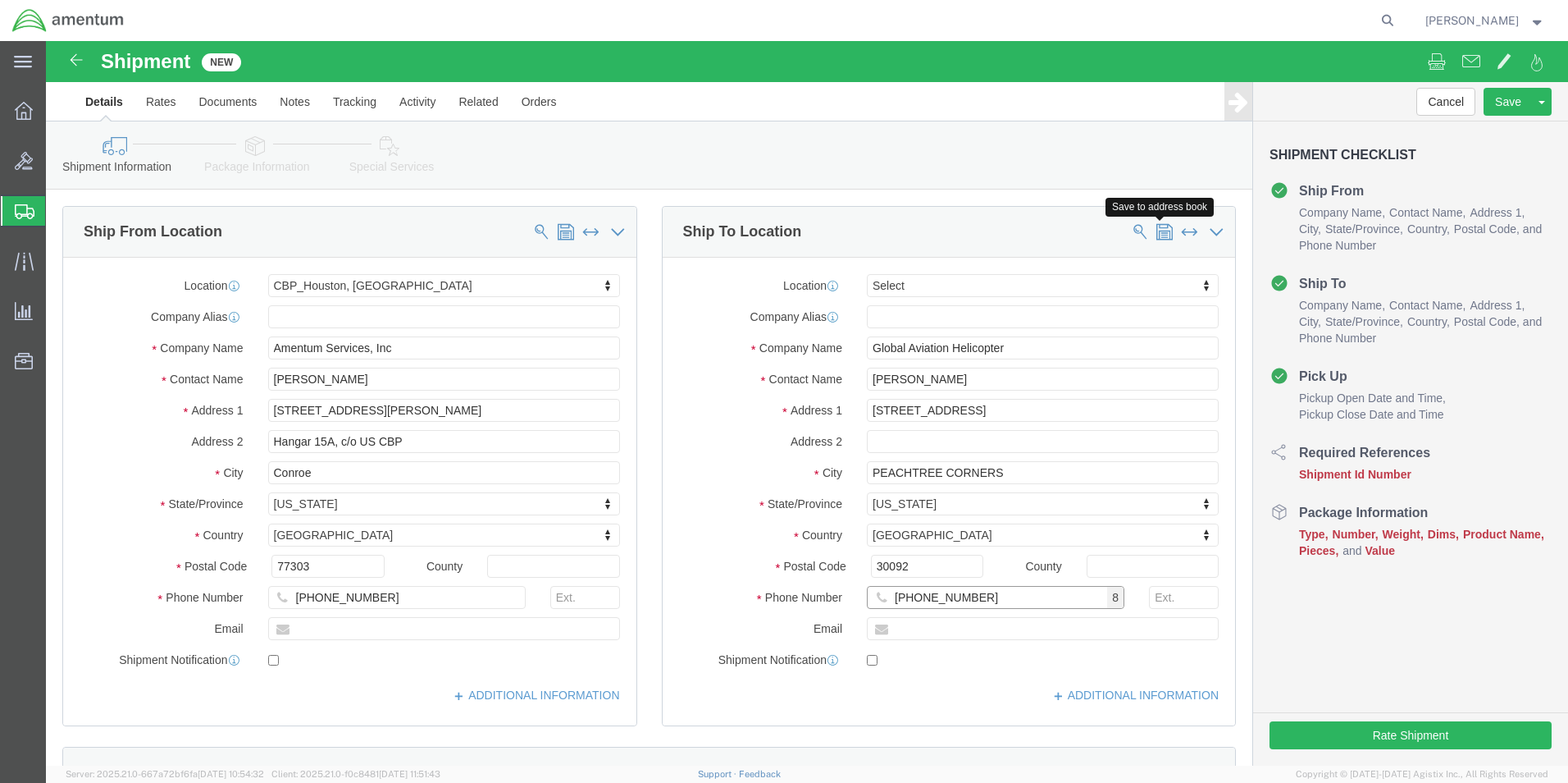
type input "[PHONE_NUMBER]"
click span
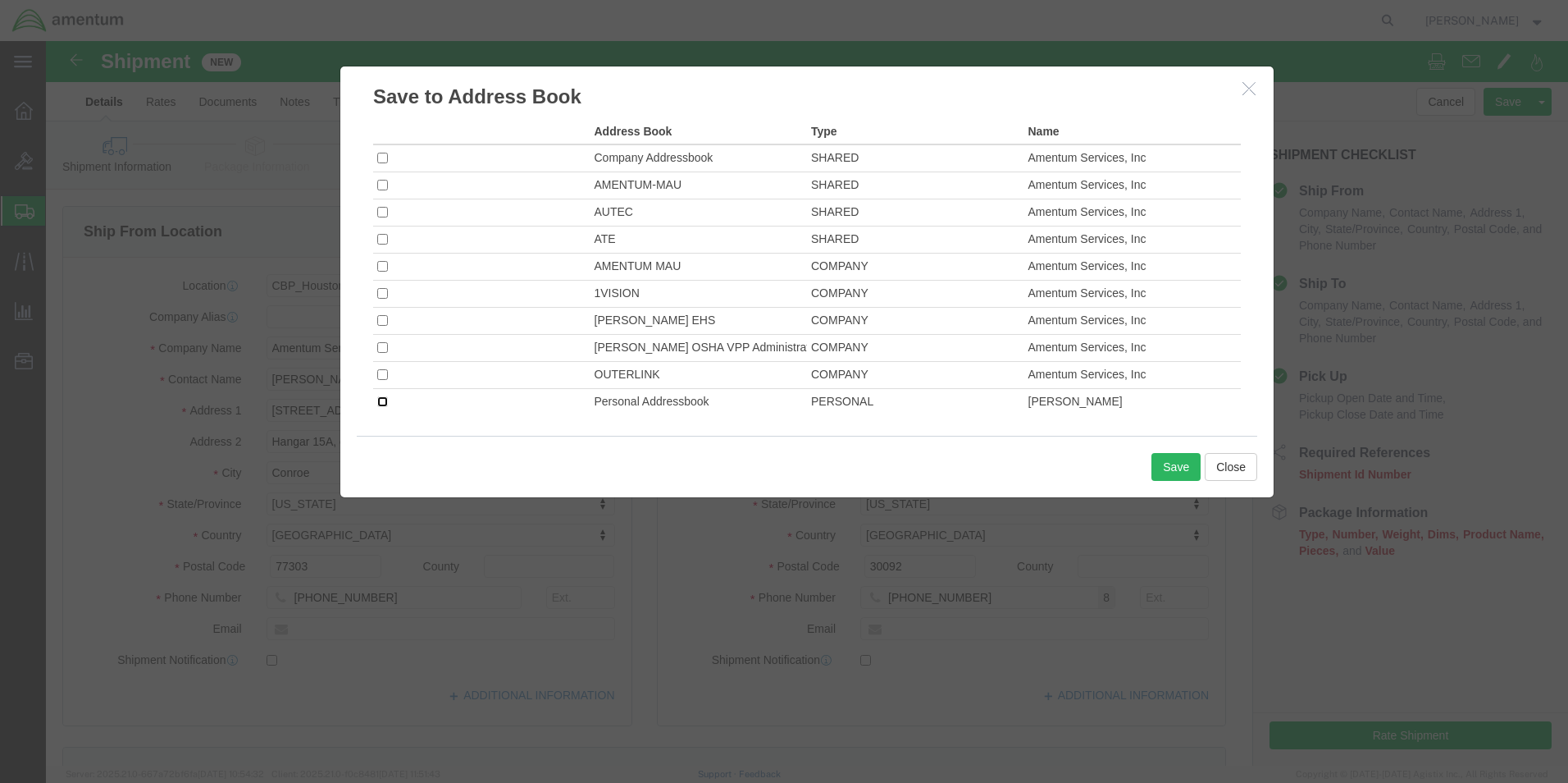
click input "checkbox"
checkbox input "true"
click button "Save"
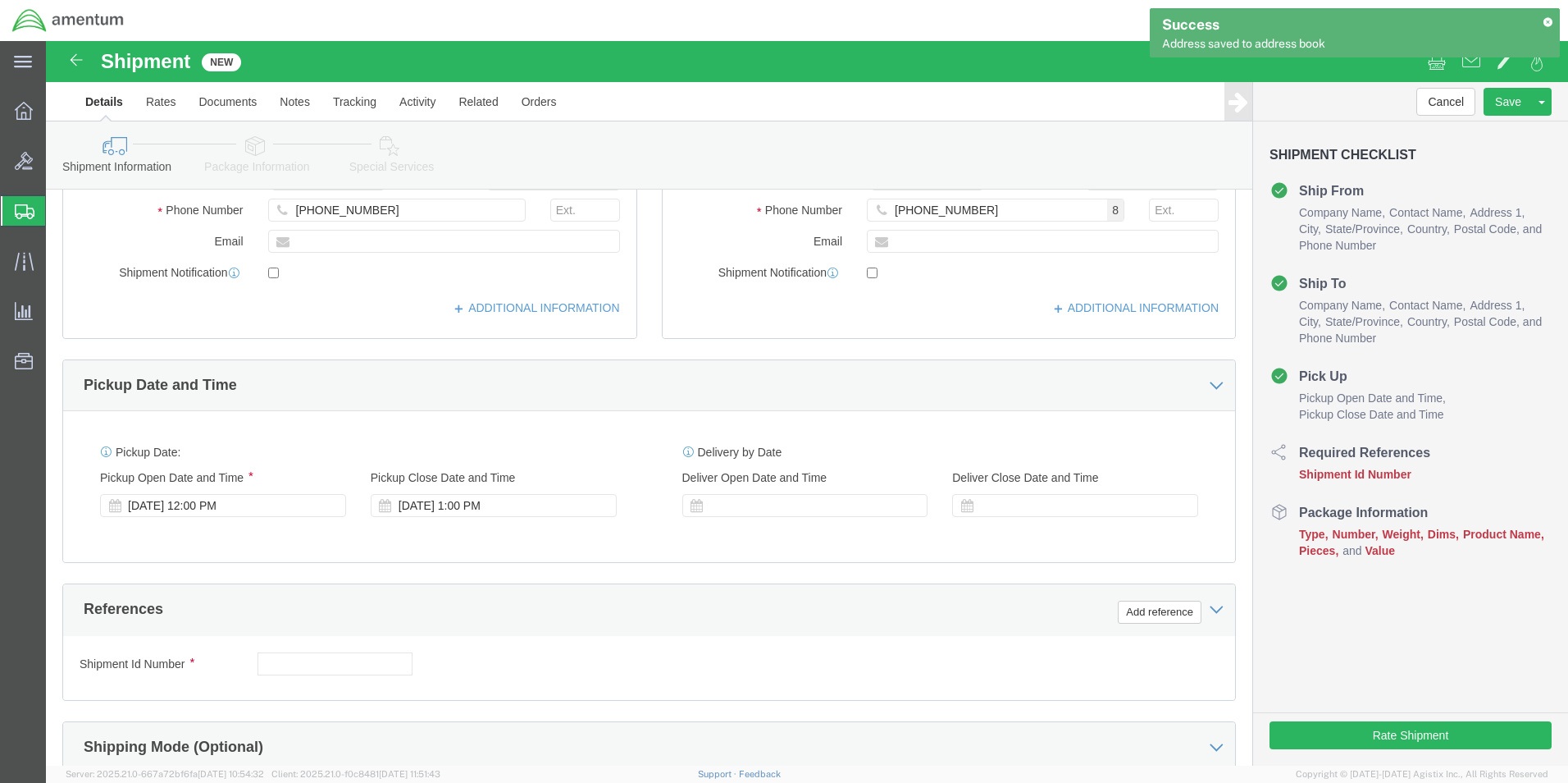
scroll to position [492, 0]
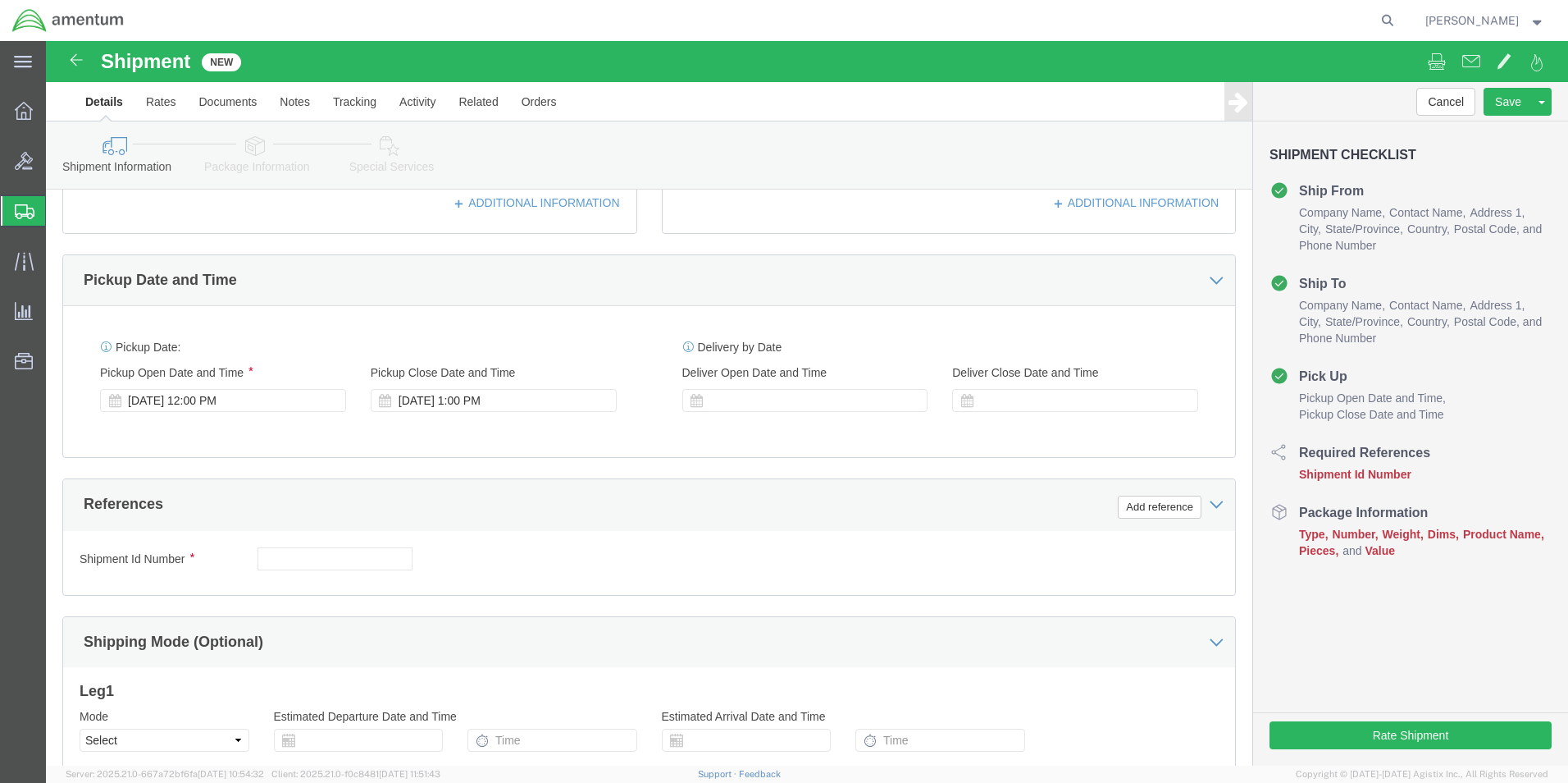
click div "Add reference"
click button "Add reference"
drag, startPoint x: 1091, startPoint y: 466, endPoint x: 1079, endPoint y: 469, distance: 12.4
click button "Add reference"
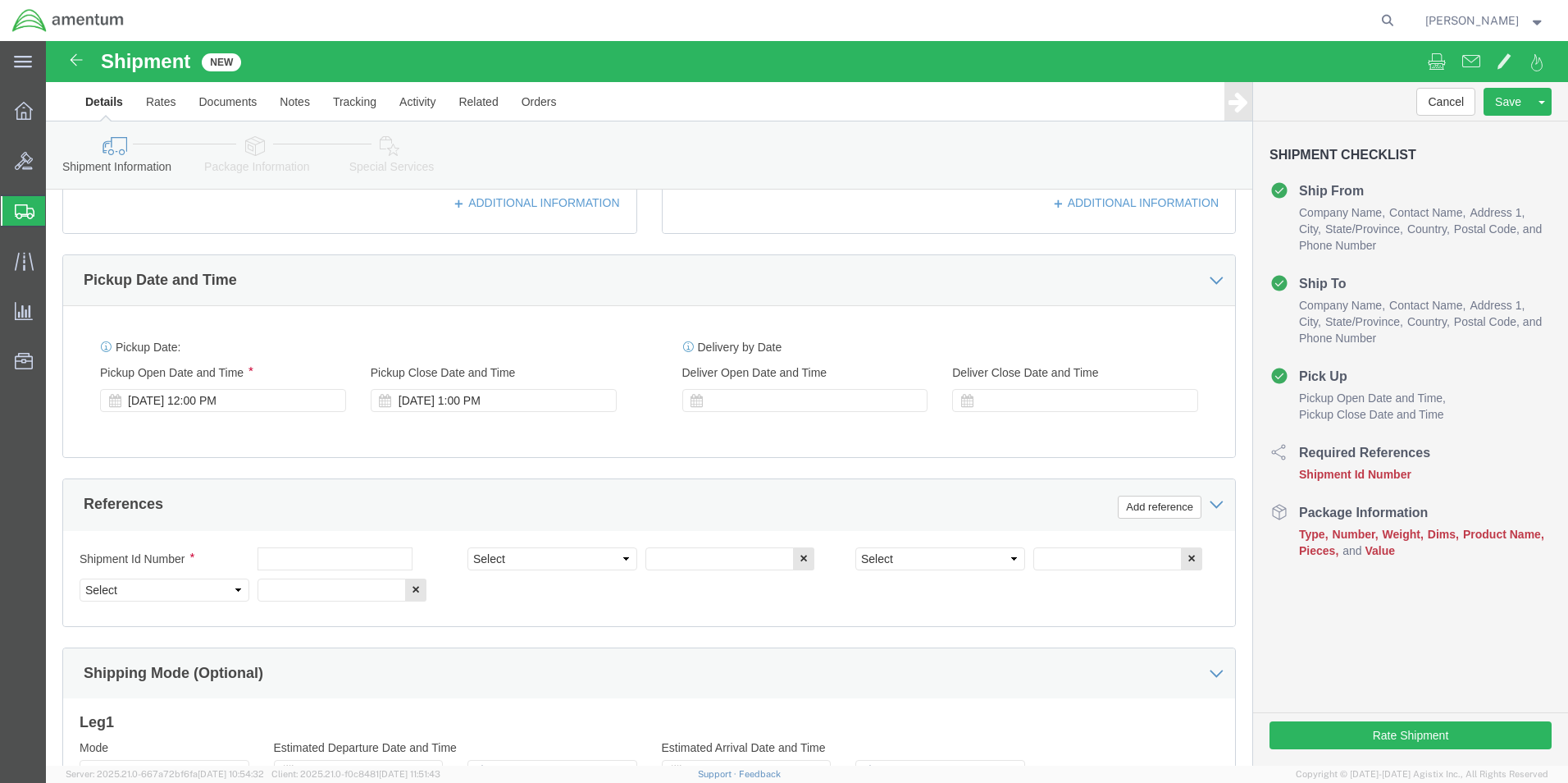
click div "Shipment Id Number"
click input "text"
type input "[DATE]"
click select "Select Account Type Activity ID Airline Appointment Number ASN Batch Request # …"
select select "CUSTREF"
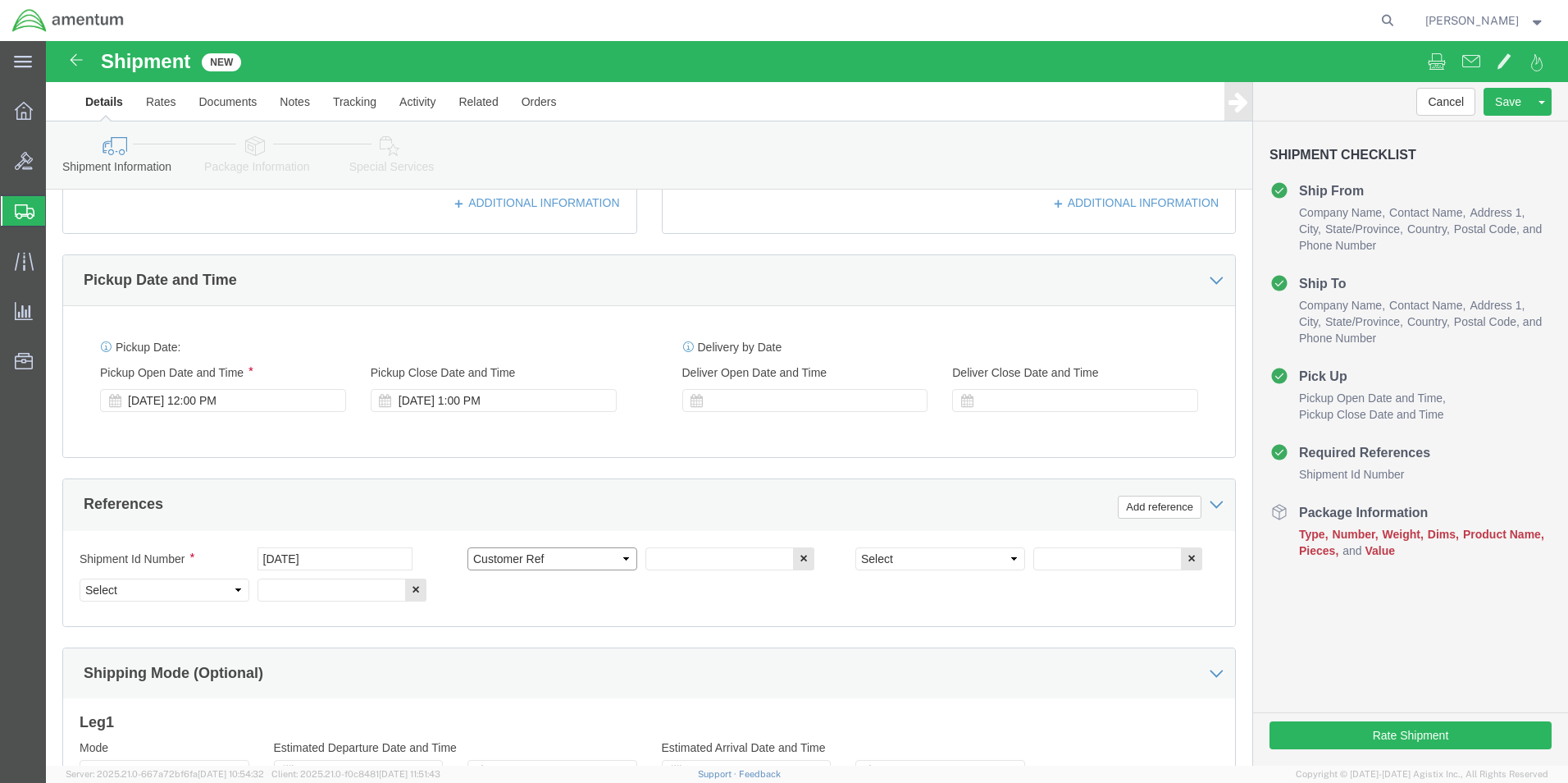
click select "Select Account Type Activity ID Airline Appointment Number ASN Batch Request # …"
click input "text"
type input "PO: CBP0045037"
click select "Select Account Type Activity ID Airline Appointment Number ASN Batch Request # …"
select select "PROJNUM"
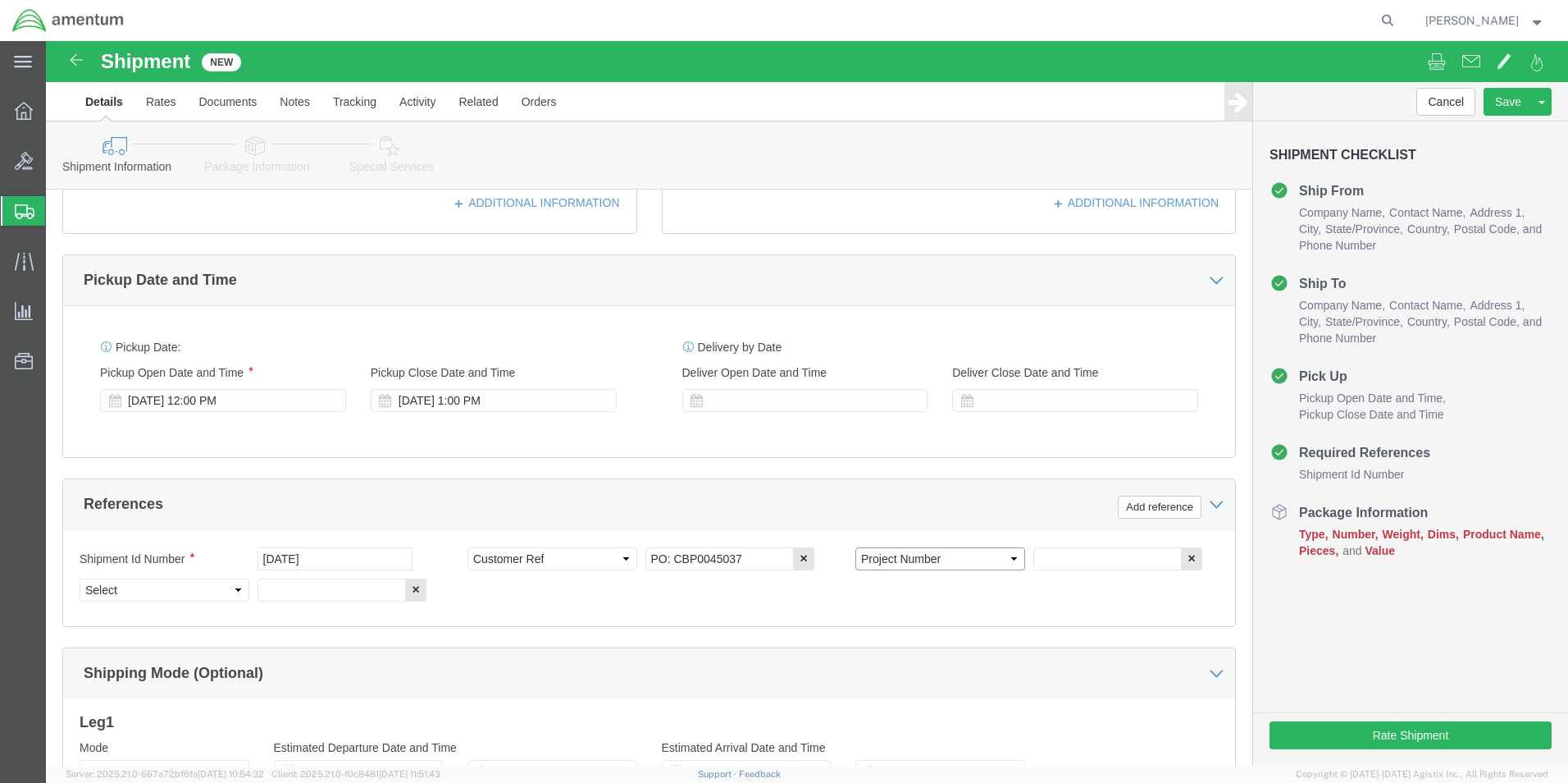
click select "Select Account Type Activity ID Airline Appointment Number ASN Batch Request # …"
click input "text"
type input "6118.04.03.2219.000.EHO.0000"
click select "Select Account Type Activity ID Airline Appointment Number ASN Batch Request # …"
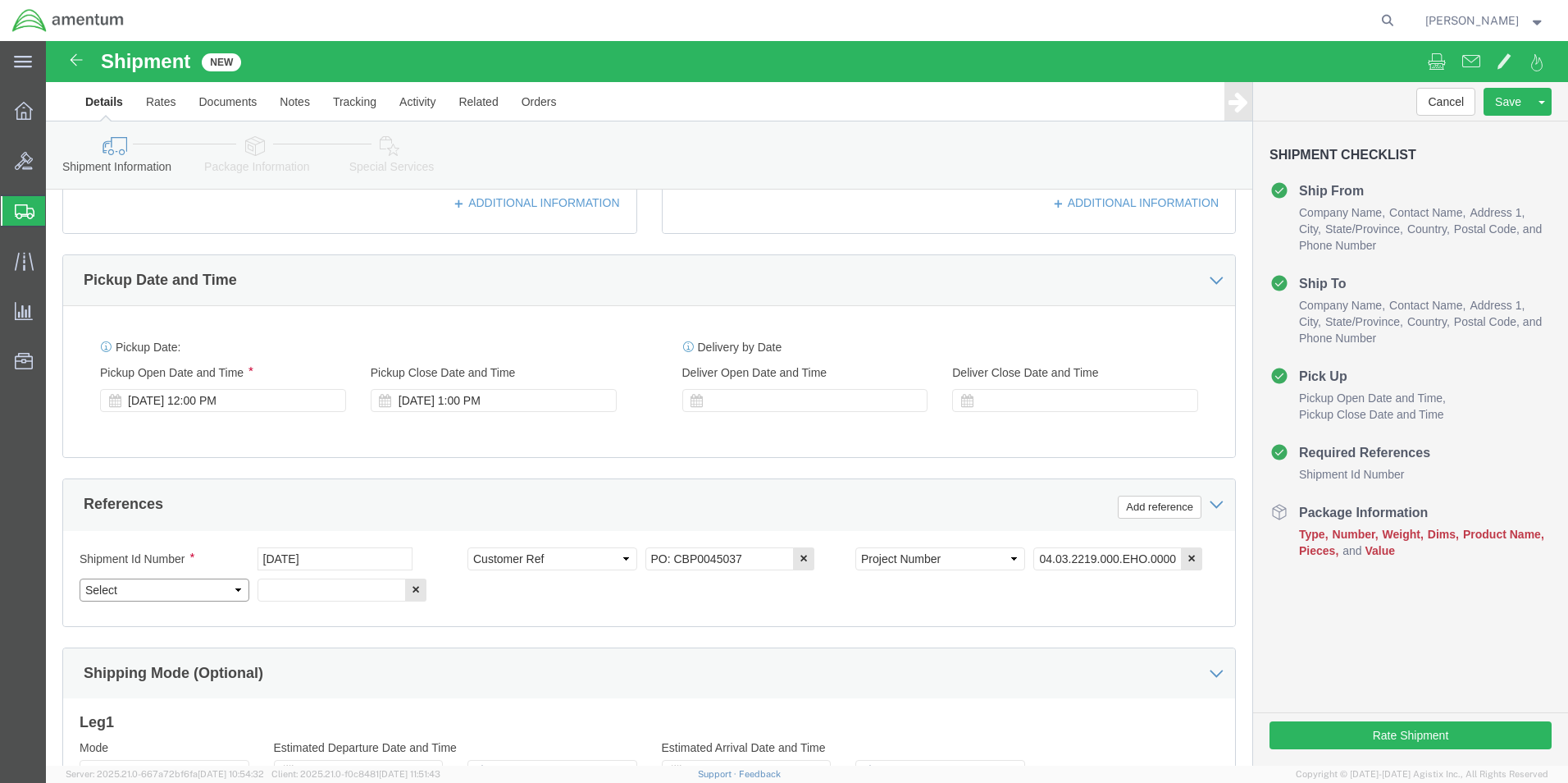
scroll to position [0, 0]
select select "DEPT"
click select "Select Account Type Activity ID Airline Appointment Number ASN Batch Request # …"
click input "text"
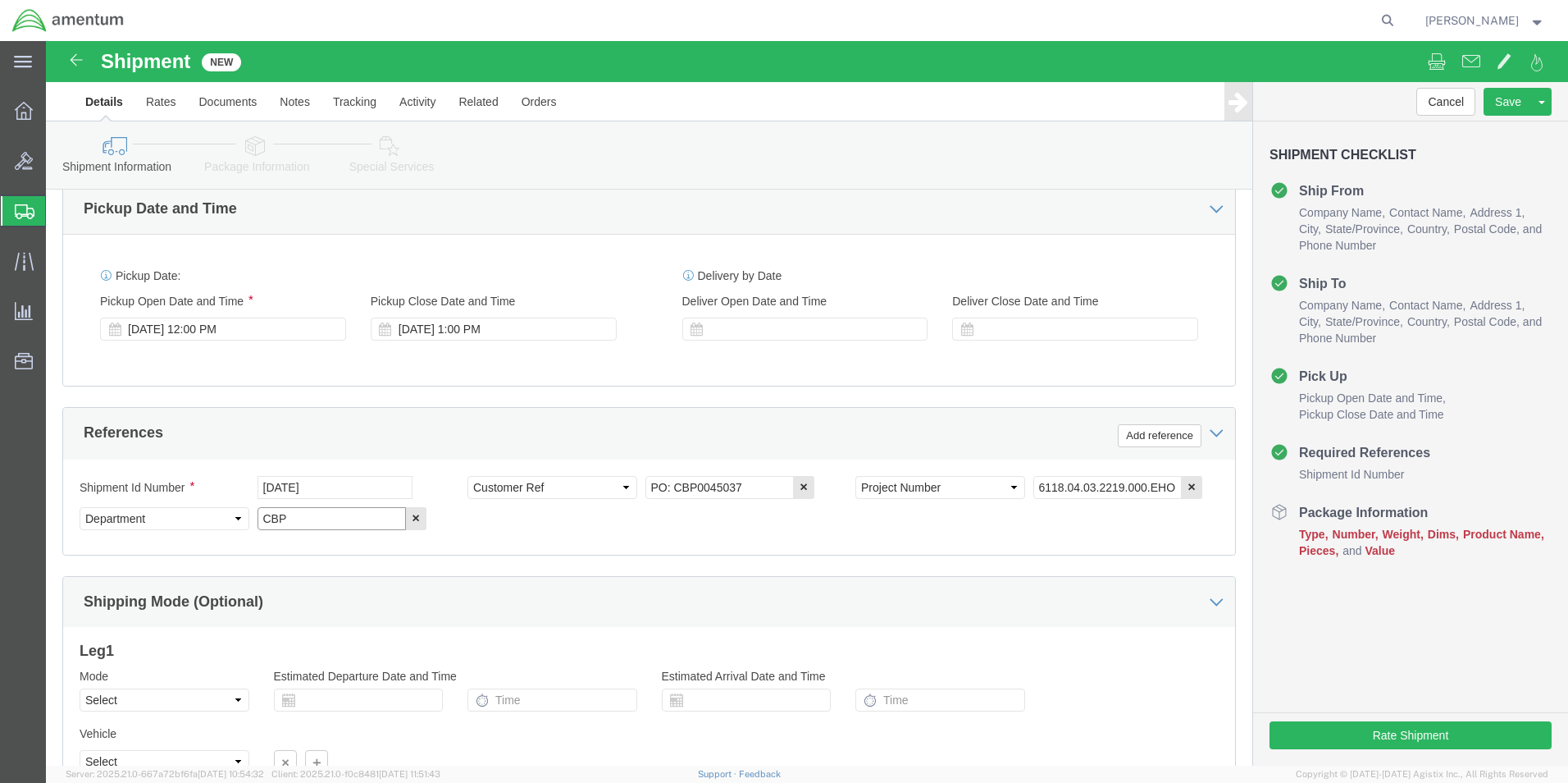
scroll to position [715, 0]
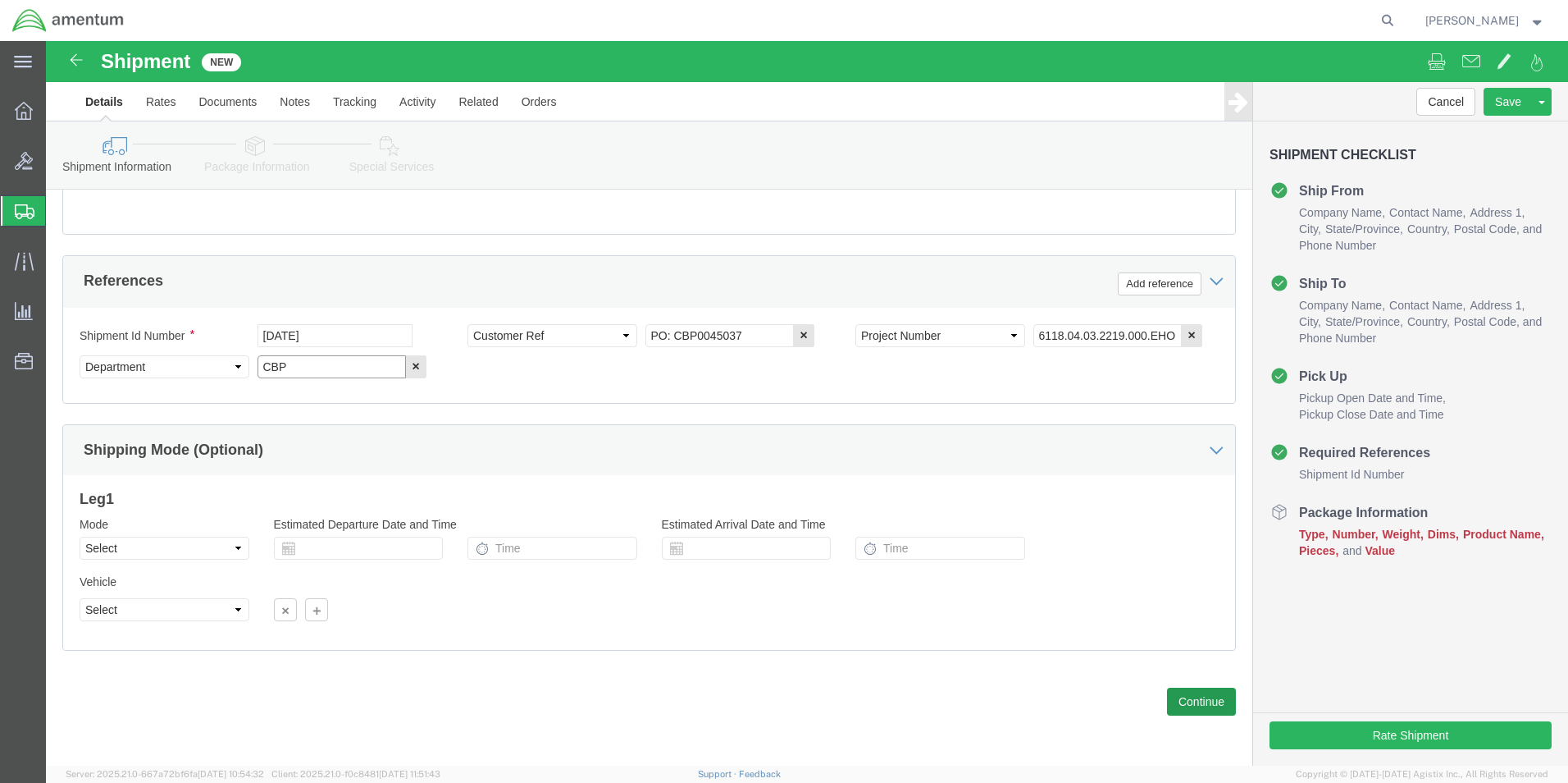
type input "CBP"
click button "Continue"
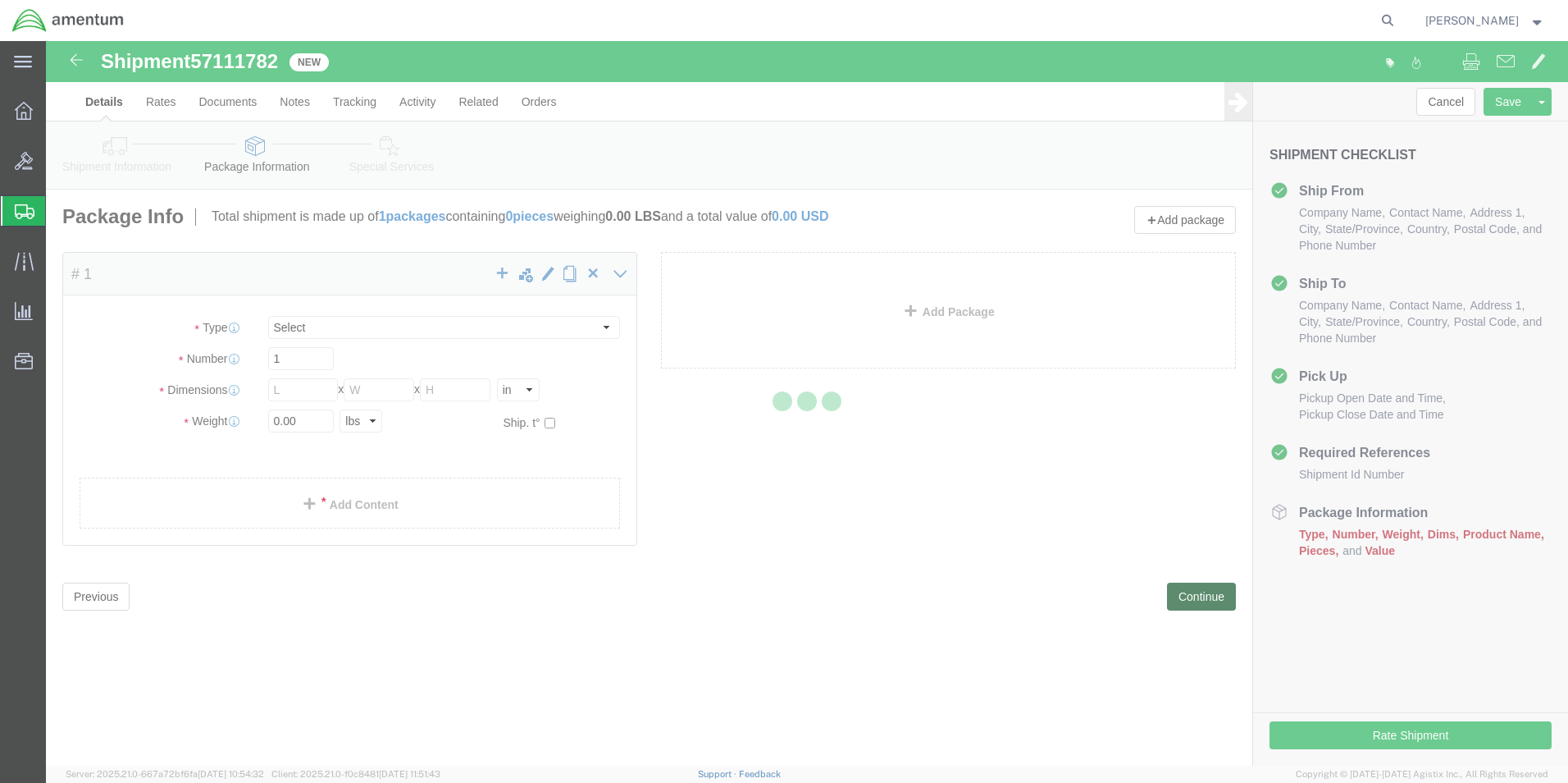
select select "CBOX"
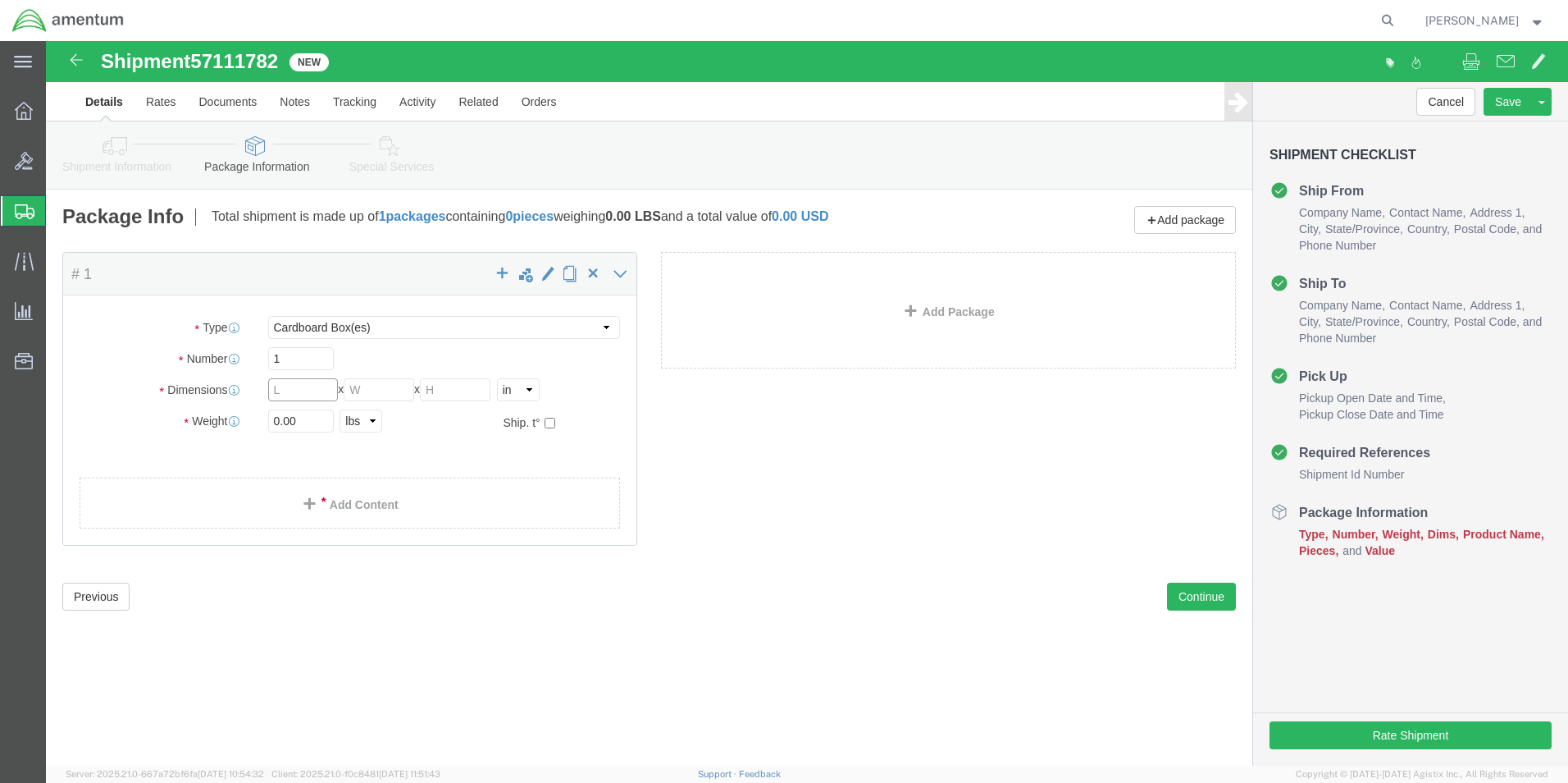
click input "text"
type input "18"
type input "12"
type input "6.5"
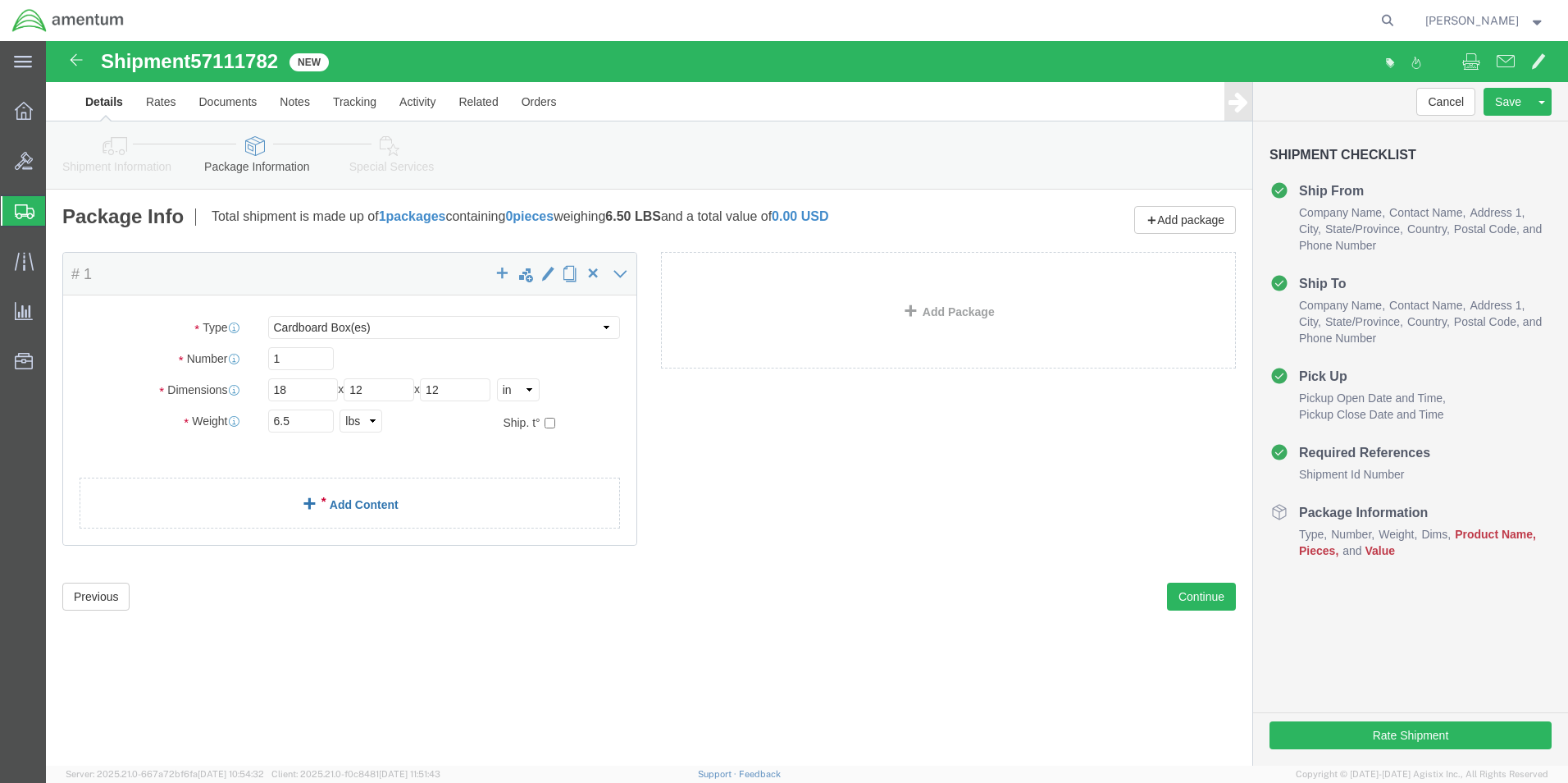
click span
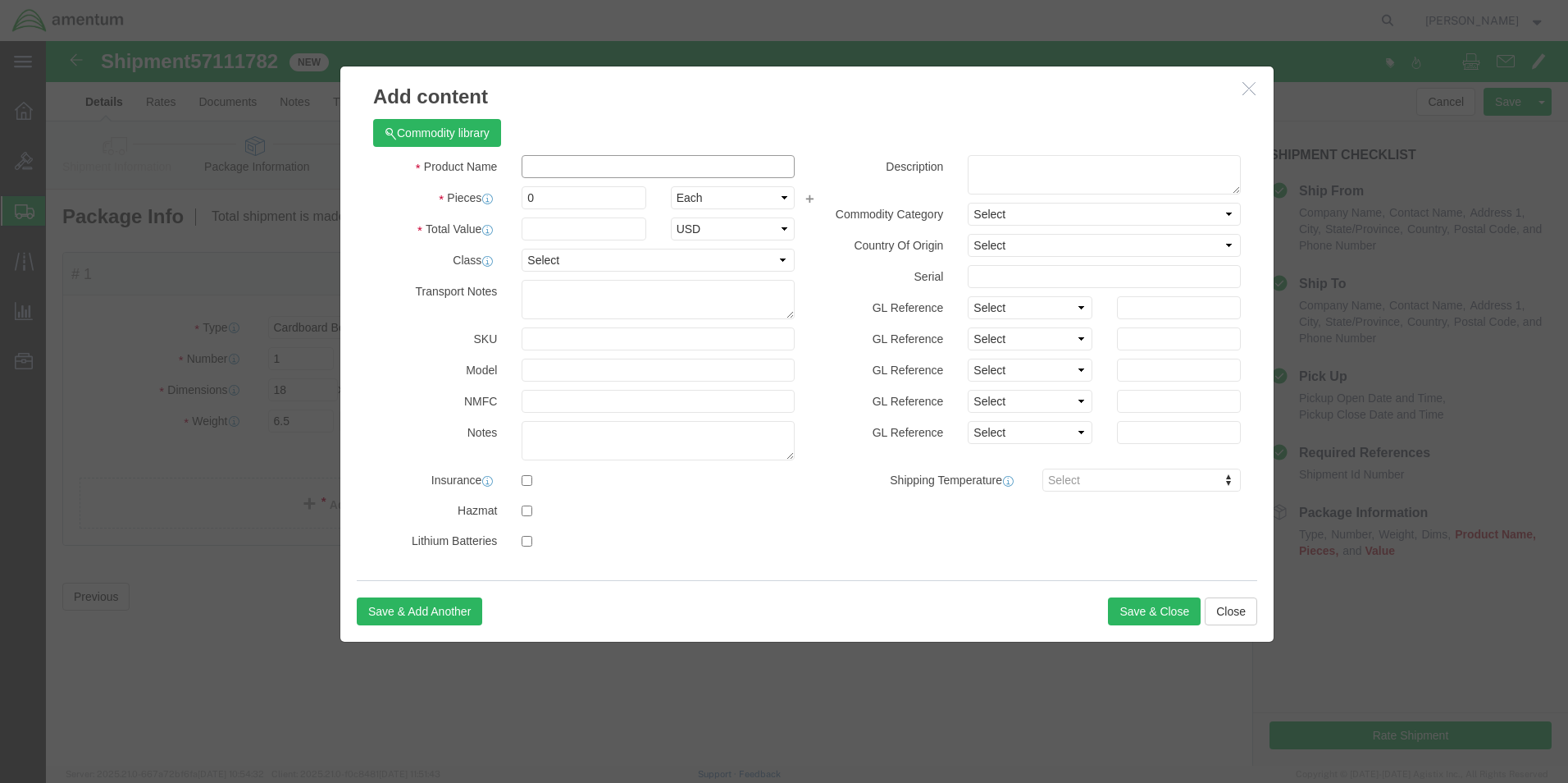
click input "text"
type input "PANEL REPAIR"
type input "1"
type input "10000.00"
click button "Save & Close"
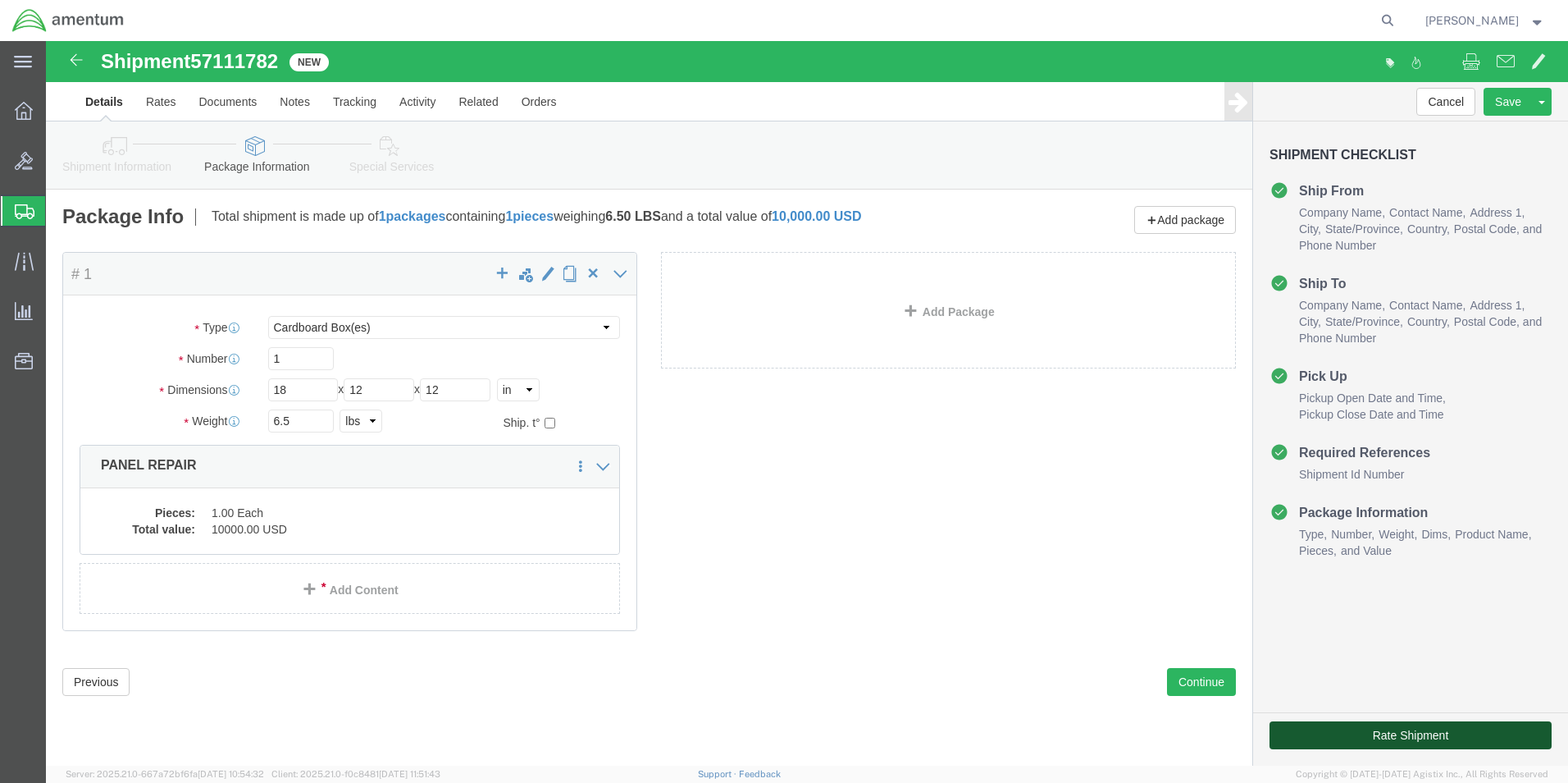
click button "Rate Shipment"
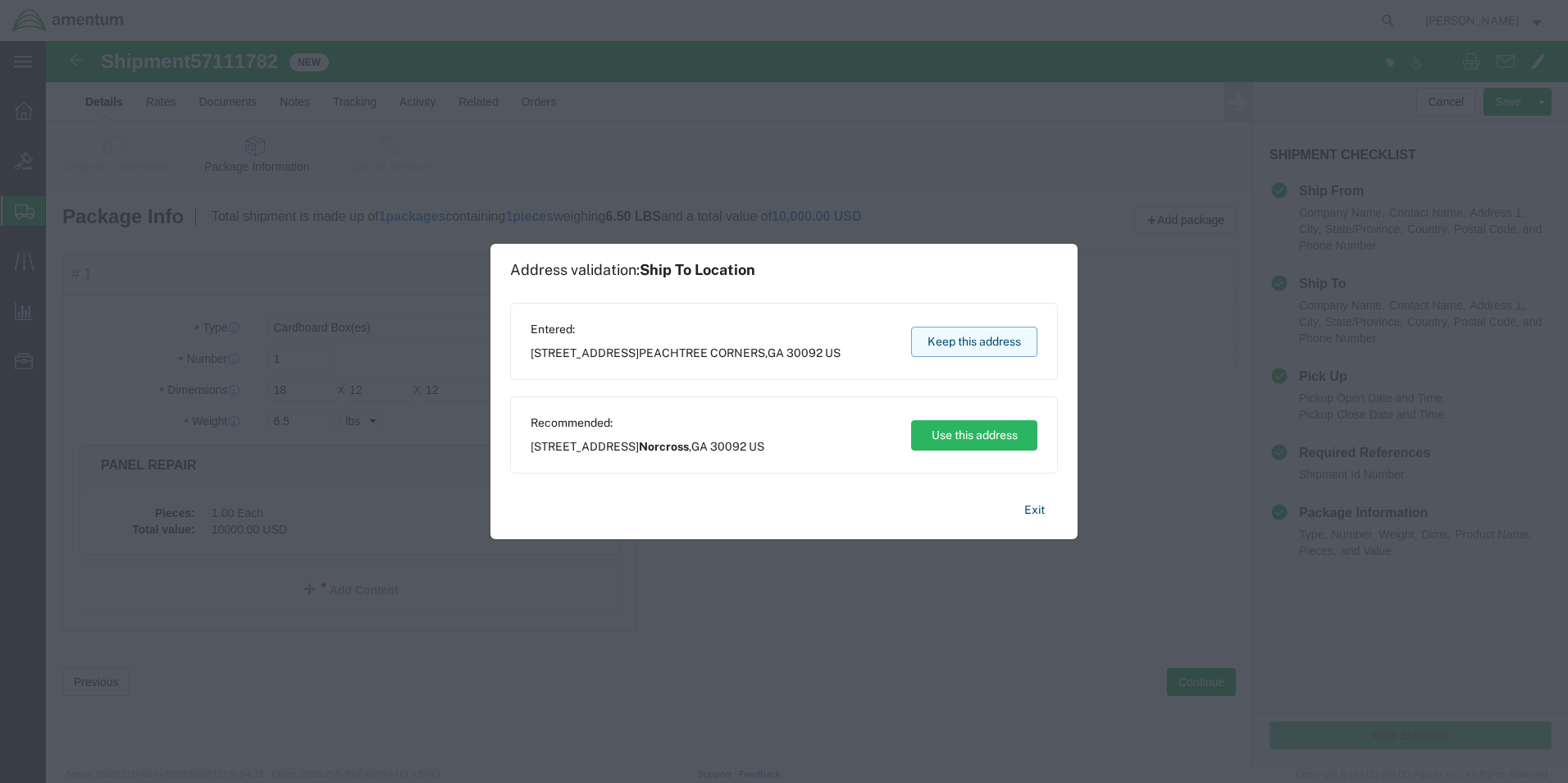
click at [975, 339] on button "Keep this address" at bounding box center [974, 341] width 126 height 30
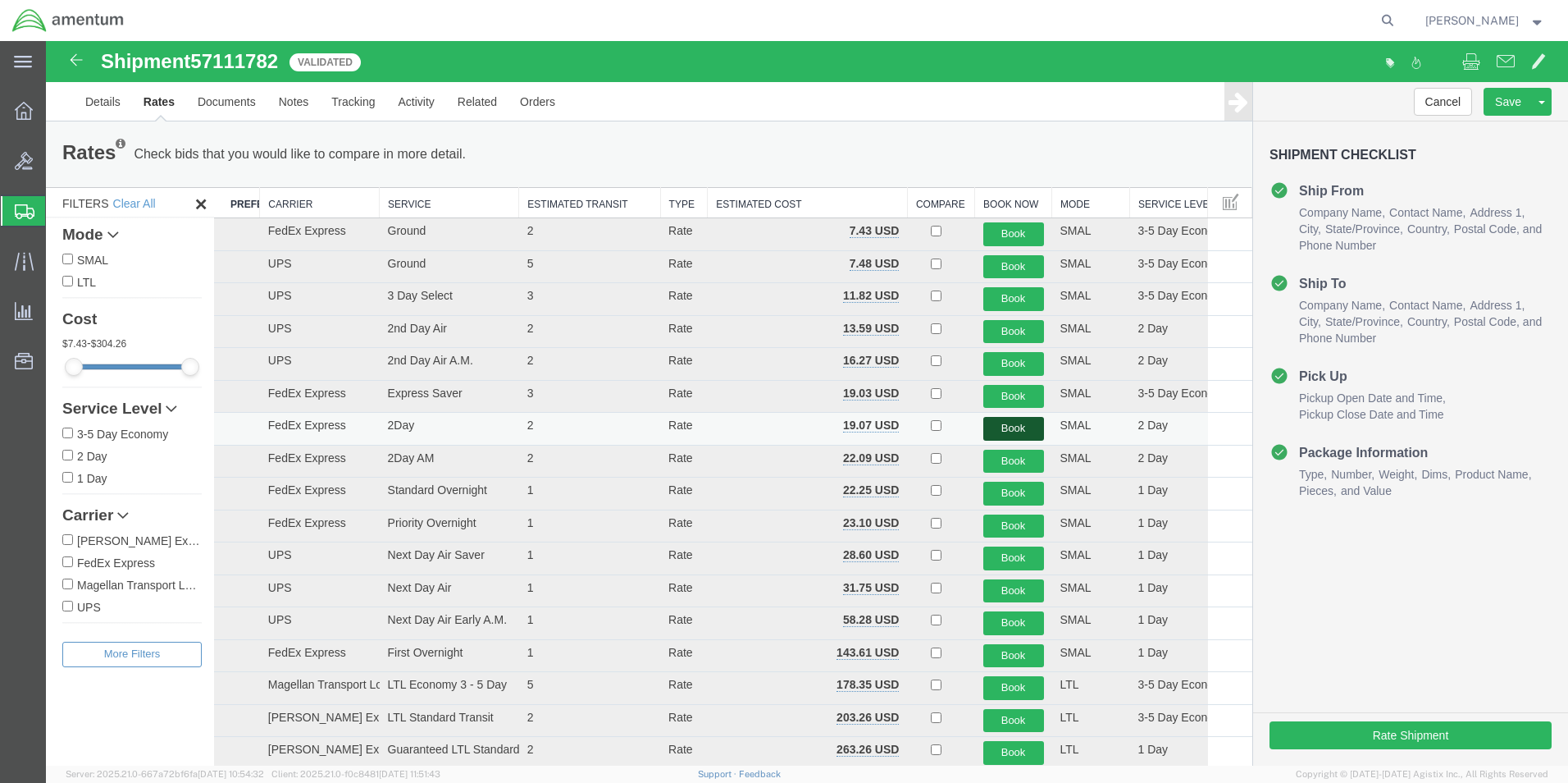
click at [1002, 426] on button "Book" at bounding box center [1013, 429] width 61 height 24
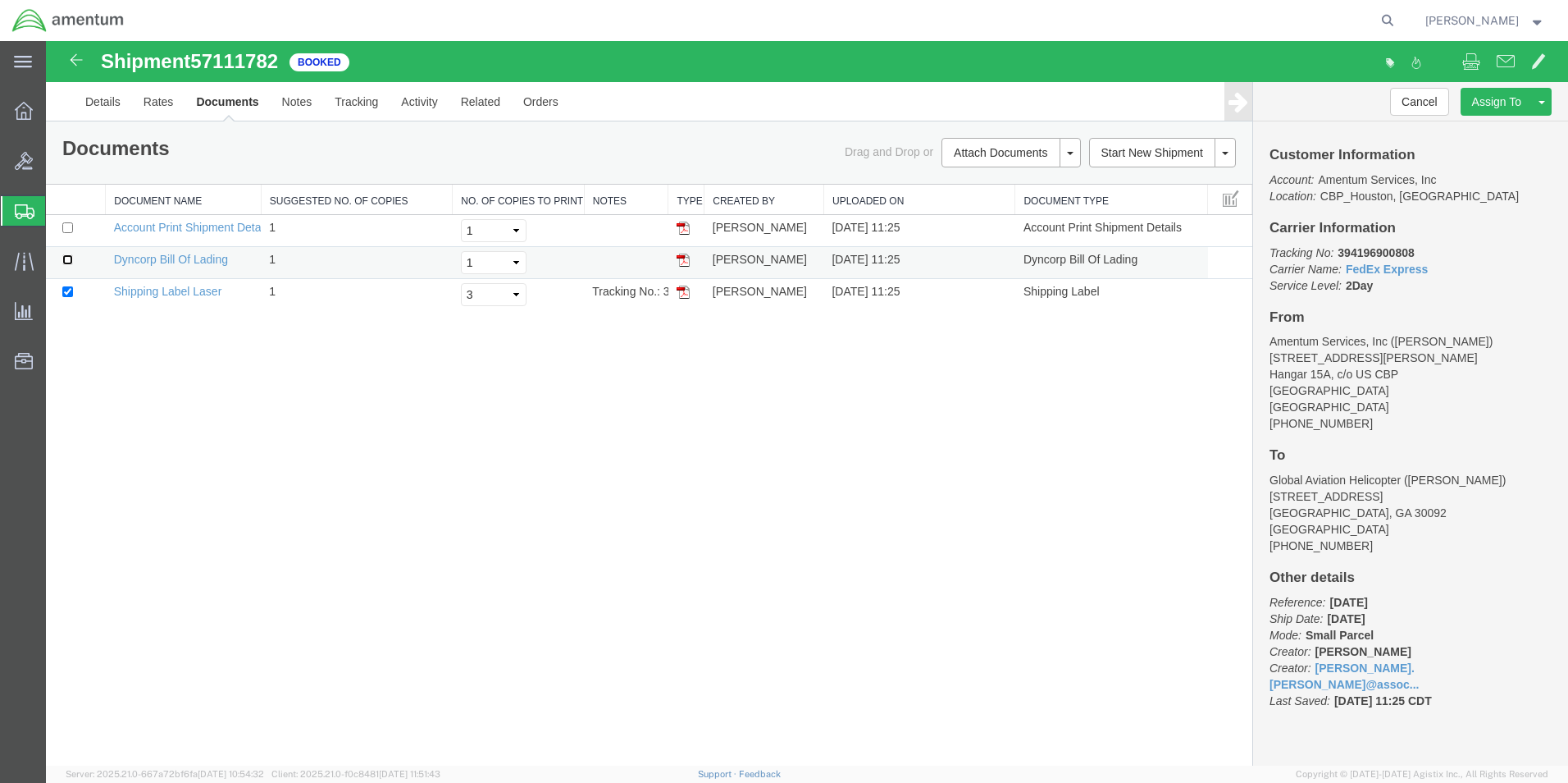
click at [64, 259] on input "checkbox" at bounding box center [68, 260] width 10 height 10
checkbox input "true"
click at [997, 180] on link "Print Documents" at bounding box center [1008, 180] width 142 height 25
click at [0, 0] on span "Create Shipment" at bounding box center [0, 0] width 0 height 0
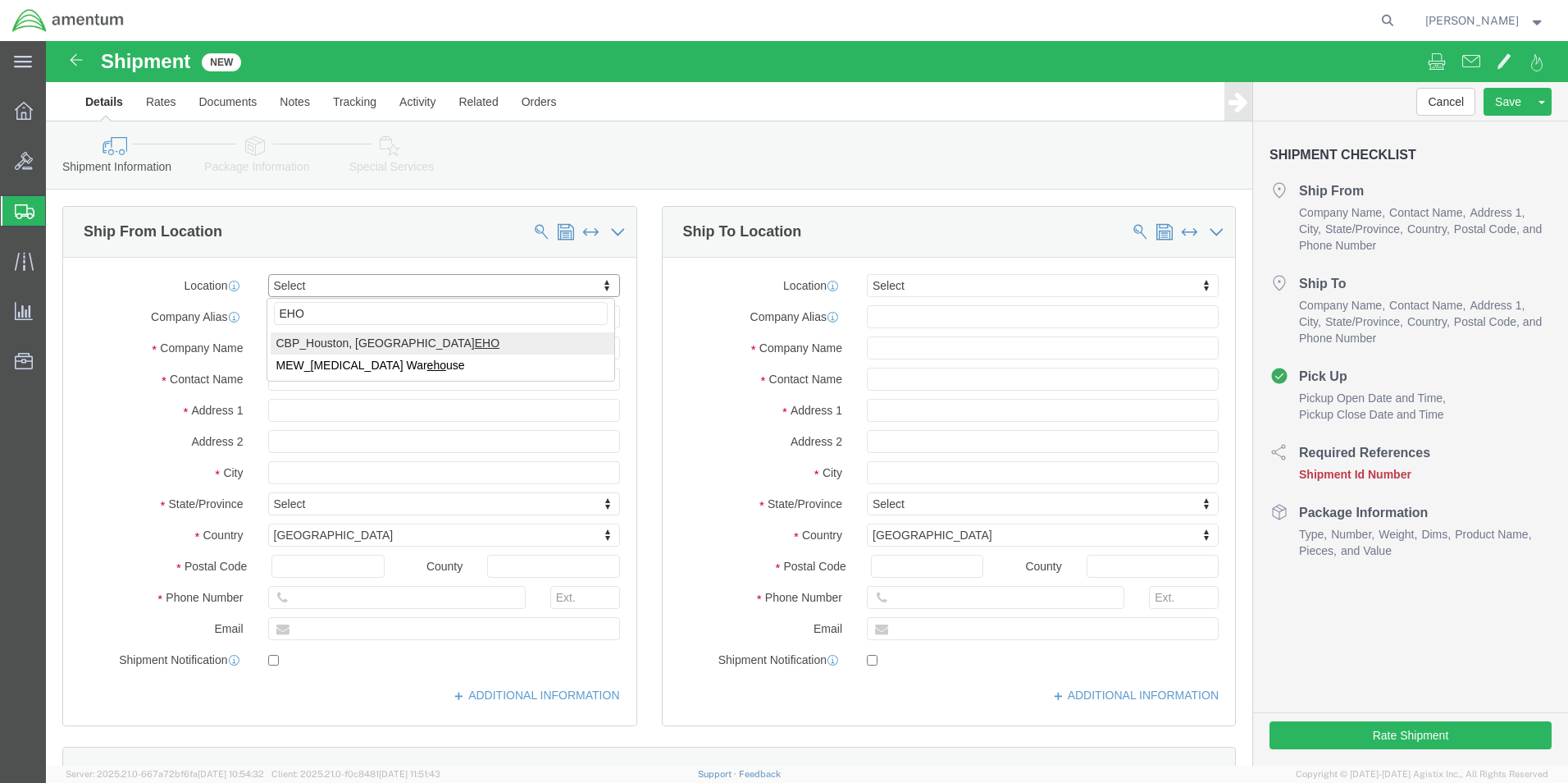
type input "EHO"
select select "49929"
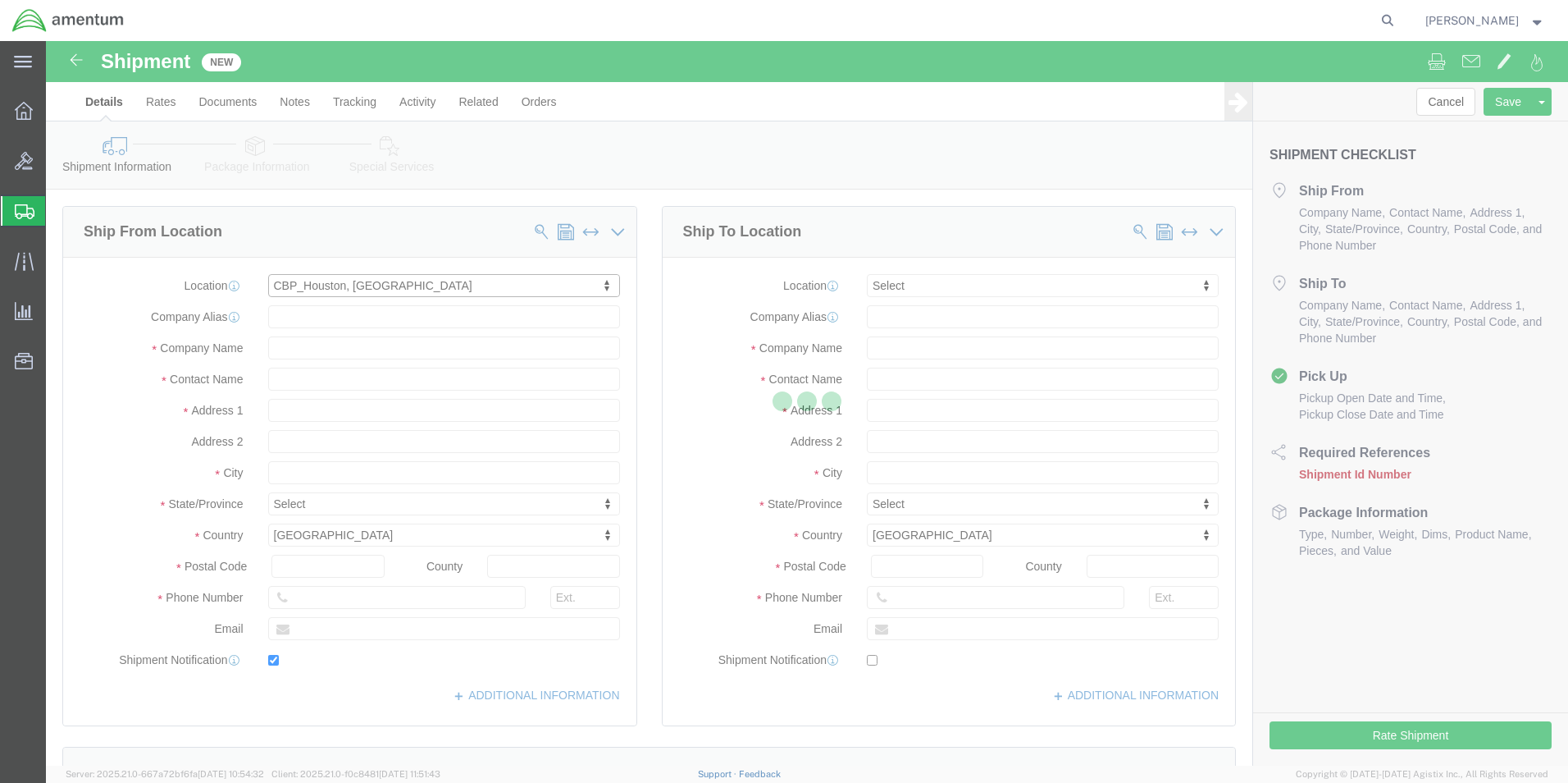
type input "[STREET_ADDRESS][PERSON_NAME]"
type input "Hangar 15A, c/o US CBP"
type input "77303"
type input "[PHONE_NUMBER]"
type input "[PERSON_NAME][EMAIL_ADDRESS][PERSON_NAME][DOMAIN_NAME]"
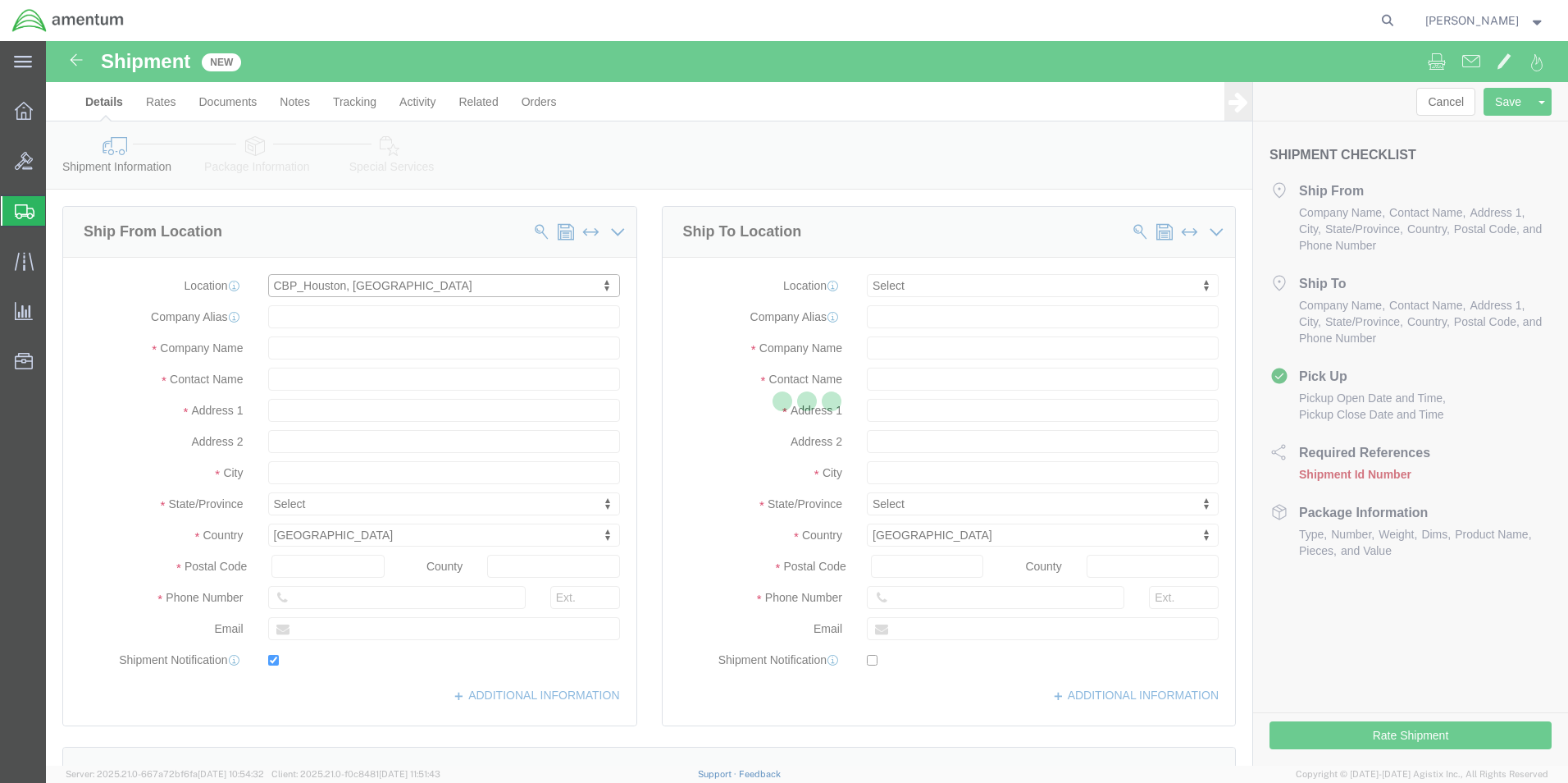
checkbox input "true"
type input "Amentum Services, Inc"
type input "[PERSON_NAME]"
type input "Conroe"
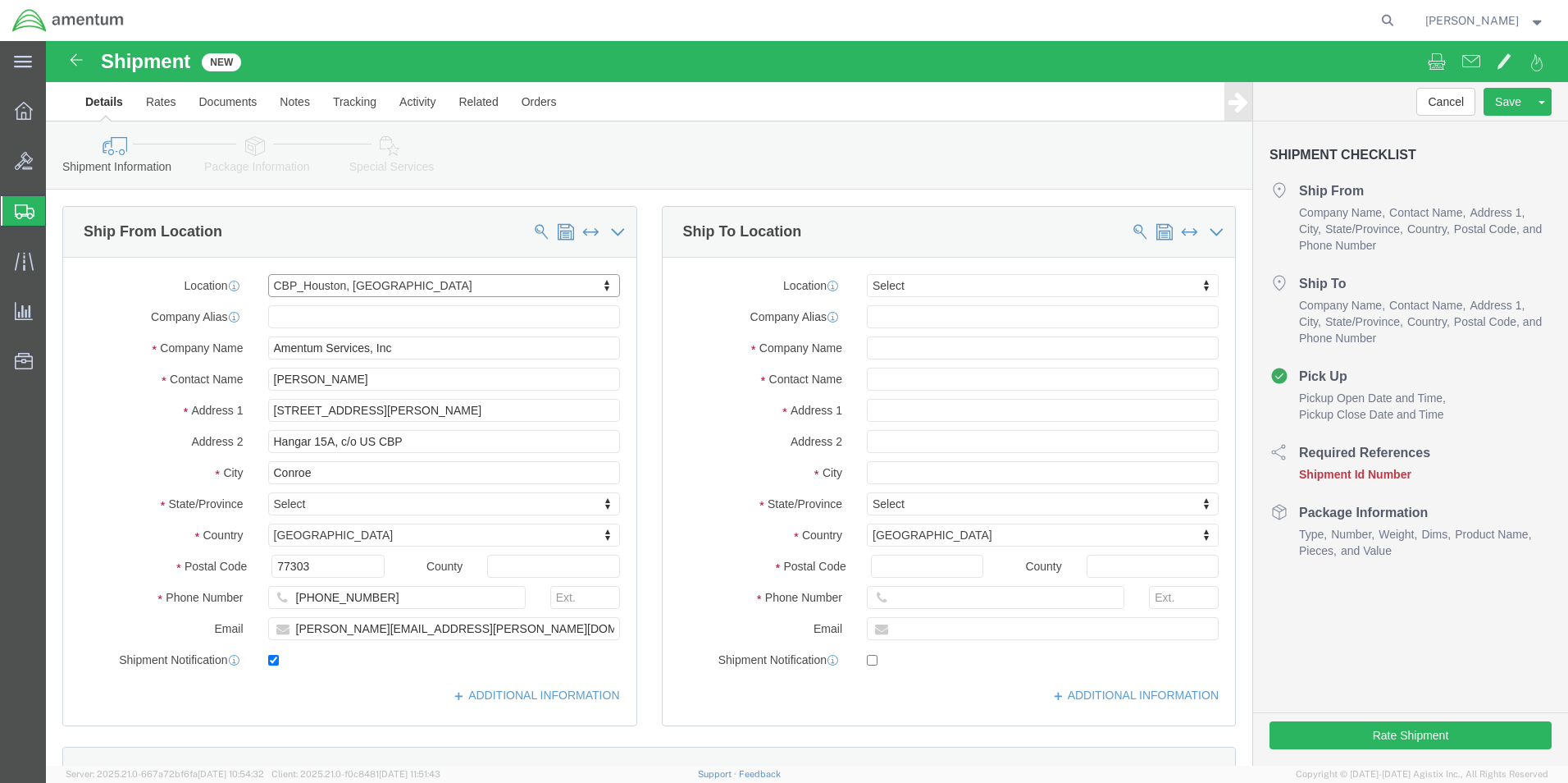
select select "[GEOGRAPHIC_DATA]"
click input "[PERSON_NAME][EMAIL_ADDRESS][PERSON_NAME][DOMAIN_NAME]"
click input "checkbox"
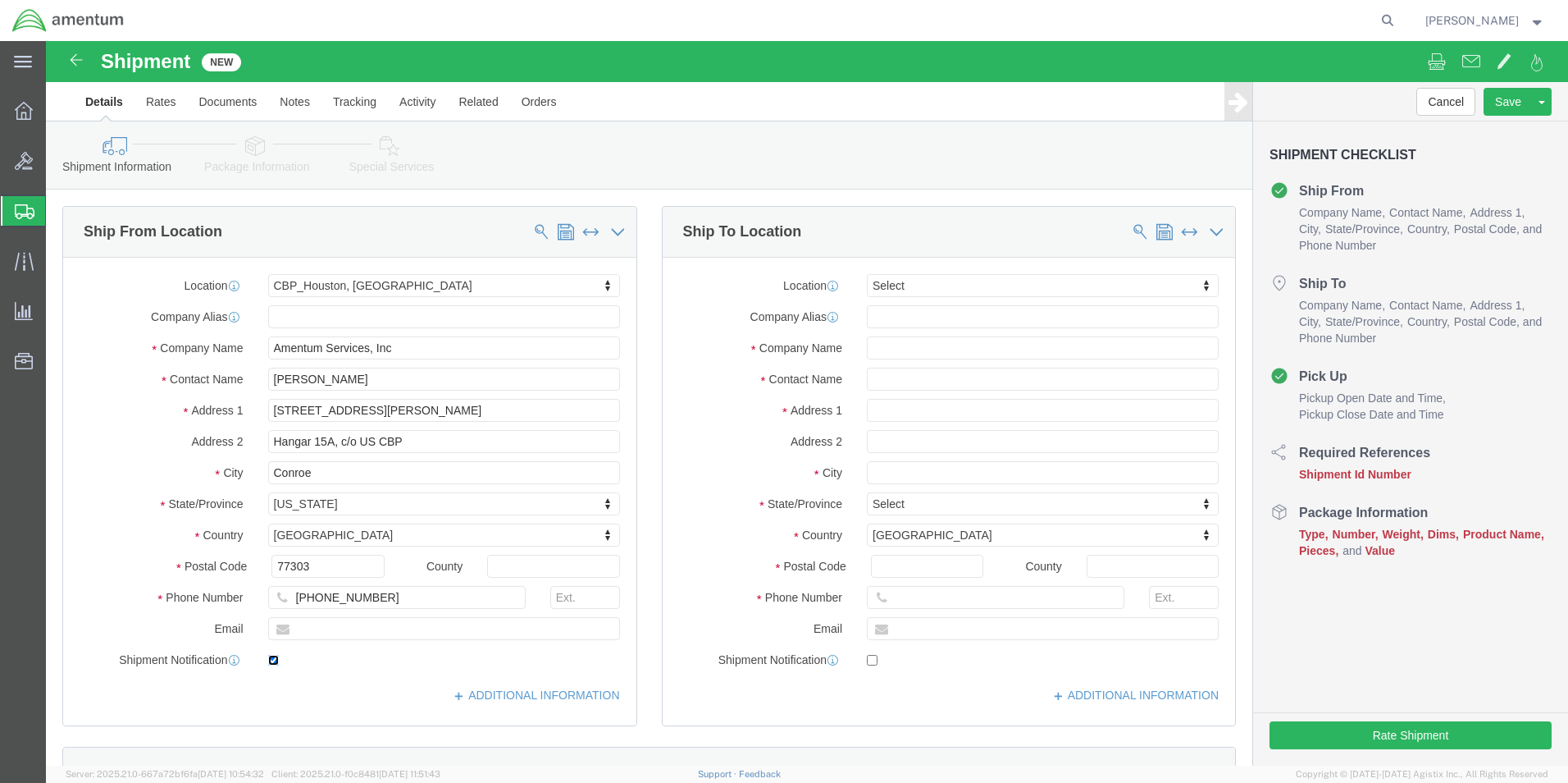
click input "checkbox"
checkbox input "false"
click input "text"
type input "[PERSON_NAME]"
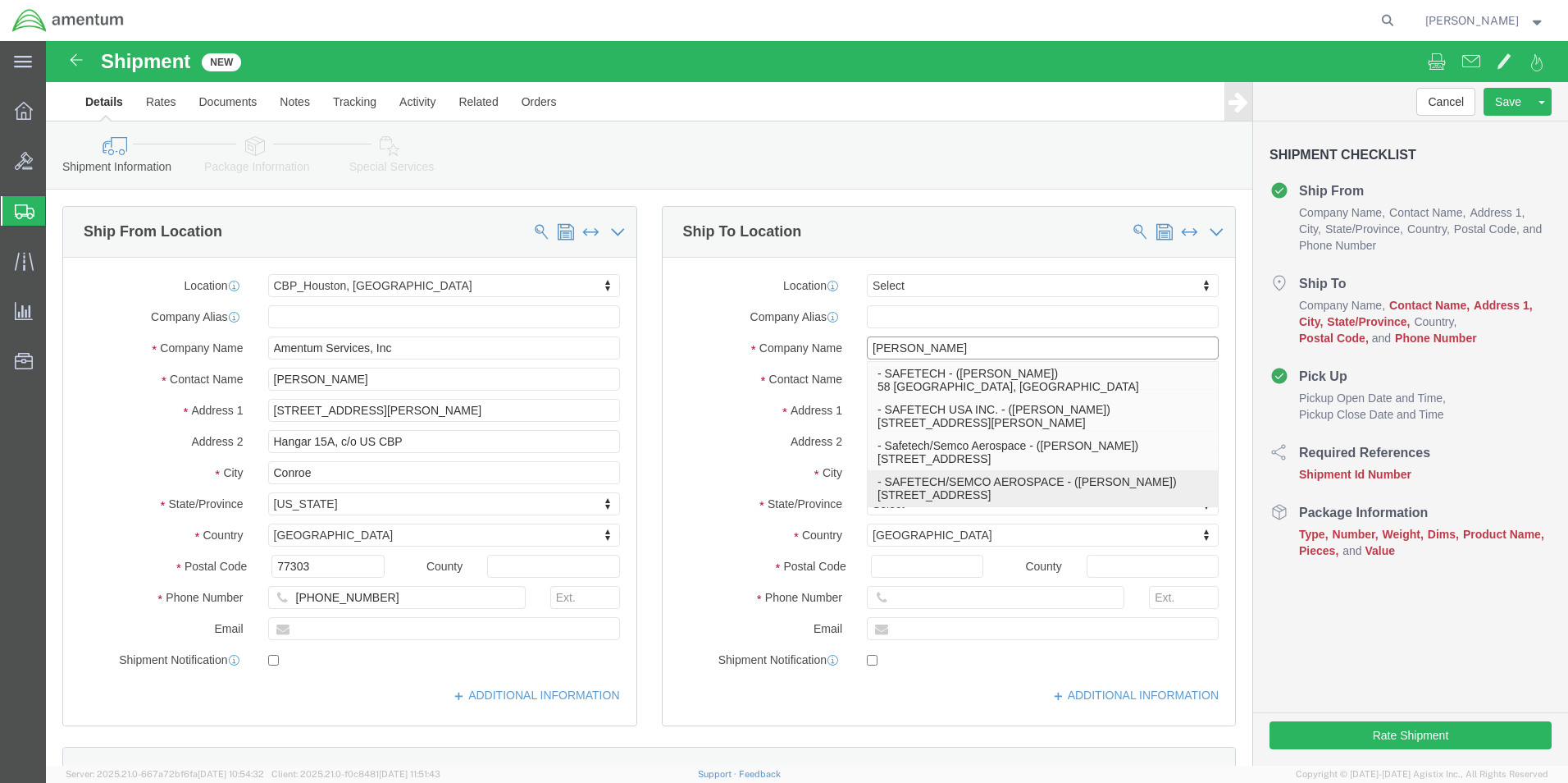
click p "- SAFETECH/SEMCO AEROSPACE - ([PERSON_NAME]) [STREET_ADDRESS]"
type input "[STREET_ADDRESS]"
type input "75006"
type input "7137030003"
type input "[PERSON_NAME][EMAIL_ADDRESS][DOMAIN_NAME]"
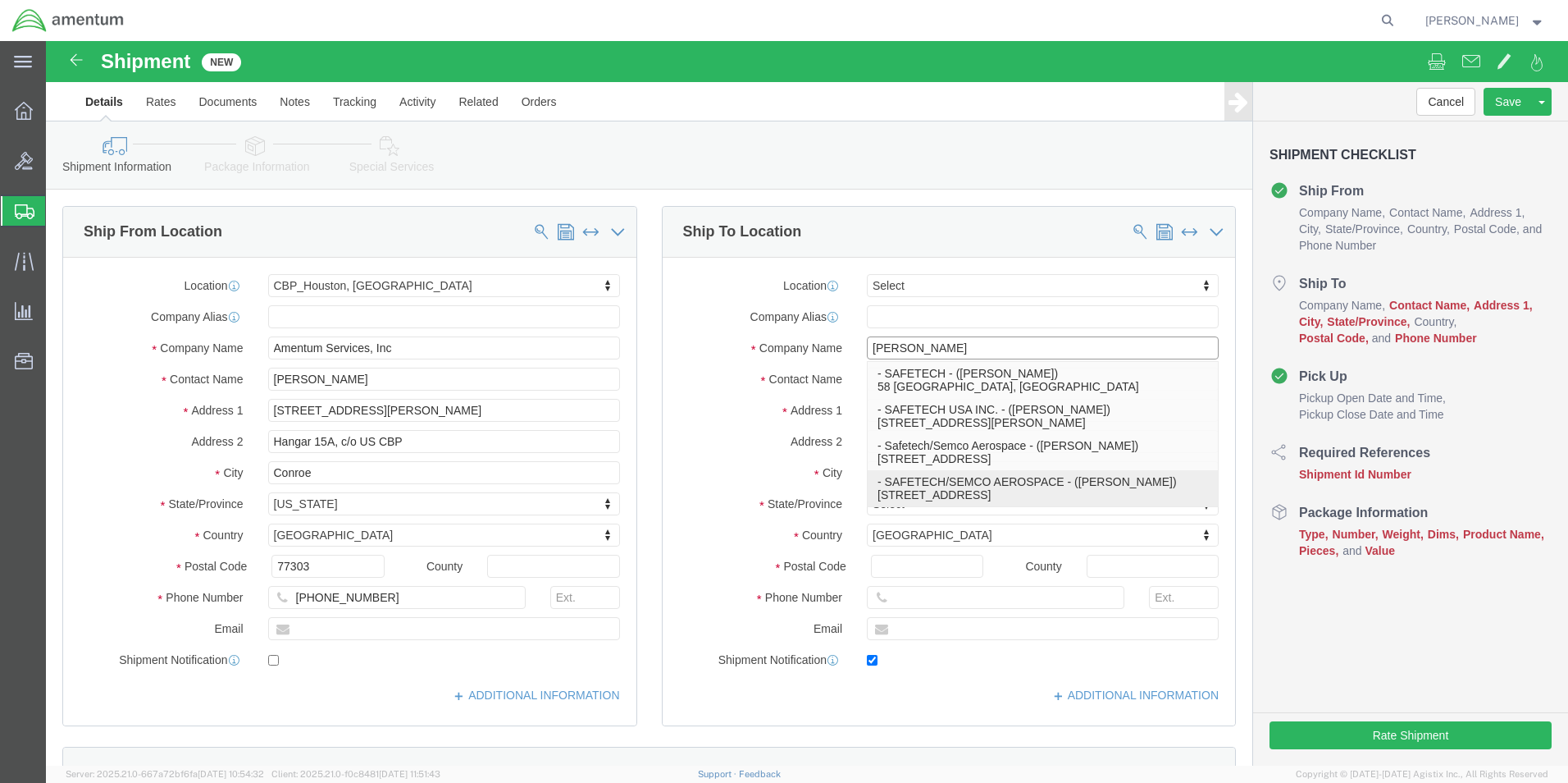
checkbox input "true"
type input "SAFETECH/SEMCO AEROSPACE"
type input "[PERSON_NAME]"
type input "CARROLLTON"
select select "[GEOGRAPHIC_DATA]"
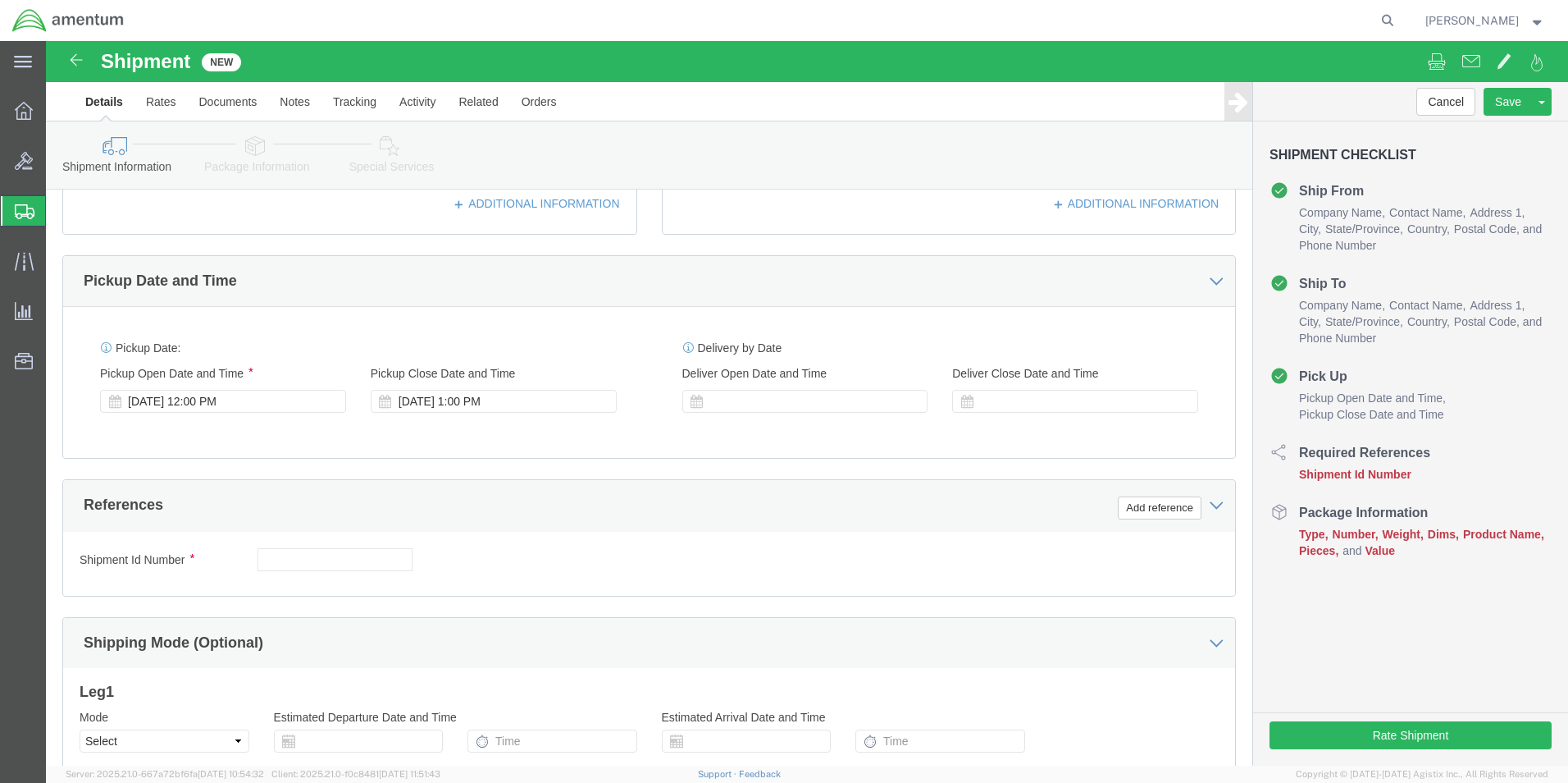
scroll to position [492, 0]
type input "SAFETECH/SEMCO AEROSPACE"
click button "Add reference"
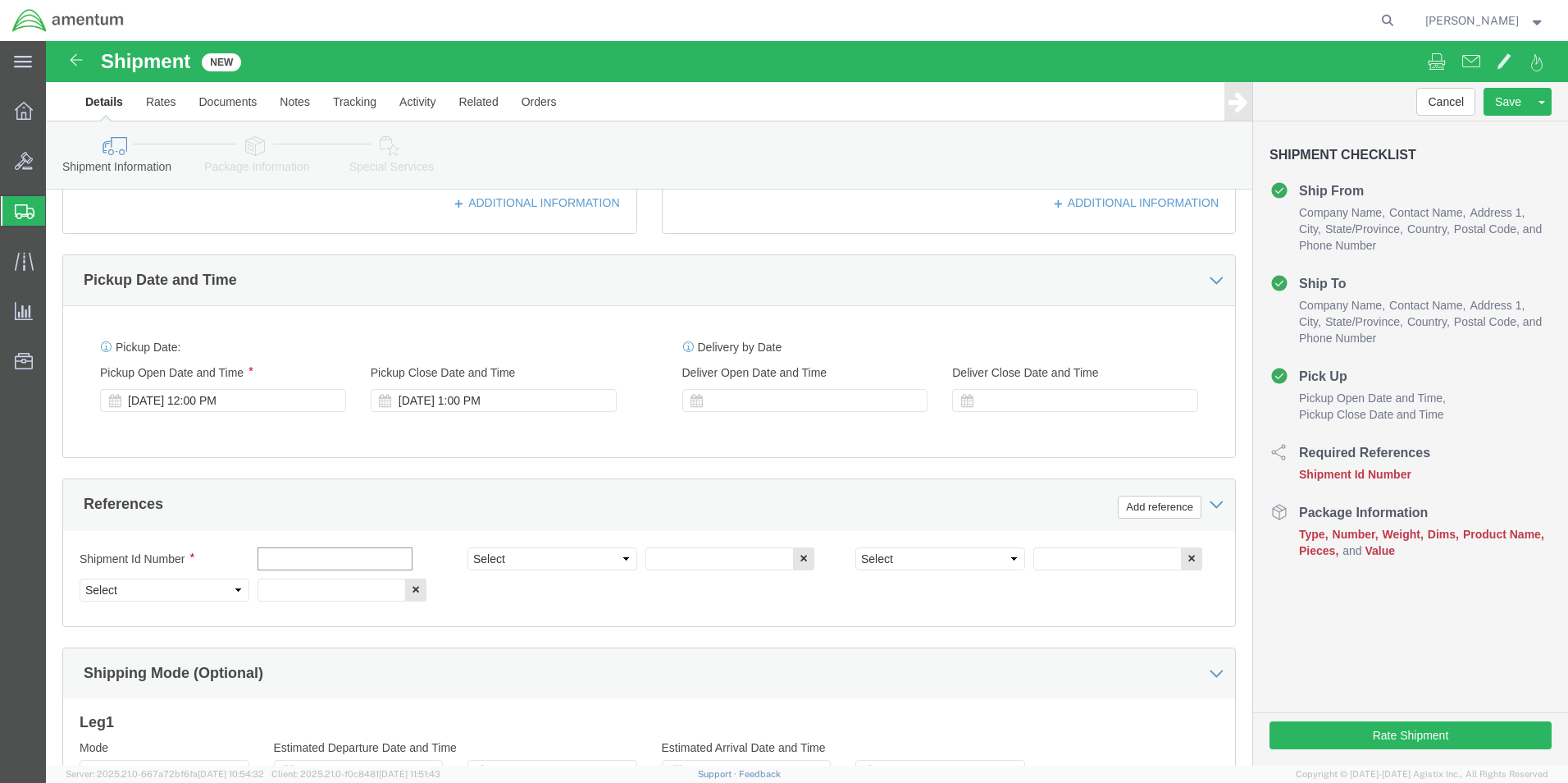
click input "text"
type input "[DATE]"
click select "Select Account Type Activity ID Airline Appointment Number ASN Batch Request # …"
select select "CUSTREF"
click select "Select Account Type Activity ID Airline Appointment Number ASN Batch Request # …"
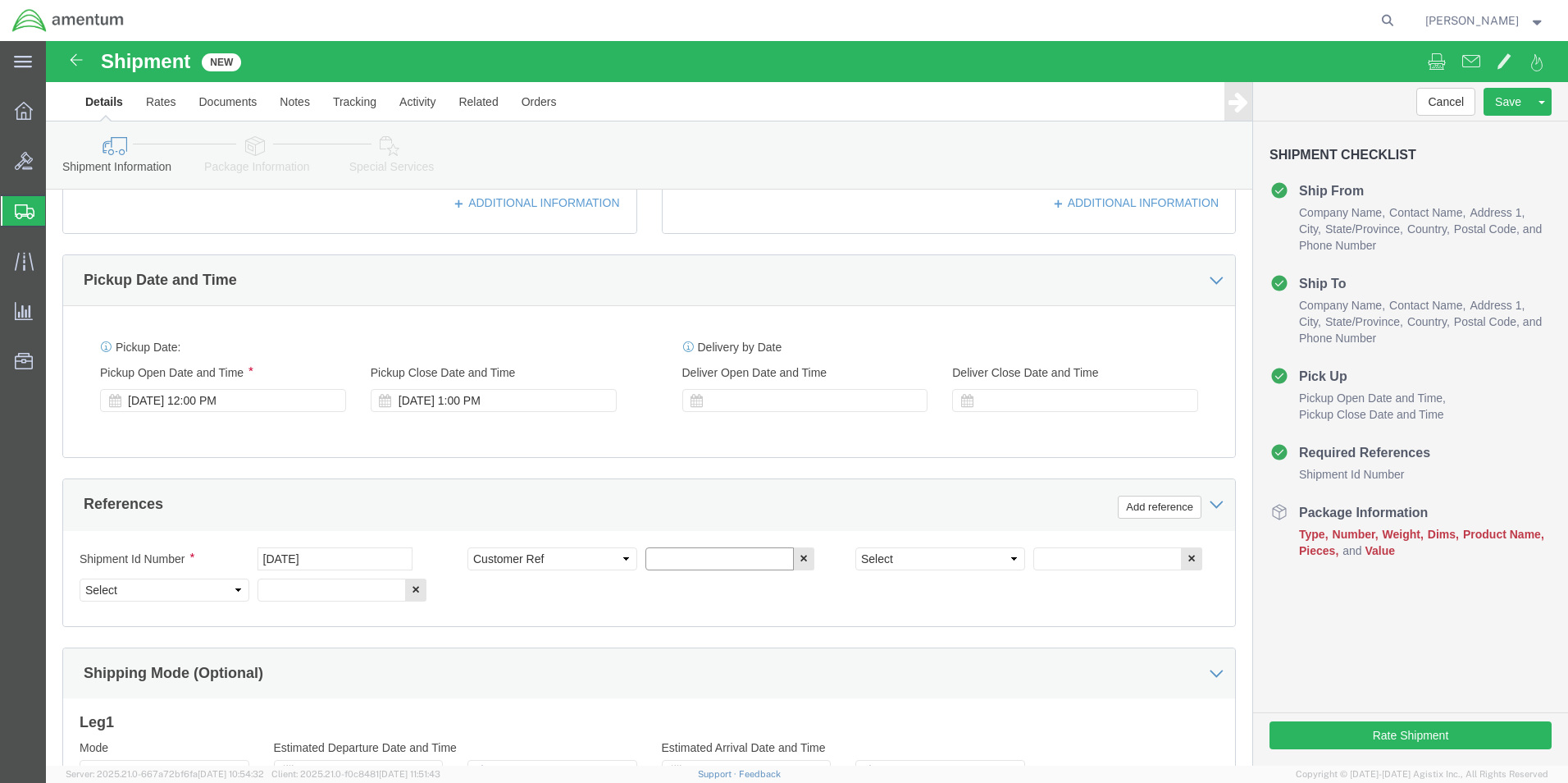
click input "text"
type input "PO: CBP0044998"
click select "Select Account Type Activity ID Airline Appointment Number ASN Batch Request # …"
select select "PROJNUM"
click select "Select Account Type Activity ID Airline Appointment Number ASN Batch Request # …"
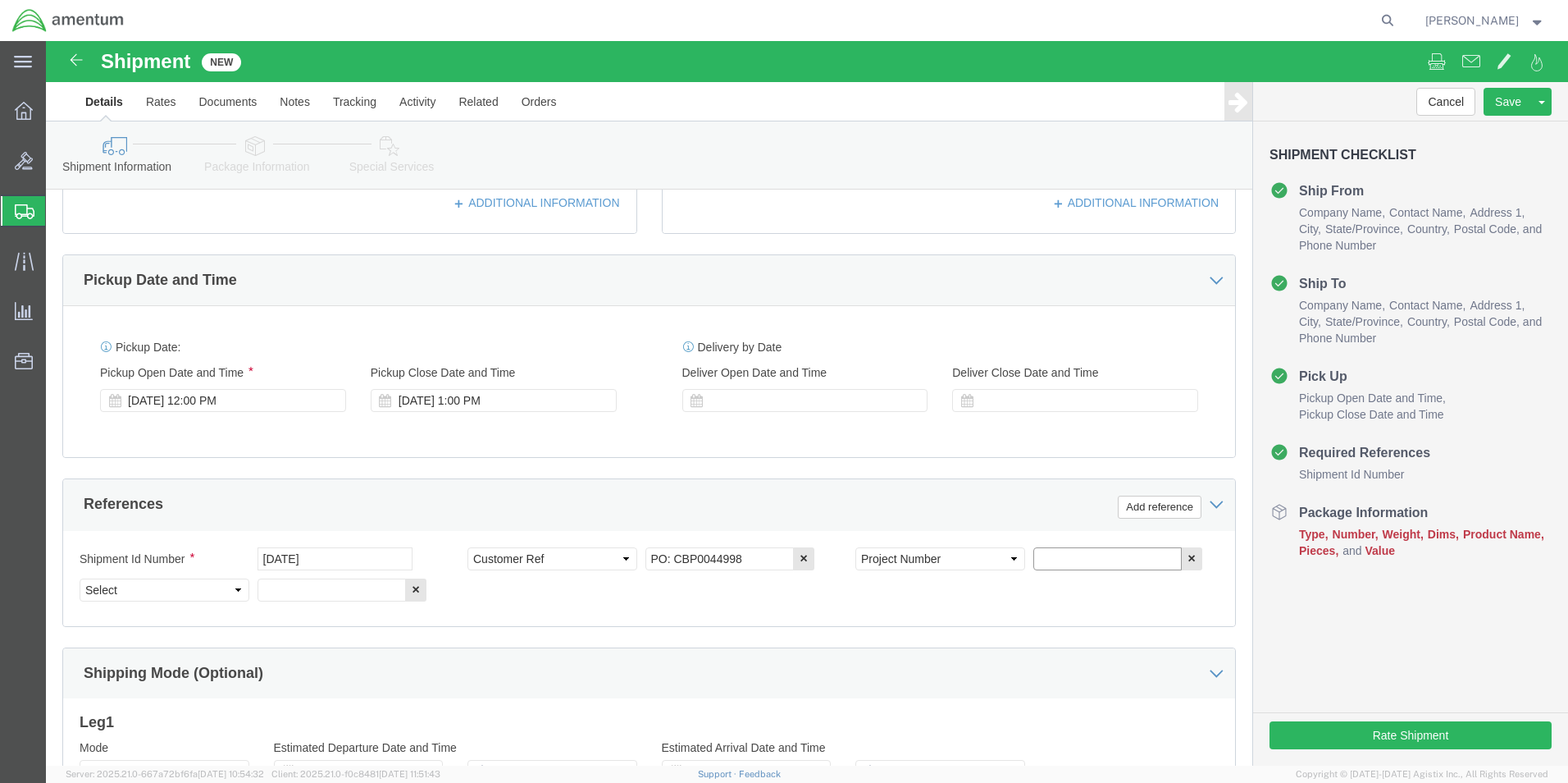
click input "text"
type input "6118.04.03.2219.000.EHO.0000"
click select "Select Account Type Activity ID Airline Appointment Number ASN Batch Request # …"
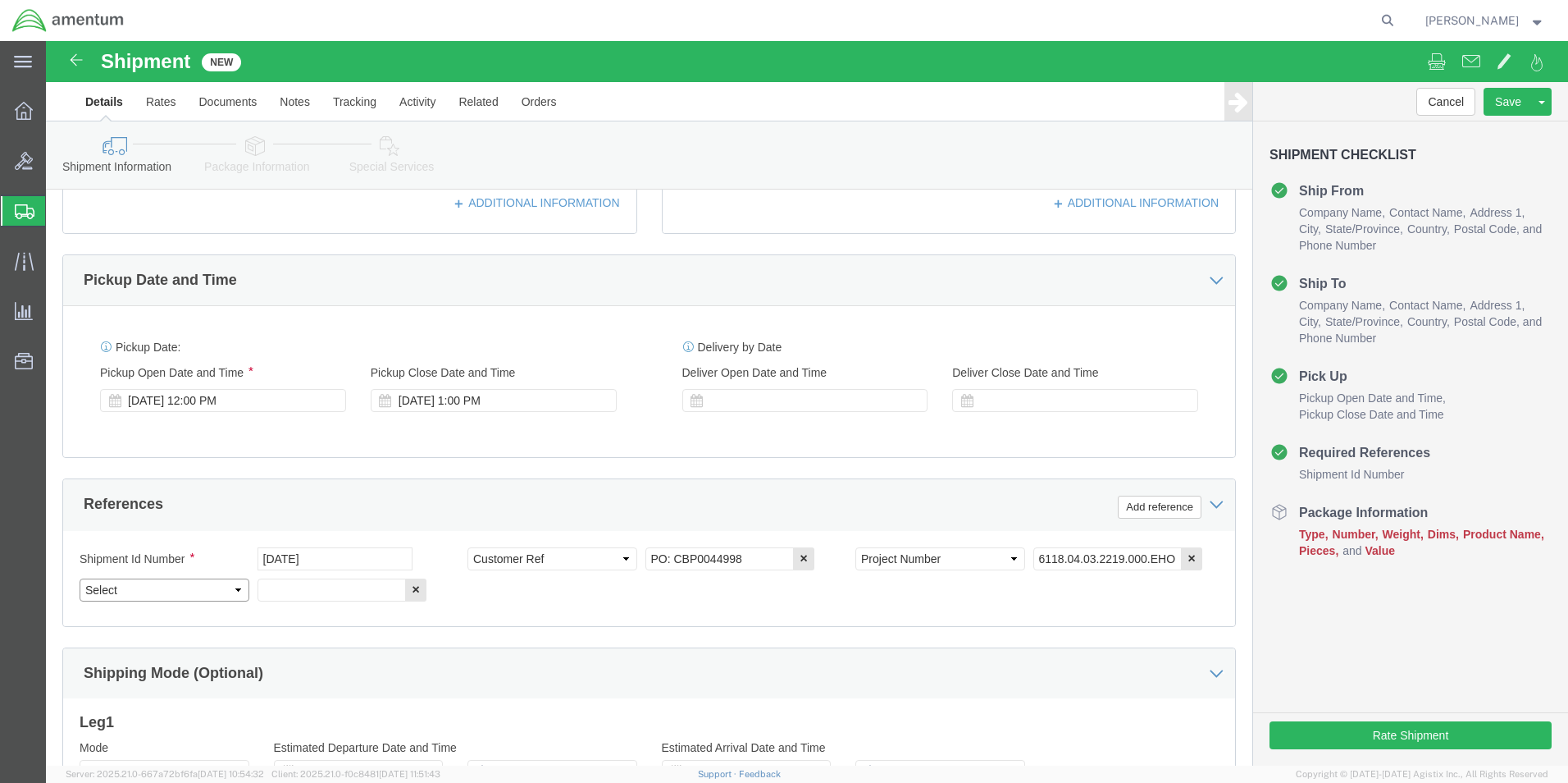
select select "DEPT"
click select "Select Account Type Activity ID Airline Appointment Number ASN Batch Request # …"
click input "text"
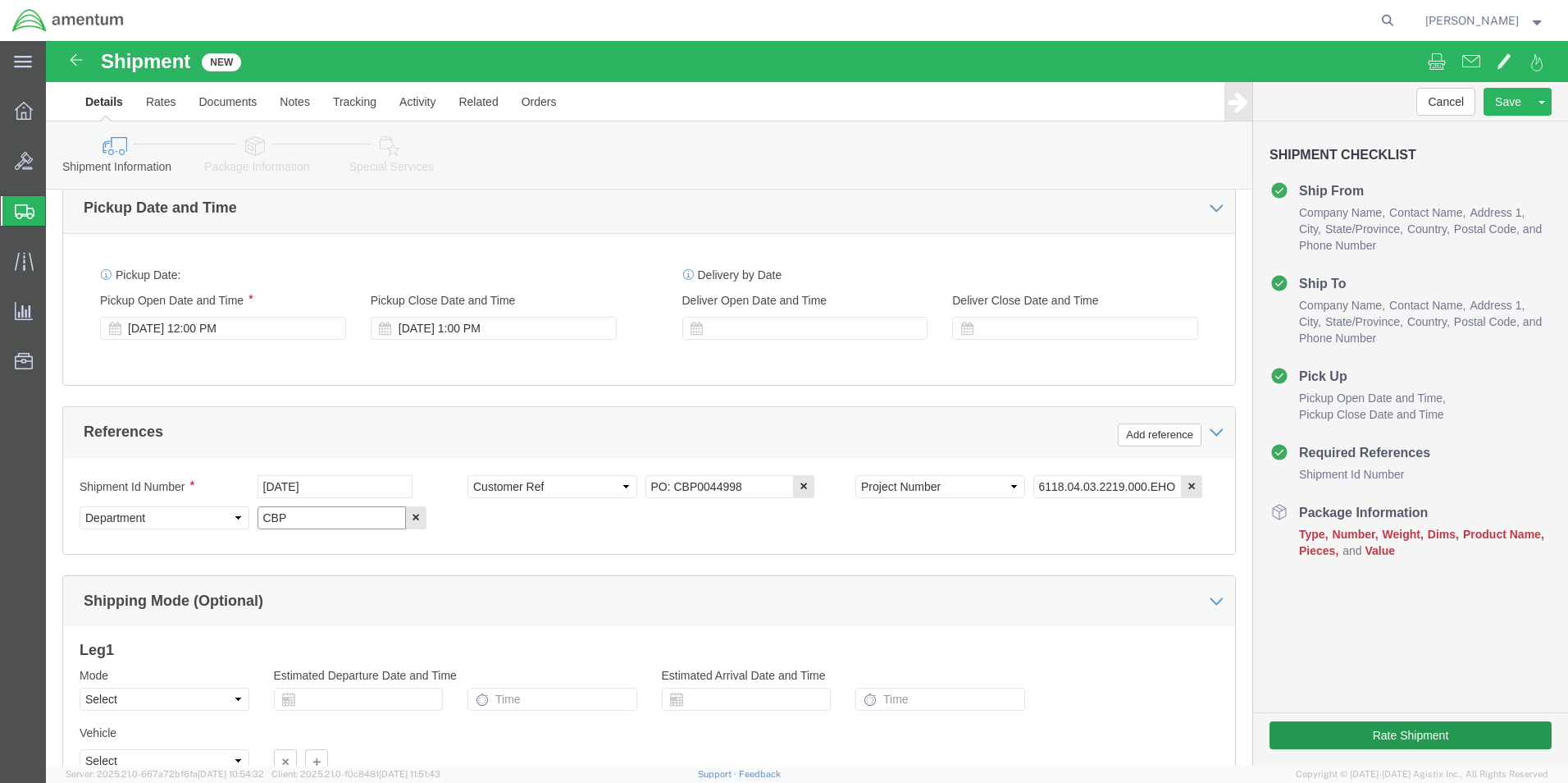
scroll to position [715, 0]
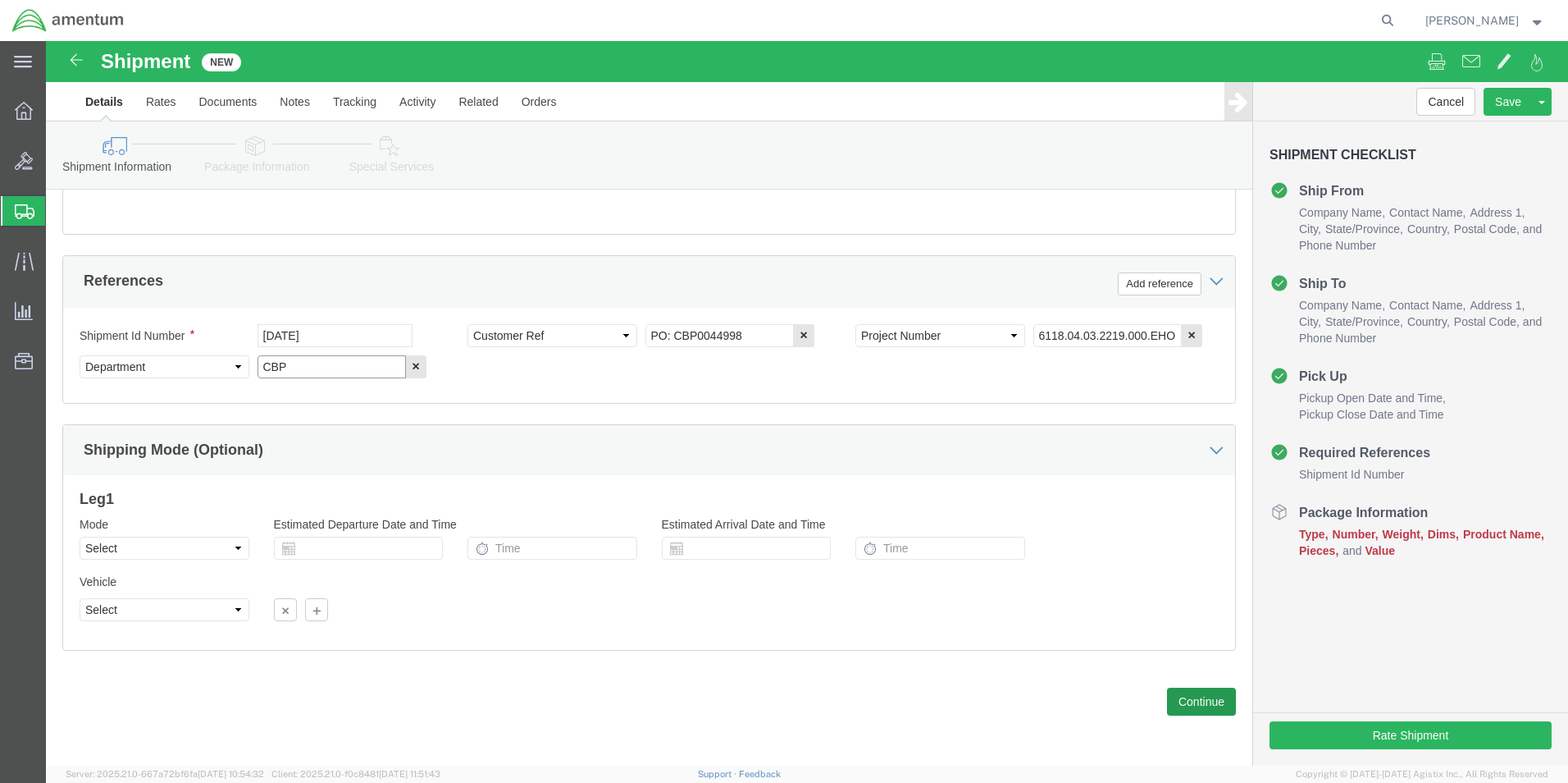
type input "CBP"
click button "Continue"
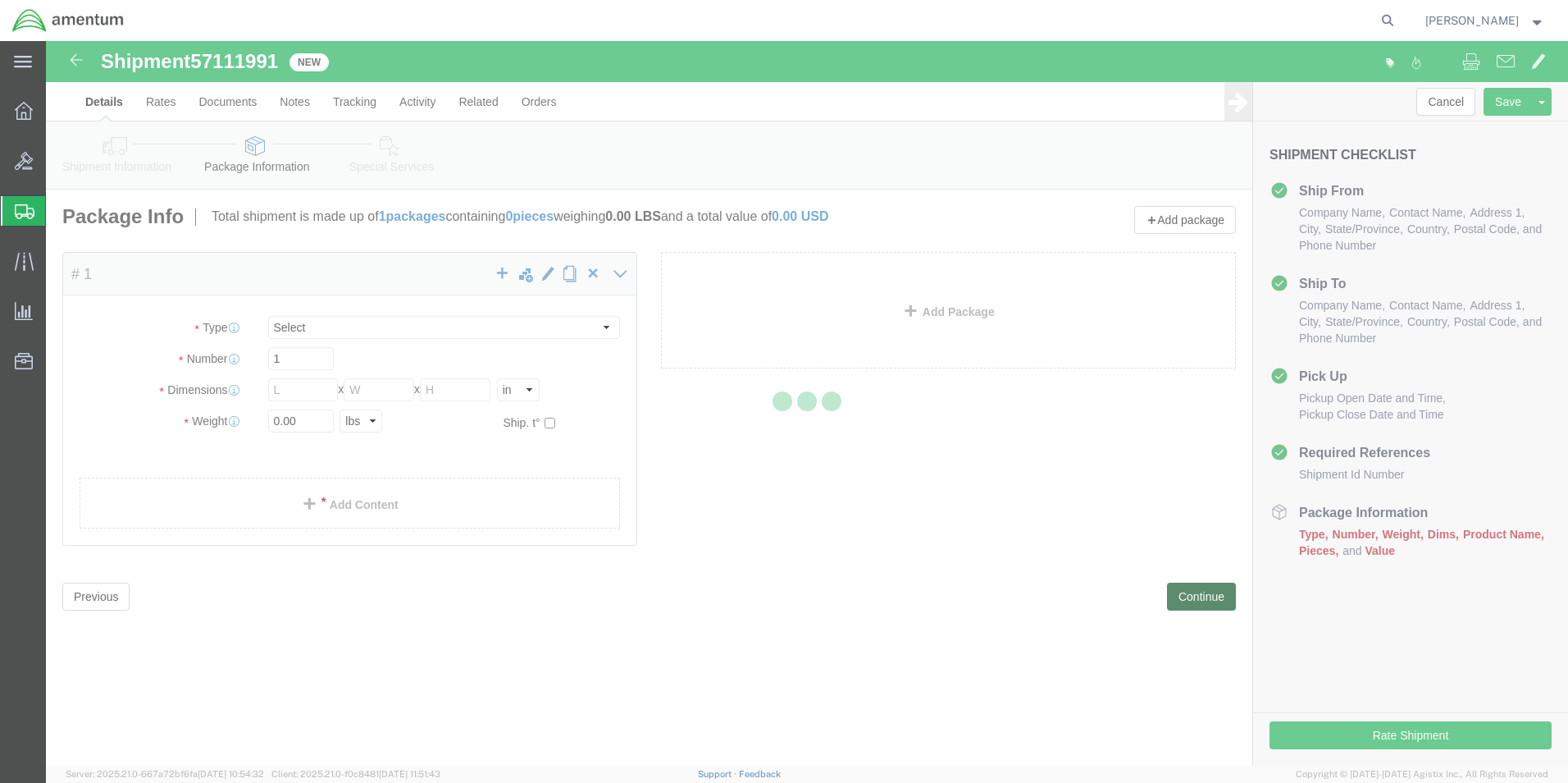
select select "CBOX"
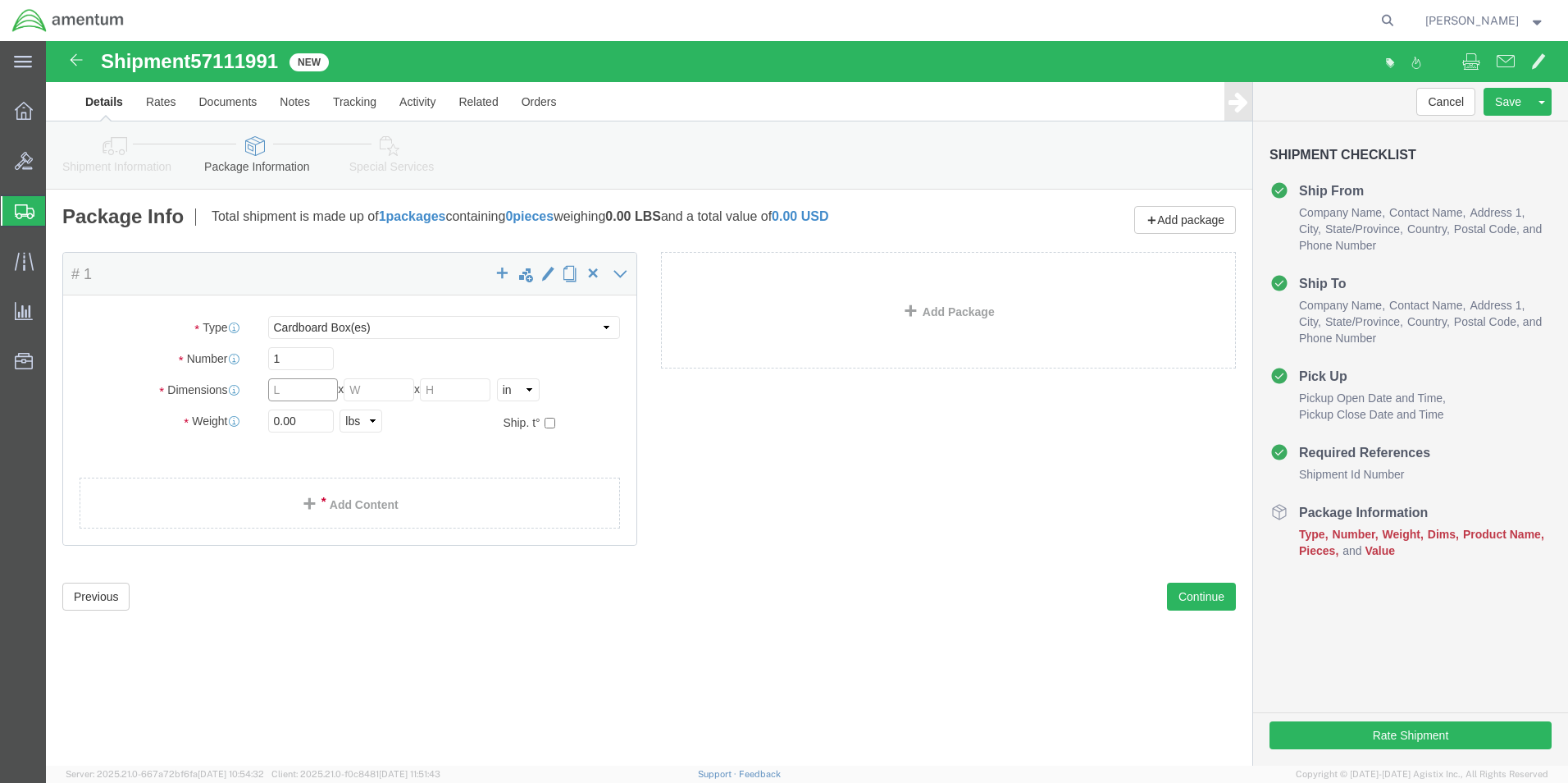
click input "text"
type input "12"
type input "10"
type input "8"
type input "2.5"
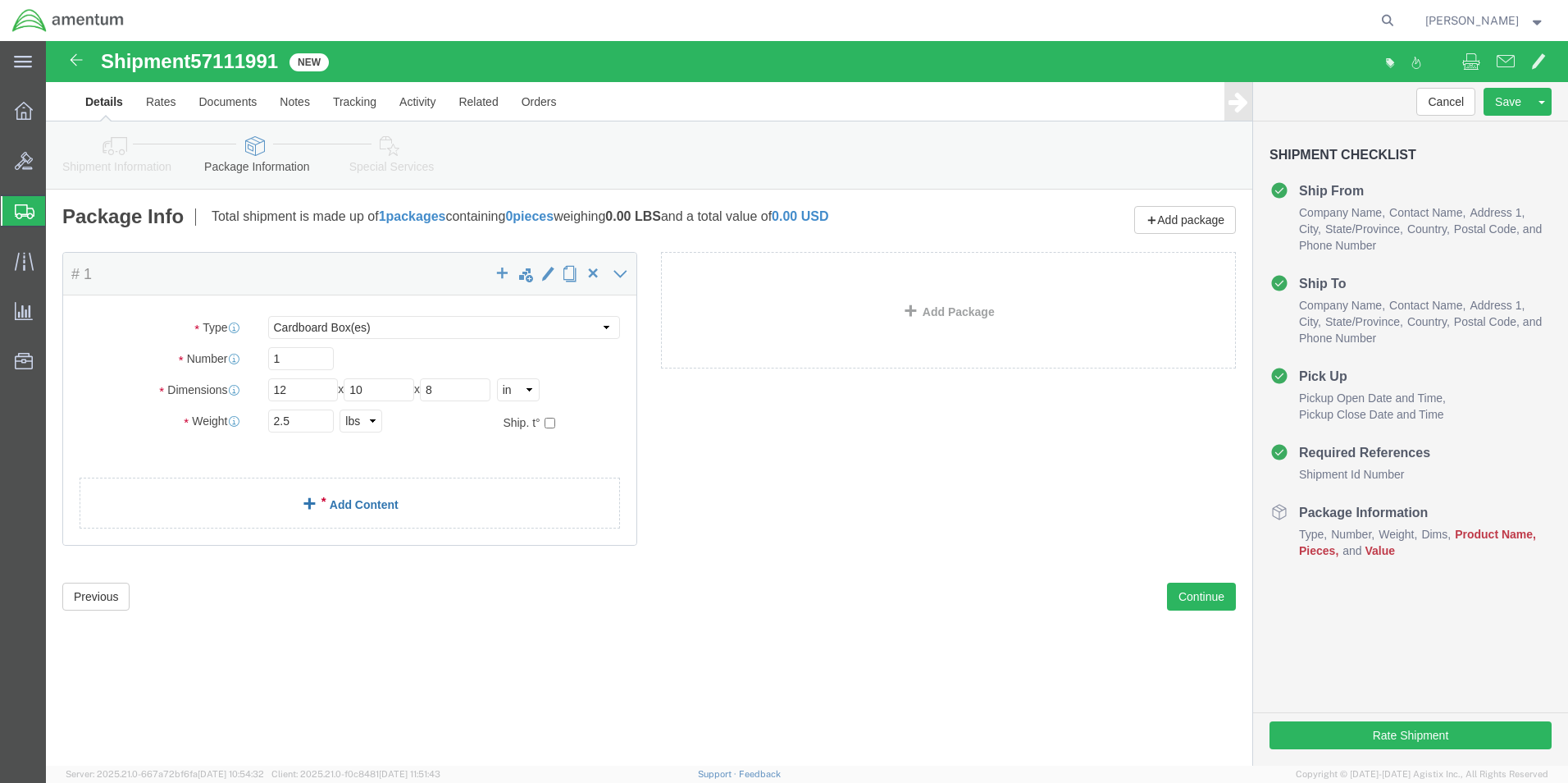
click link "Add Content"
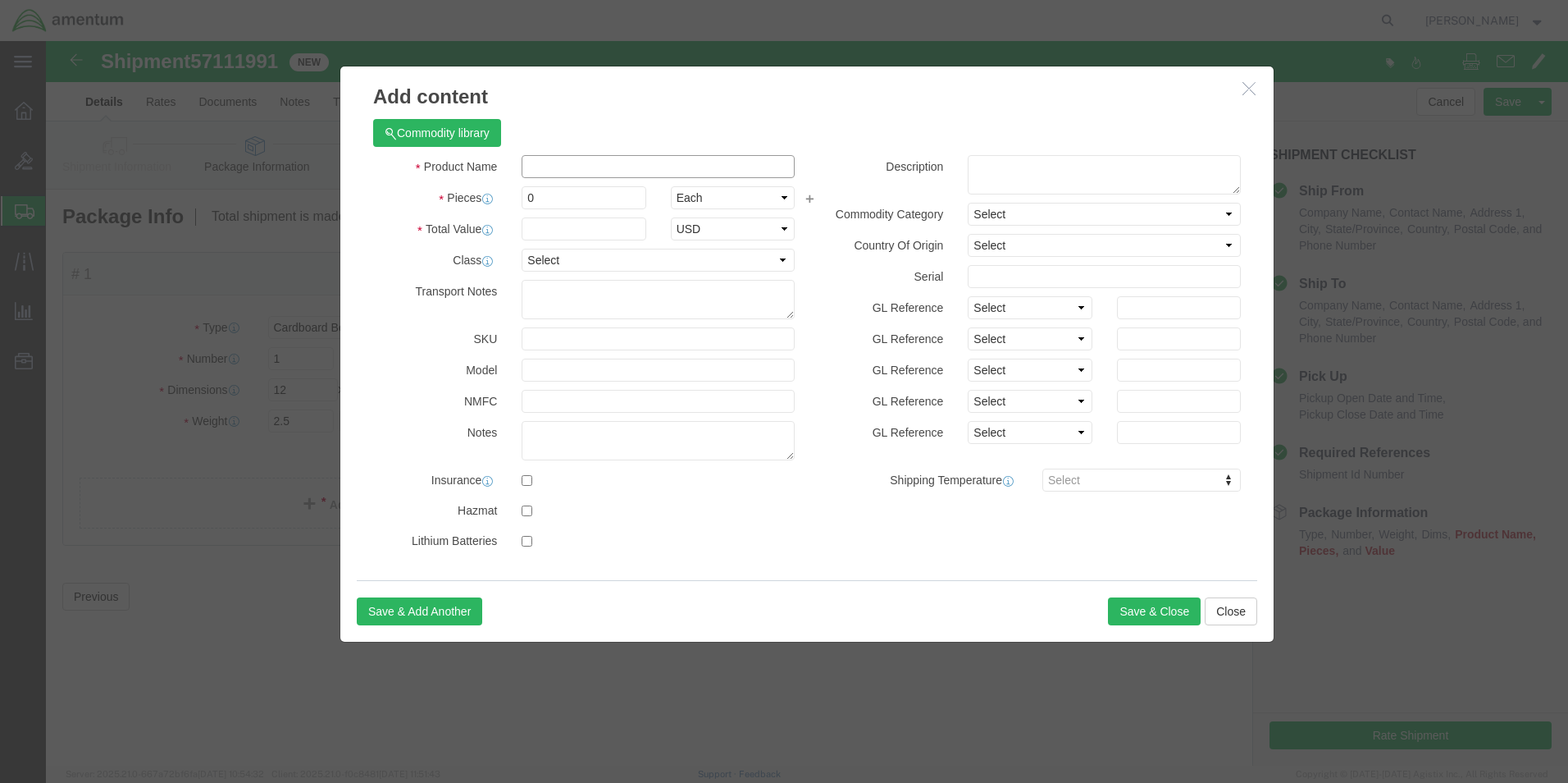
click input "text"
type input "MASK OVERHAUL"
type input "1"
type input "20000.00"
click button "Save & Close"
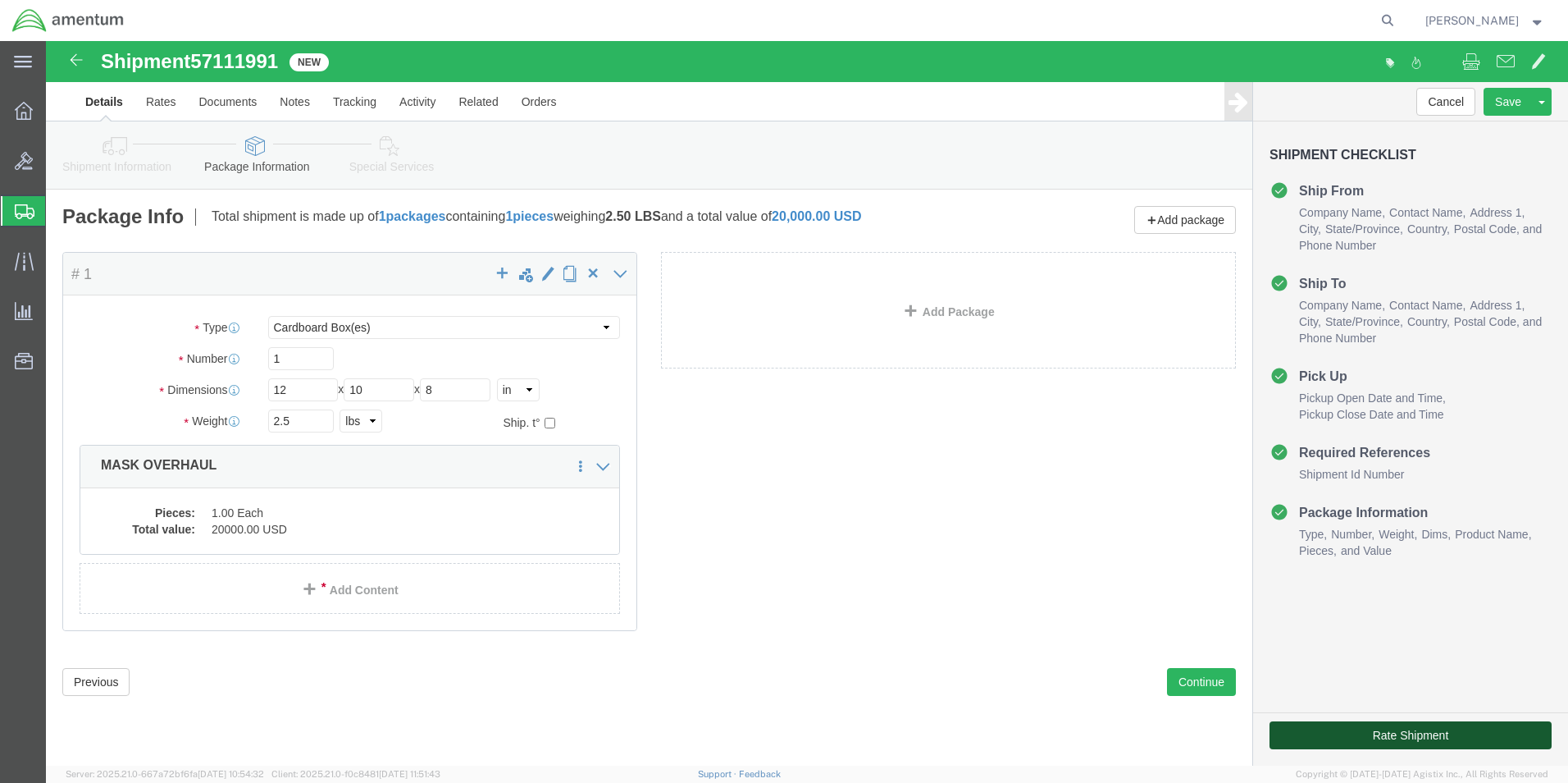
click button "Rate Shipment"
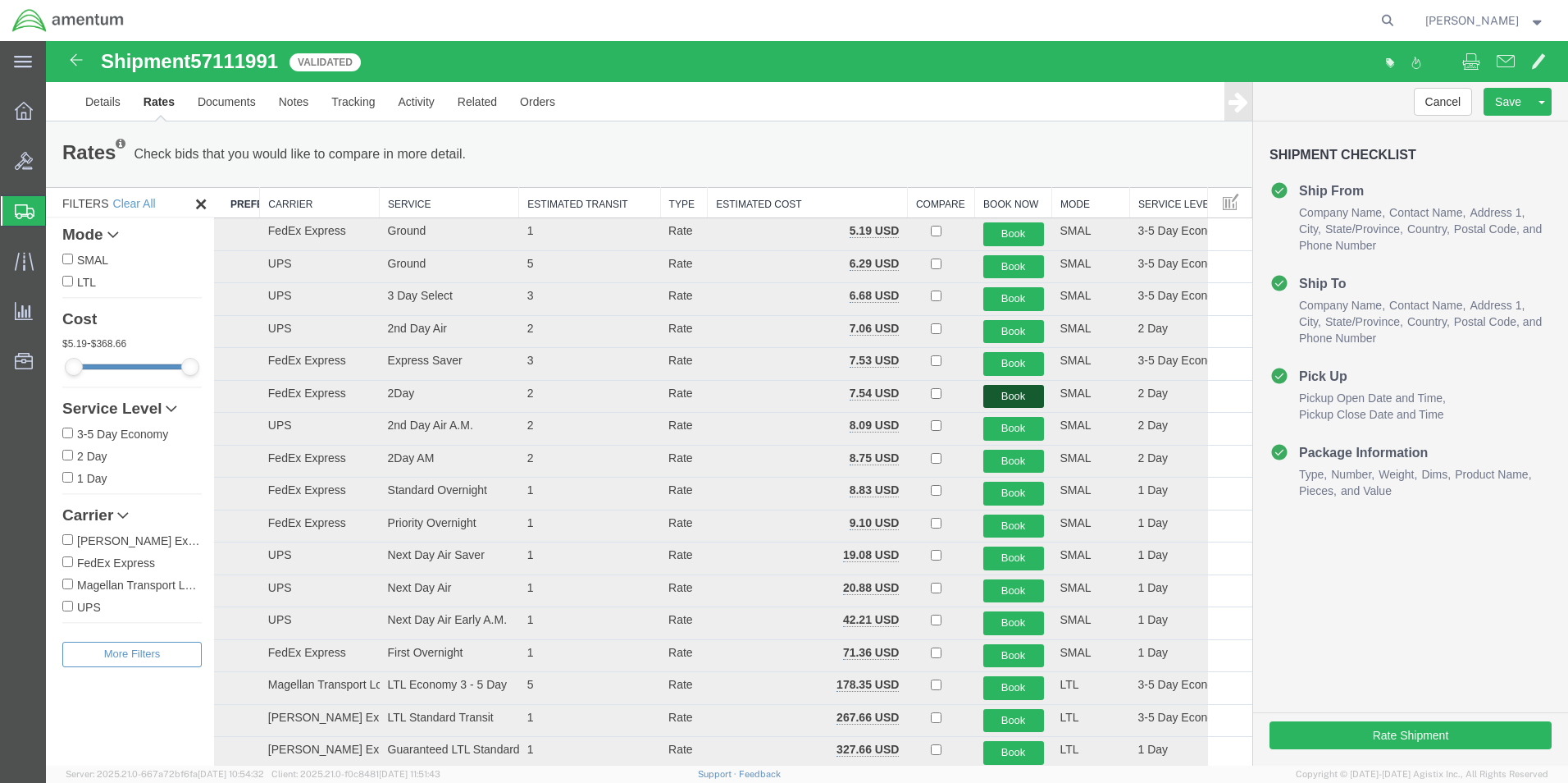
click at [989, 397] on button "Book" at bounding box center [1013, 397] width 61 height 24
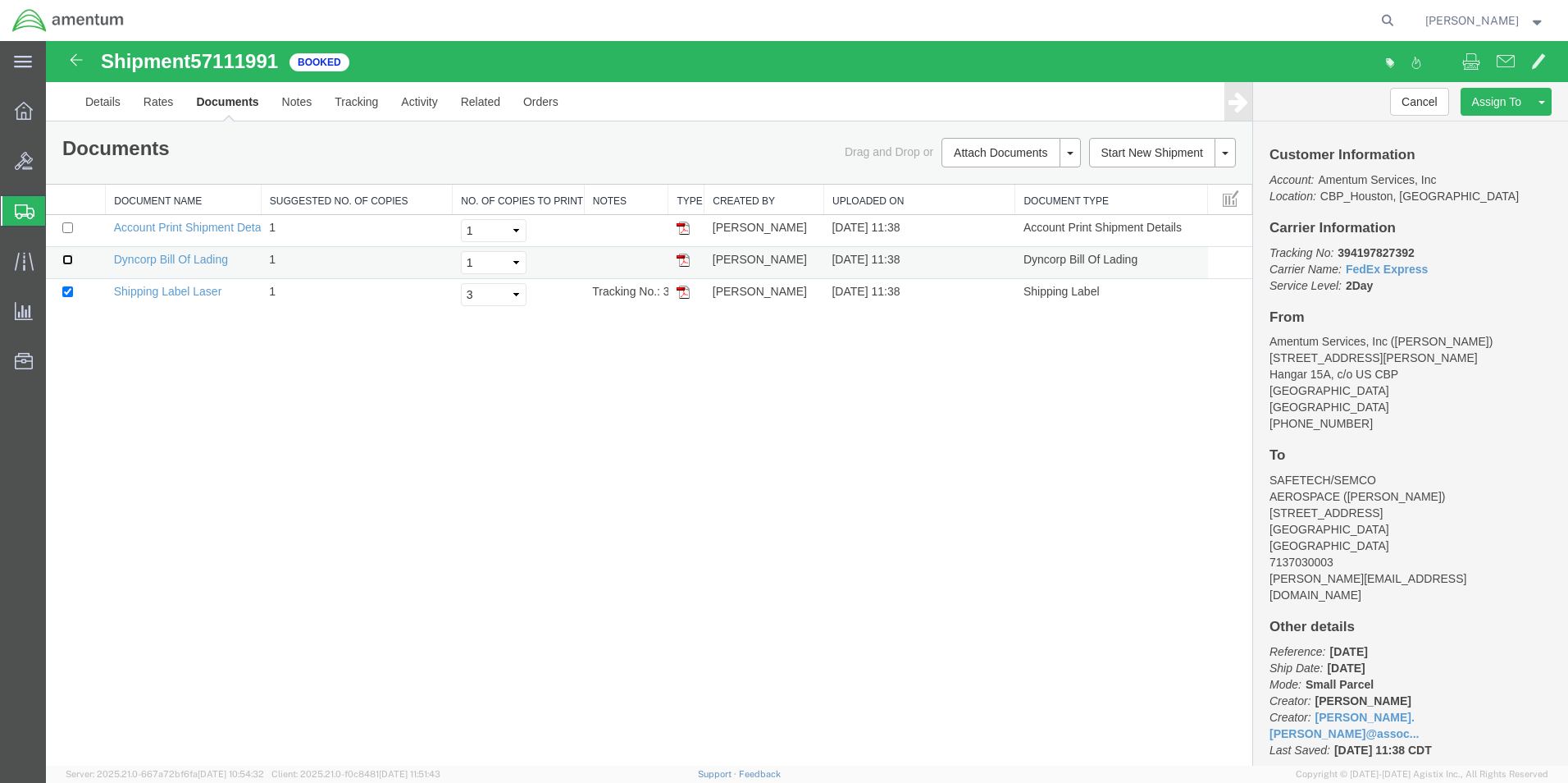
click at [68, 258] on input "checkbox" at bounding box center [68, 260] width 10 height 10
checkbox input "true"
click at [986, 178] on link "Print Documents" at bounding box center [1008, 180] width 142 height 25
